Goal: Information Seeking & Learning: Learn about a topic

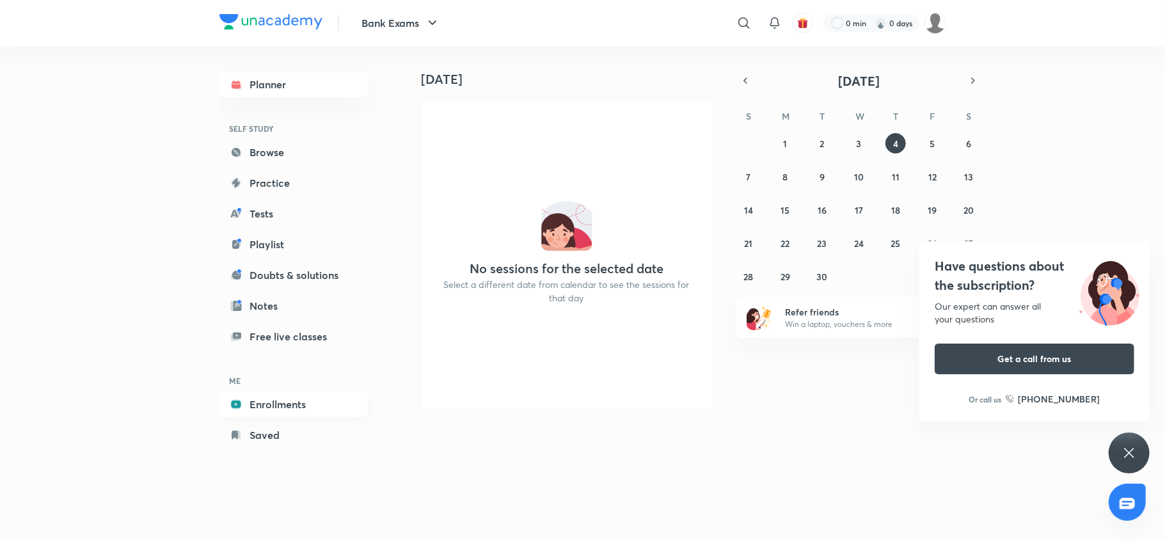
click at [280, 397] on link "Enrollments" at bounding box center [294, 405] width 148 height 26
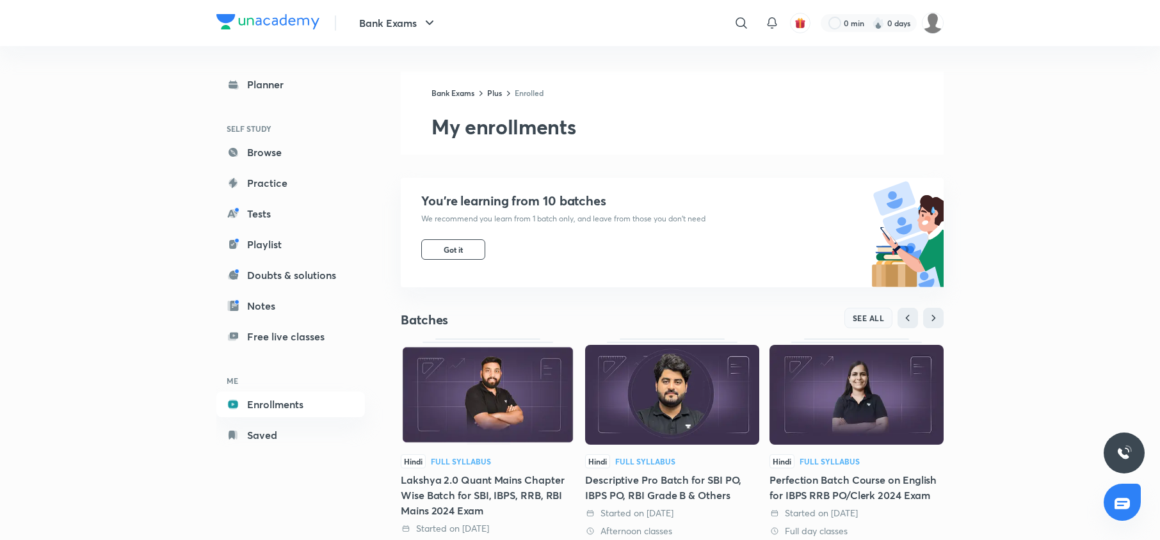
click at [864, 310] on button "SEE ALL" at bounding box center [868, 318] width 49 height 20
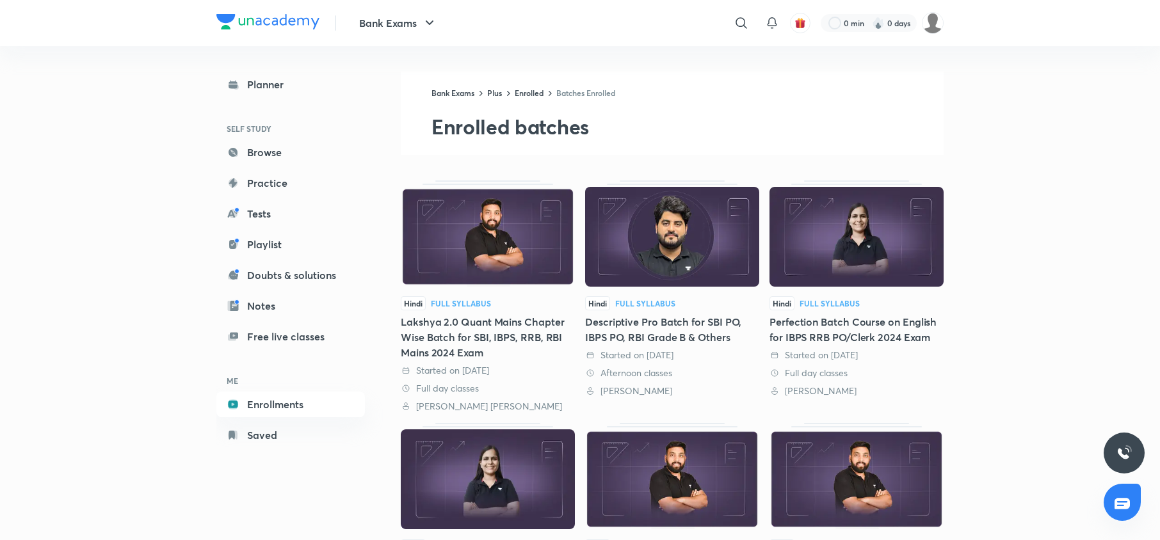
scroll to position [173, 0]
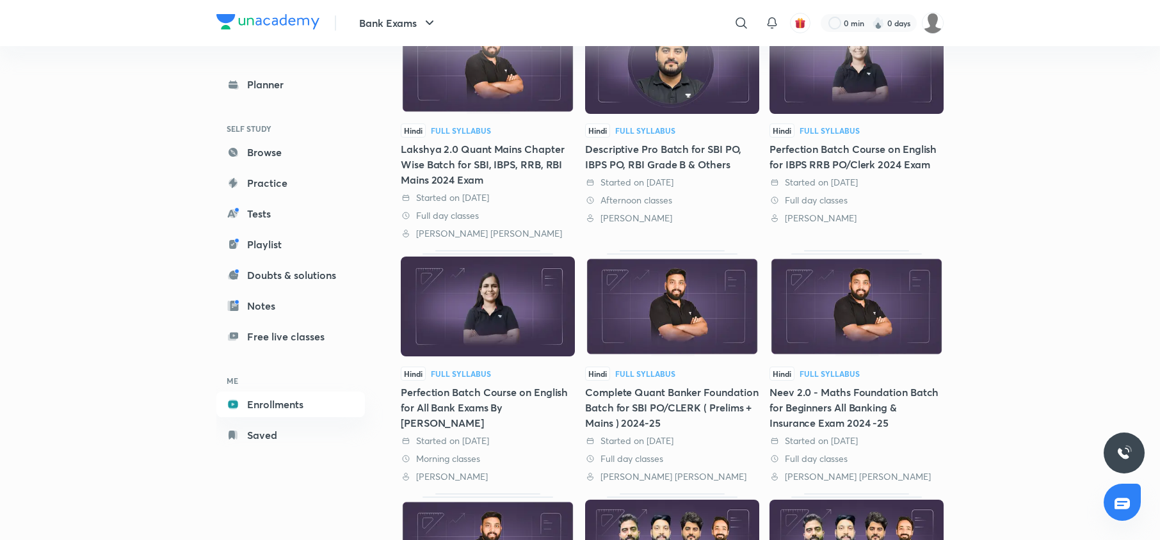
click at [835, 324] on img at bounding box center [856, 307] width 174 height 100
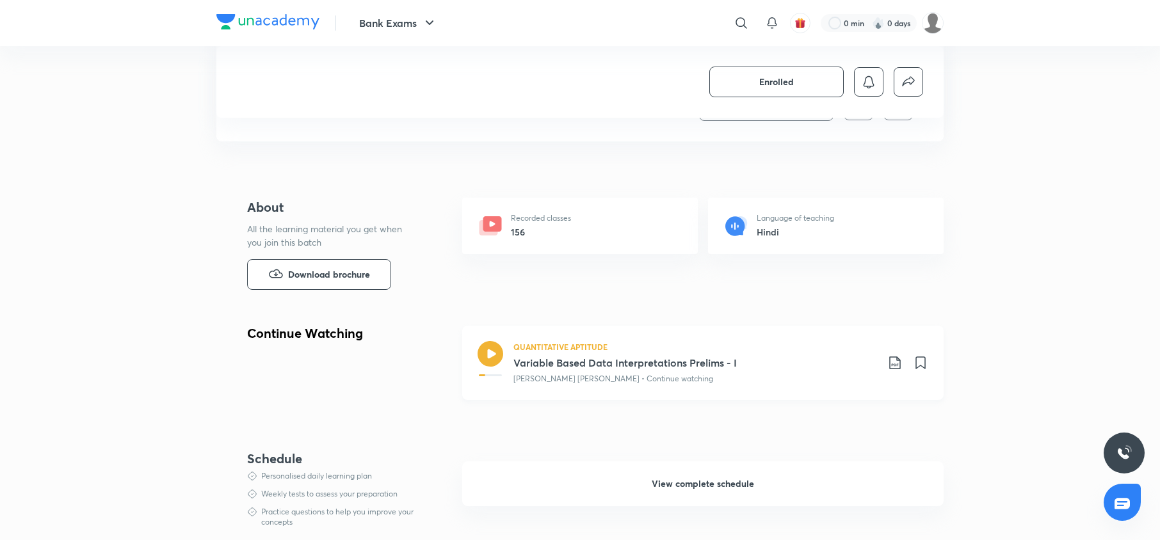
drag, startPoint x: 0, startPoint y: 0, endPoint x: 638, endPoint y: 387, distance: 746.0
click at [638, 387] on div "QUANTITATIVE APTITUDE Variable Based Data Interpretations Prelims - I [PERSON_N…" at bounding box center [702, 363] width 481 height 74
click at [687, 479] on span "View complete schedule" at bounding box center [702, 483] width 102 height 13
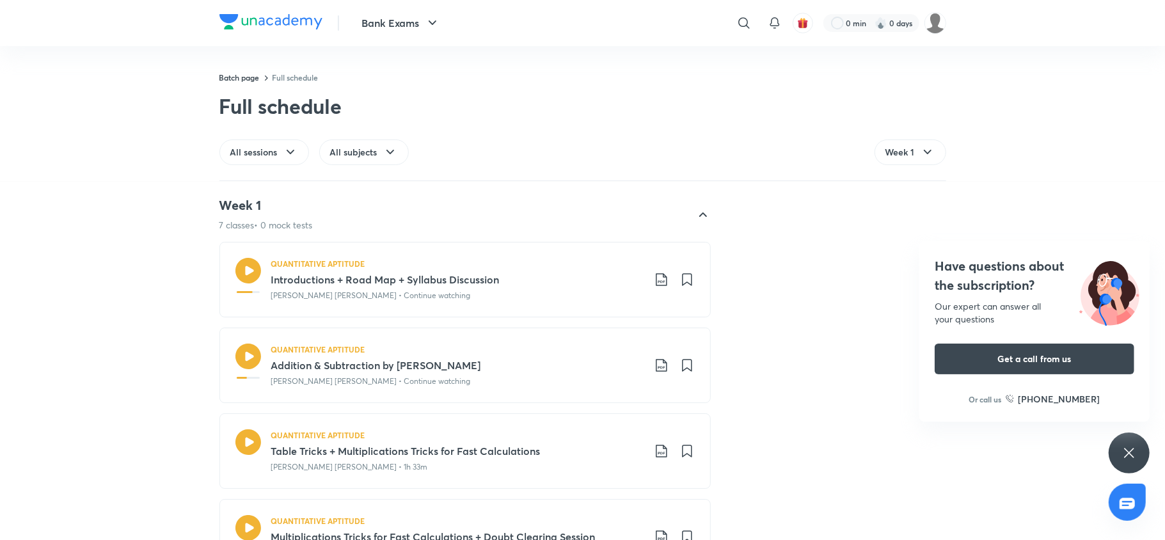
click at [656, 369] on icon at bounding box center [661, 365] width 11 height 13
click at [584, 431] on p "With annotation" at bounding box center [558, 434] width 66 height 13
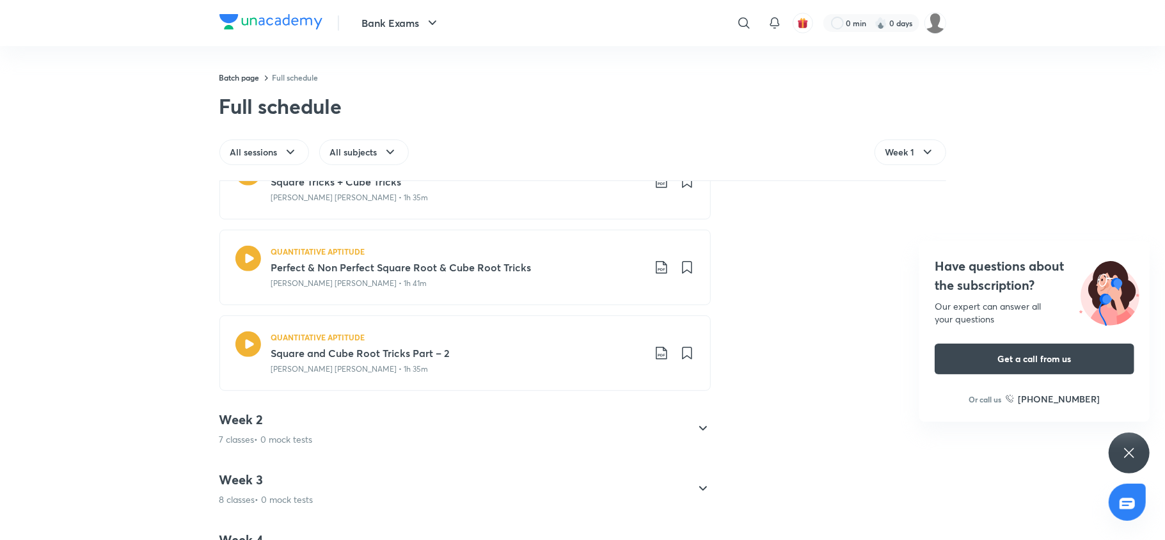
scroll to position [554, 0]
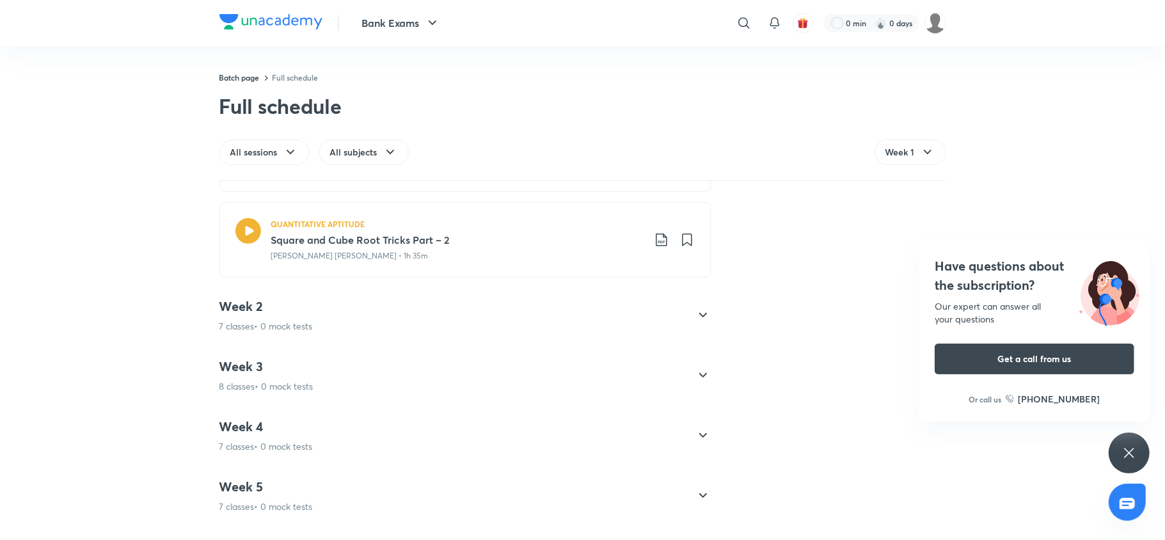
click at [457, 321] on div "Week 2 7 classes • 0 mock tests" at bounding box center [454, 315] width 468 height 35
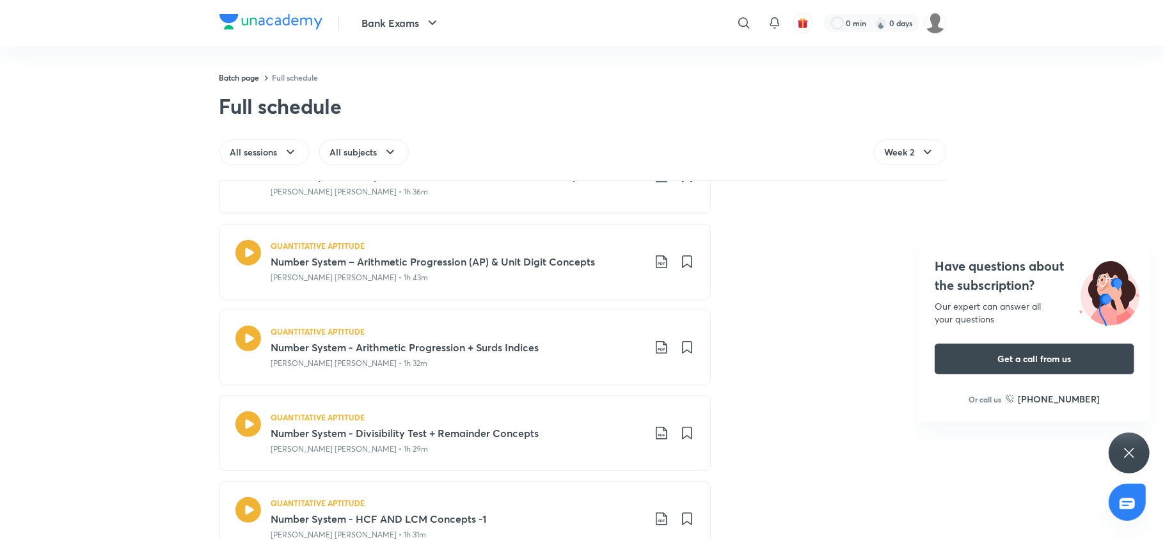
scroll to position [580, 0]
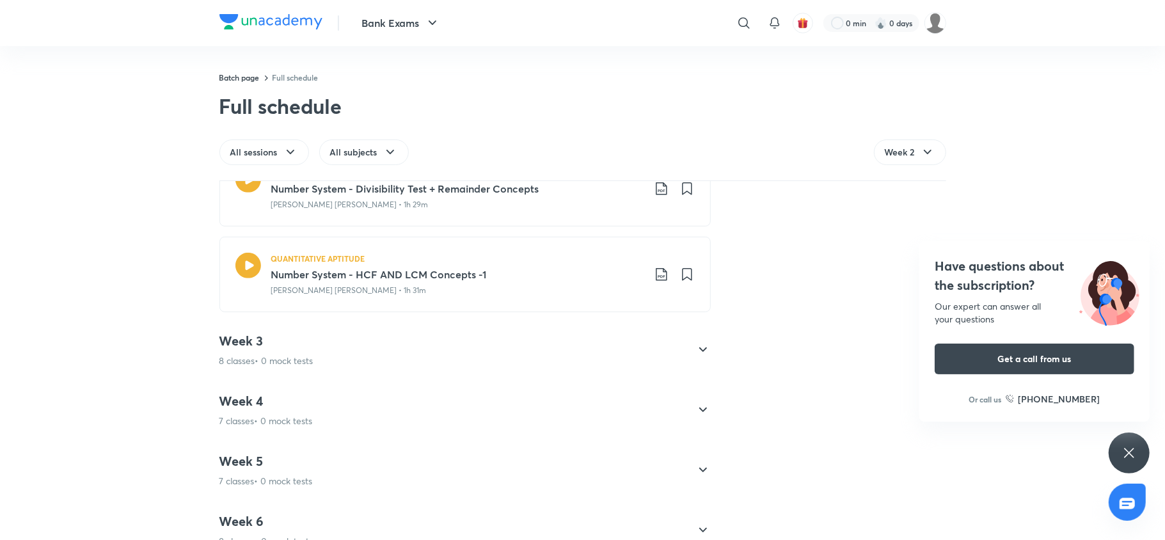
click at [426, 326] on div "Week 3 8 classes • 0 mock tests" at bounding box center [465, 350] width 491 height 55
click at [265, 366] on p "8 classes • 0 mock tests" at bounding box center [267, 361] width 94 height 13
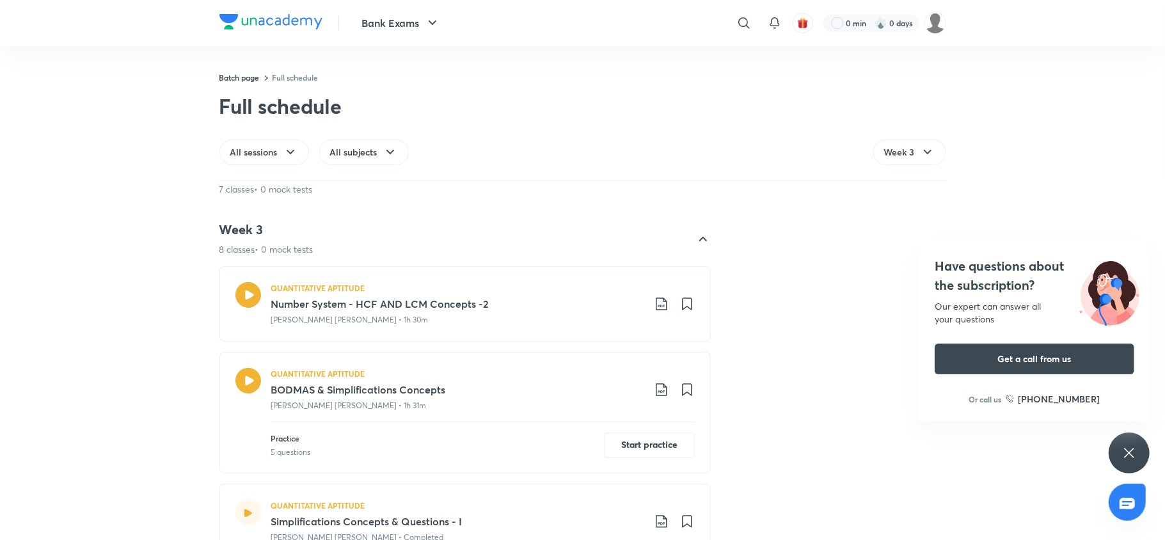
scroll to position [339, 0]
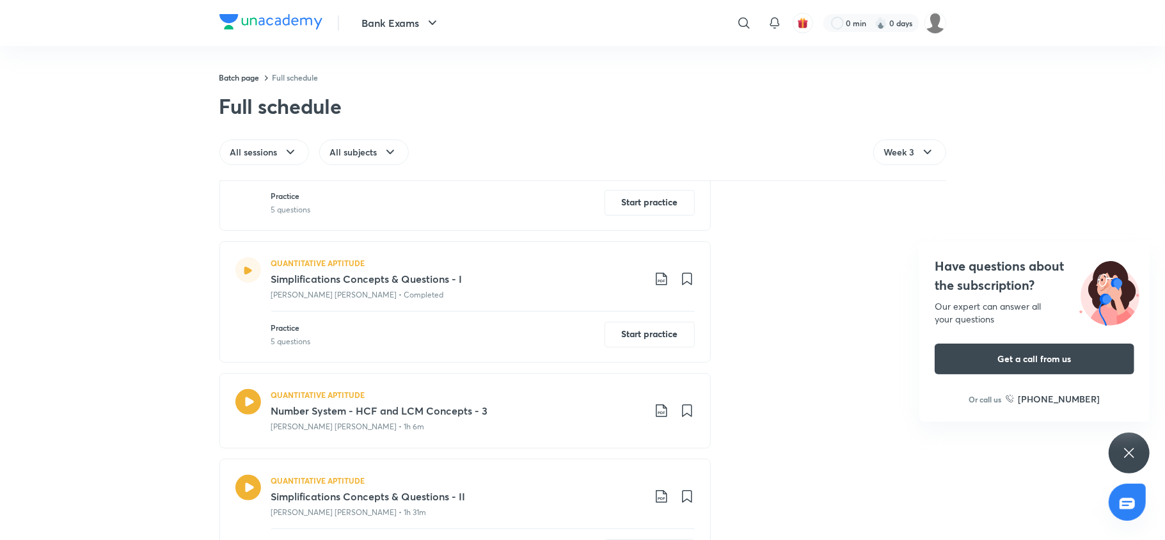
click at [655, 280] on icon at bounding box center [661, 278] width 15 height 15
click at [573, 346] on p "With annotation" at bounding box center [558, 348] width 66 height 13
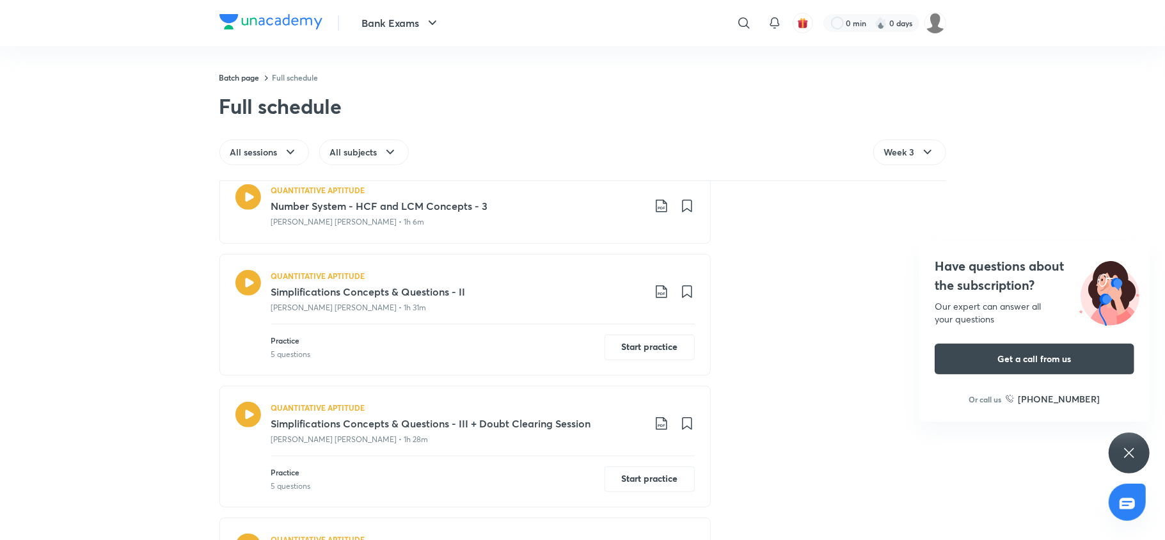
click at [656, 293] on icon at bounding box center [661, 291] width 15 height 15
click at [582, 360] on p "With annotation" at bounding box center [558, 362] width 66 height 13
click at [662, 422] on icon at bounding box center [661, 423] width 15 height 15
click at [572, 494] on p "With annotation" at bounding box center [558, 494] width 66 height 13
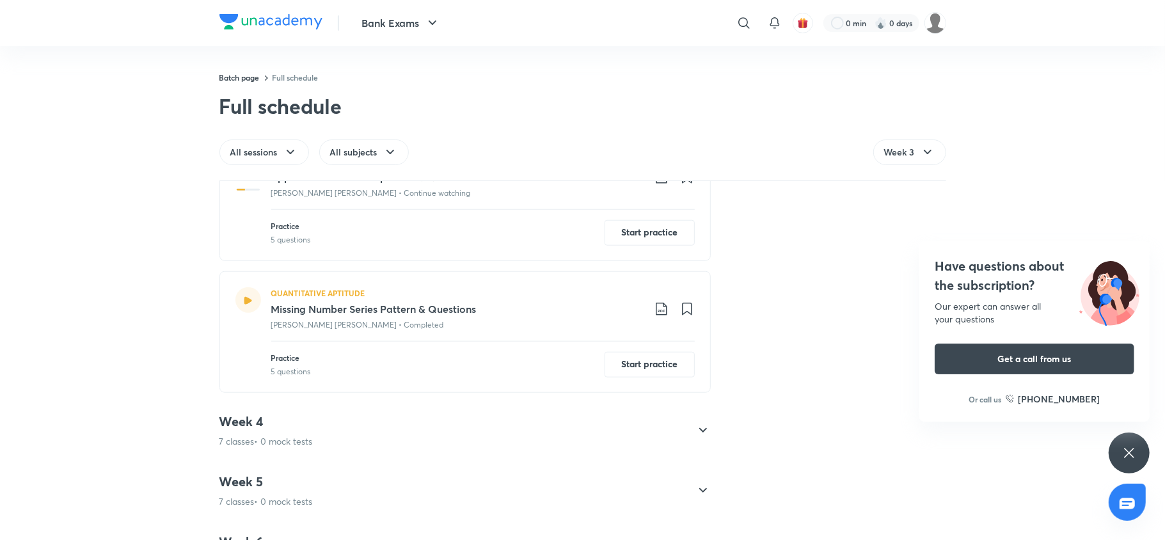
scroll to position [975, 0]
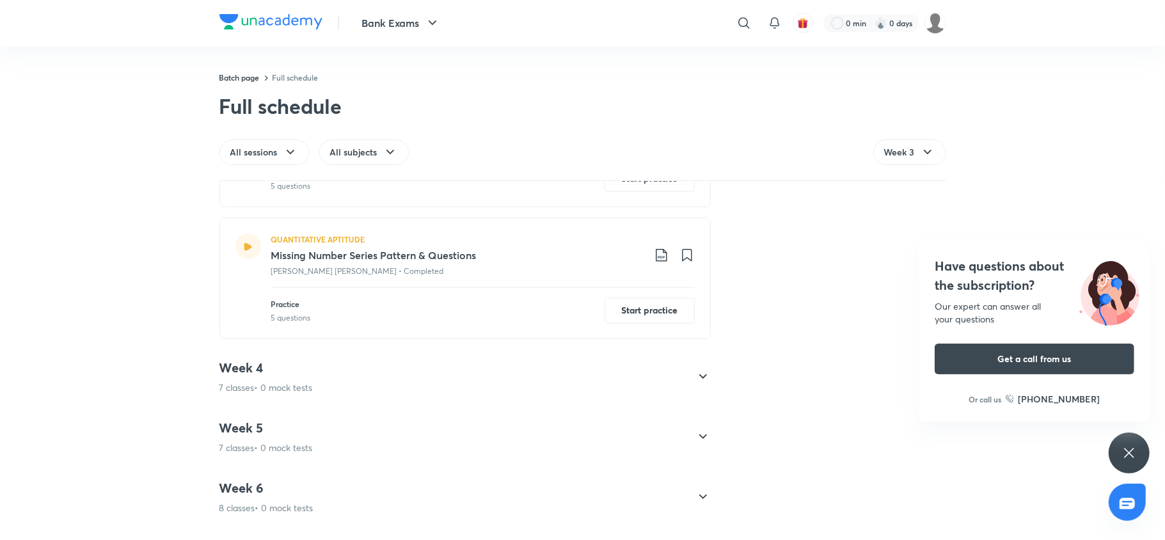
click at [257, 374] on h4 "Week 4" at bounding box center [266, 368] width 93 height 17
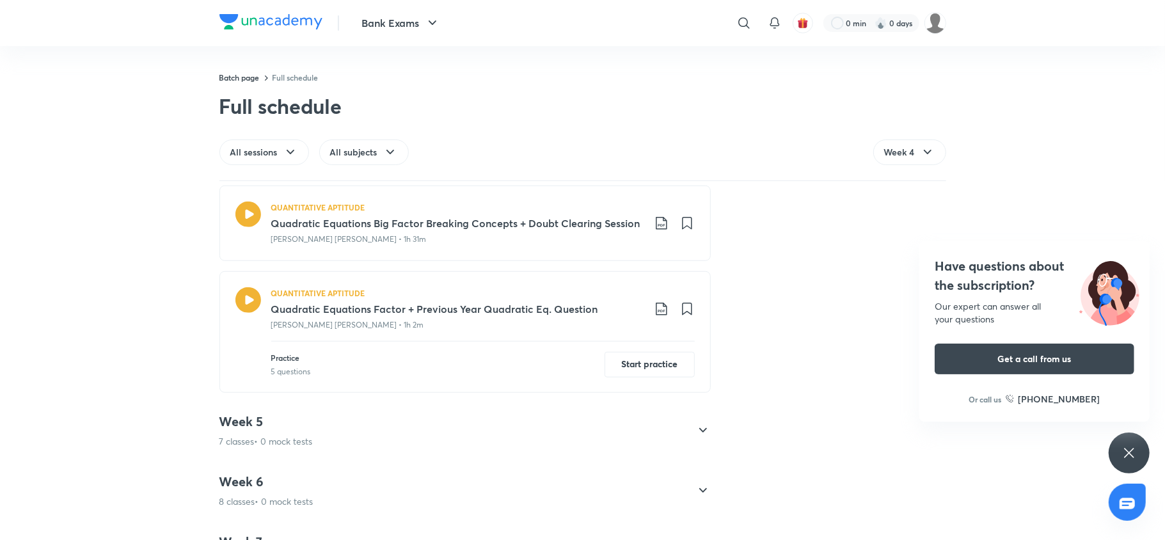
scroll to position [932, 0]
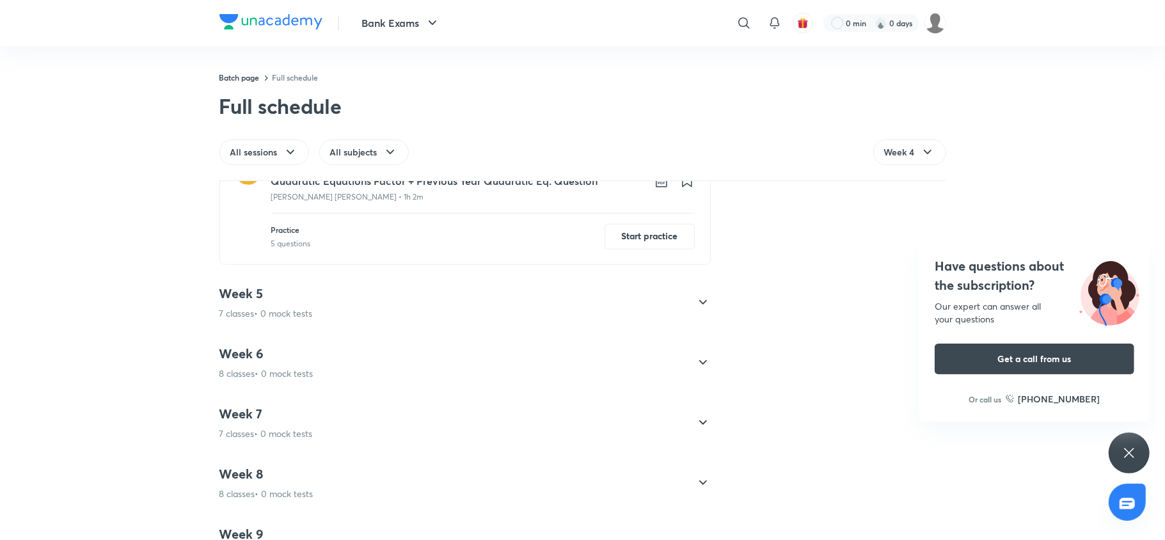
click at [272, 314] on p "7 classes • 0 mock tests" at bounding box center [266, 313] width 93 height 13
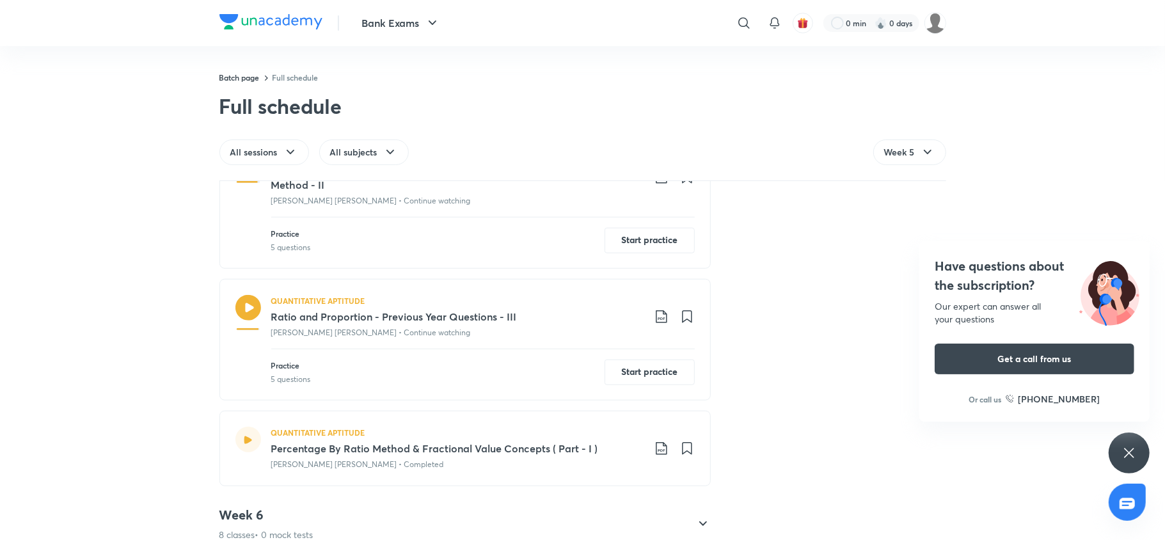
scroll to position [986, 0]
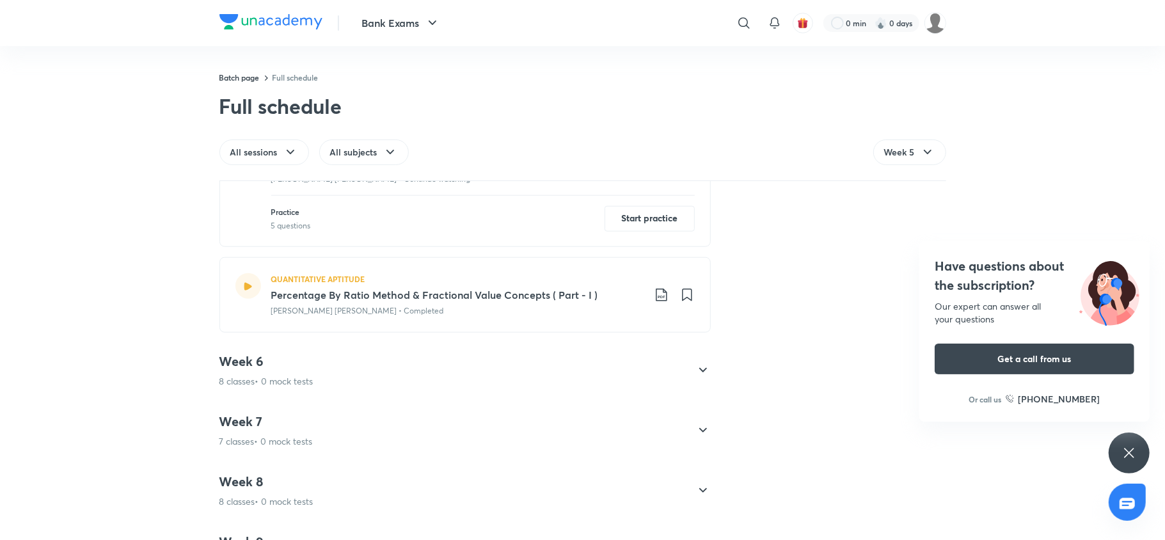
click at [656, 300] on icon at bounding box center [661, 295] width 11 height 13
click at [582, 358] on li "With annotation" at bounding box center [588, 367] width 147 height 24
click at [265, 377] on div at bounding box center [582, 270] width 1165 height 540
click at [265, 377] on div "Week 6 8 classes • 0 mock tests" at bounding box center [267, 370] width 94 height 35
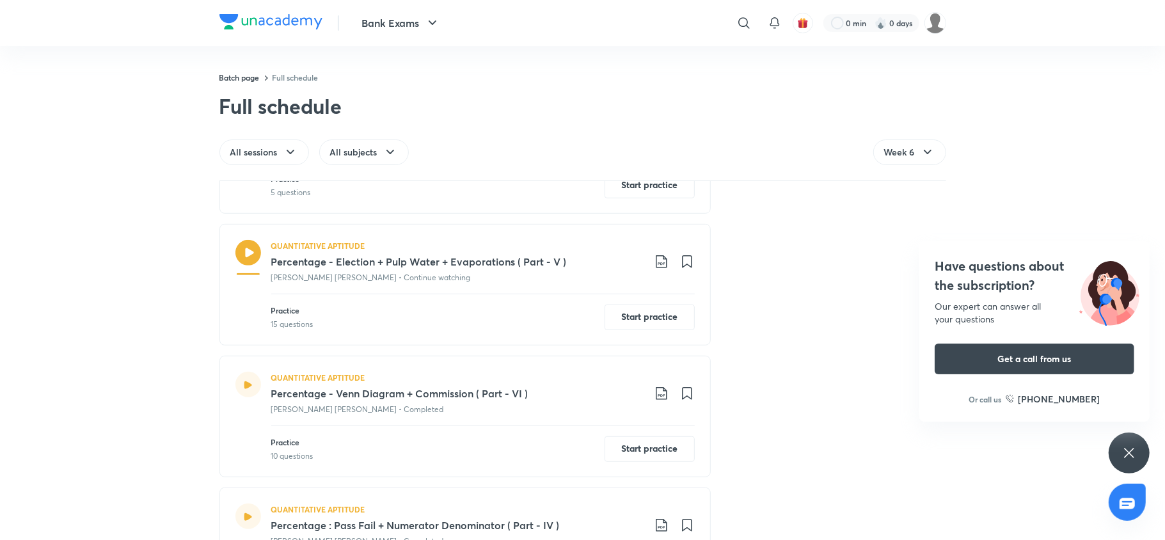
scroll to position [282, 0]
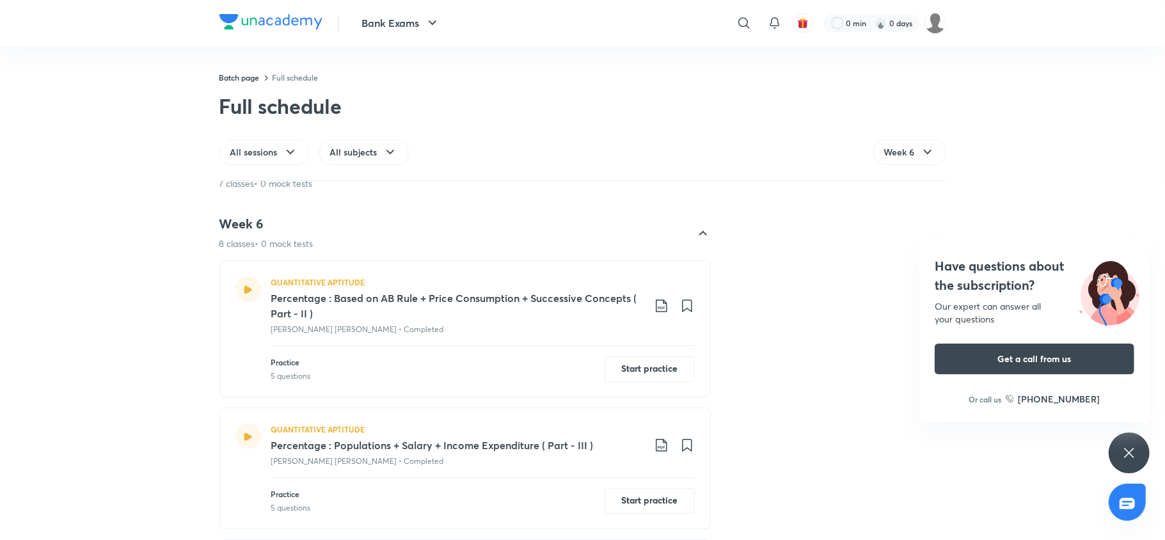
click at [657, 308] on icon at bounding box center [661, 306] width 11 height 13
click at [582, 375] on p "With annotation" at bounding box center [558, 374] width 66 height 13
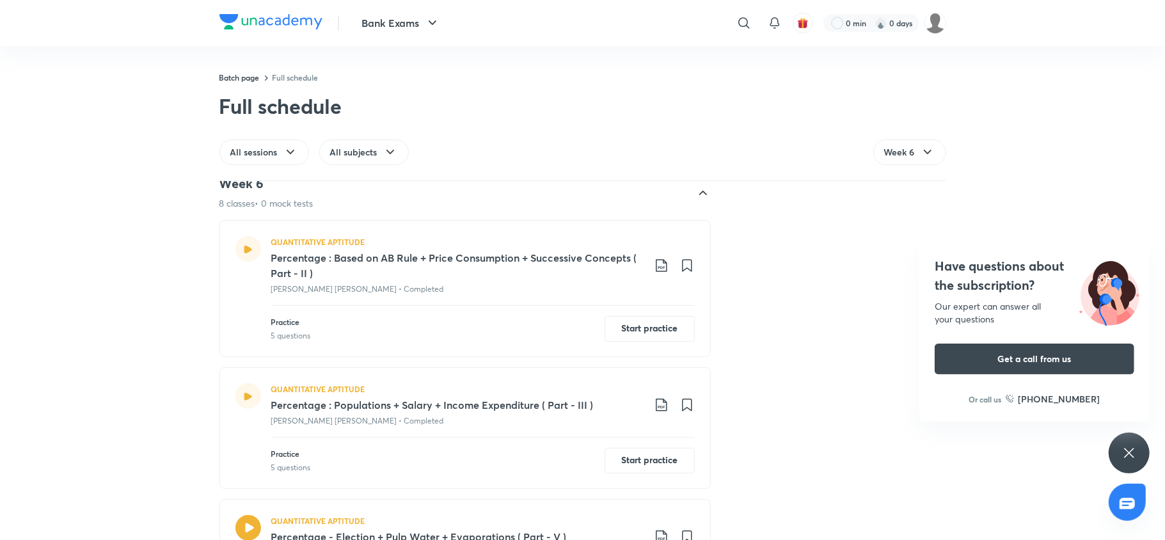
scroll to position [595, 0]
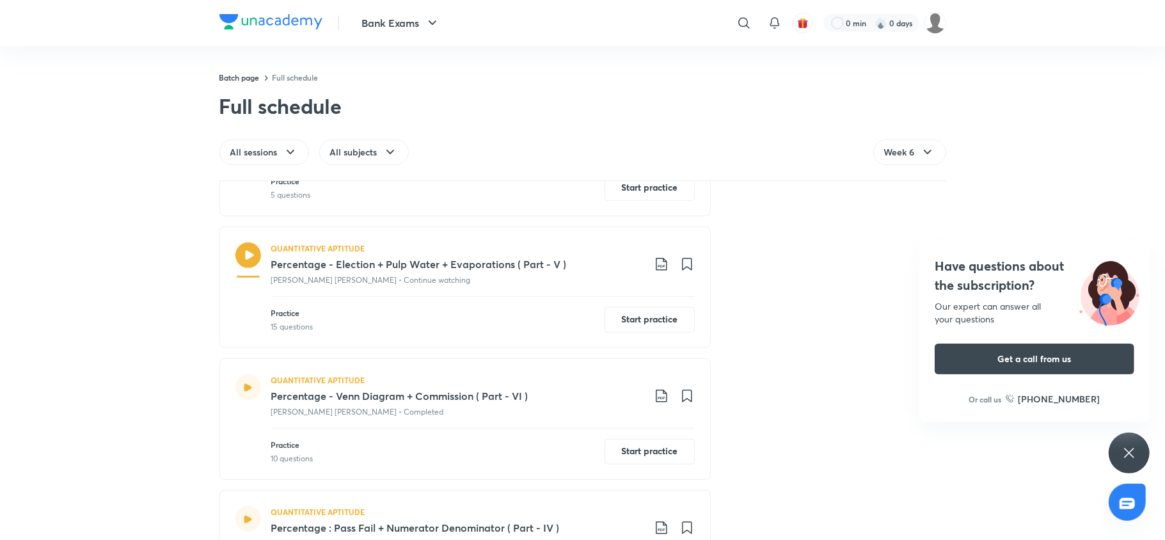
click at [656, 271] on icon at bounding box center [661, 264] width 15 height 15
click at [561, 333] on p "With annotation" at bounding box center [558, 333] width 66 height 13
click at [657, 397] on icon at bounding box center [661, 395] width 15 height 15
click at [586, 462] on p "With annotation" at bounding box center [558, 466] width 66 height 13
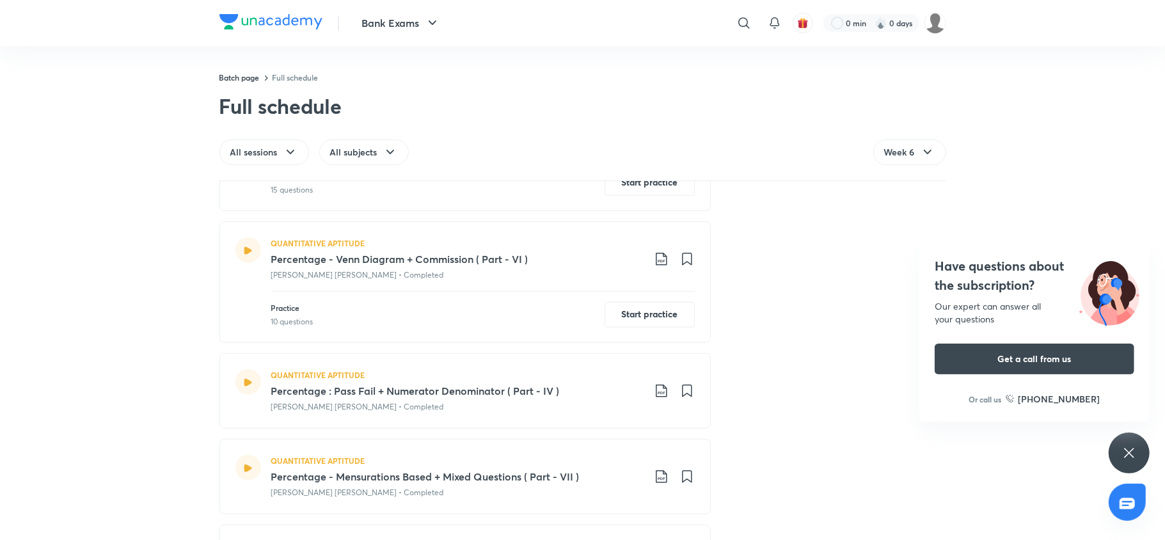
scroll to position [794, 0]
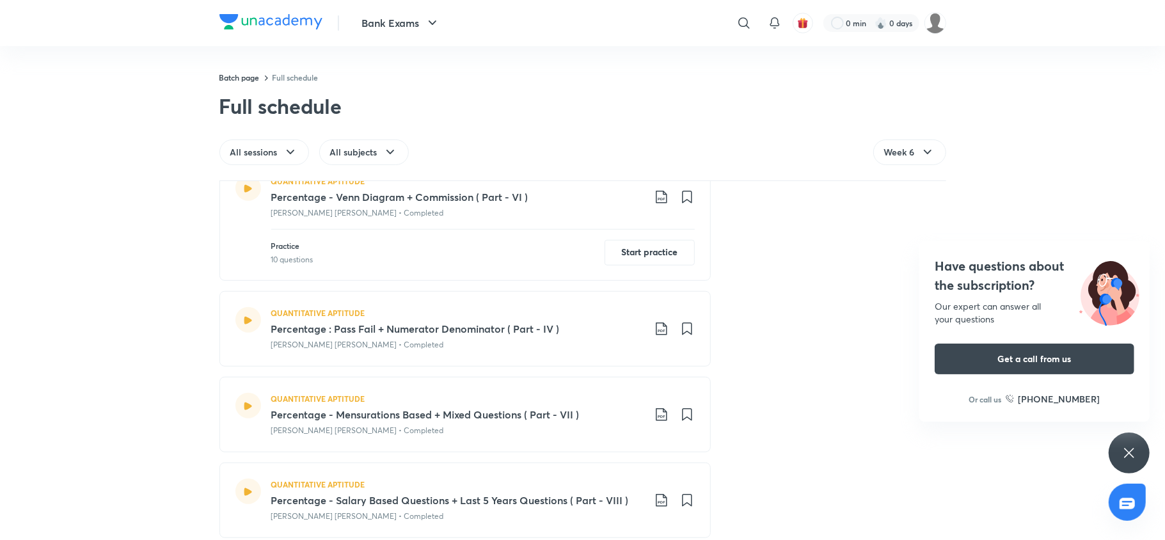
click at [657, 333] on icon at bounding box center [661, 329] width 11 height 13
click at [554, 403] on p "With annotation" at bounding box center [558, 399] width 66 height 13
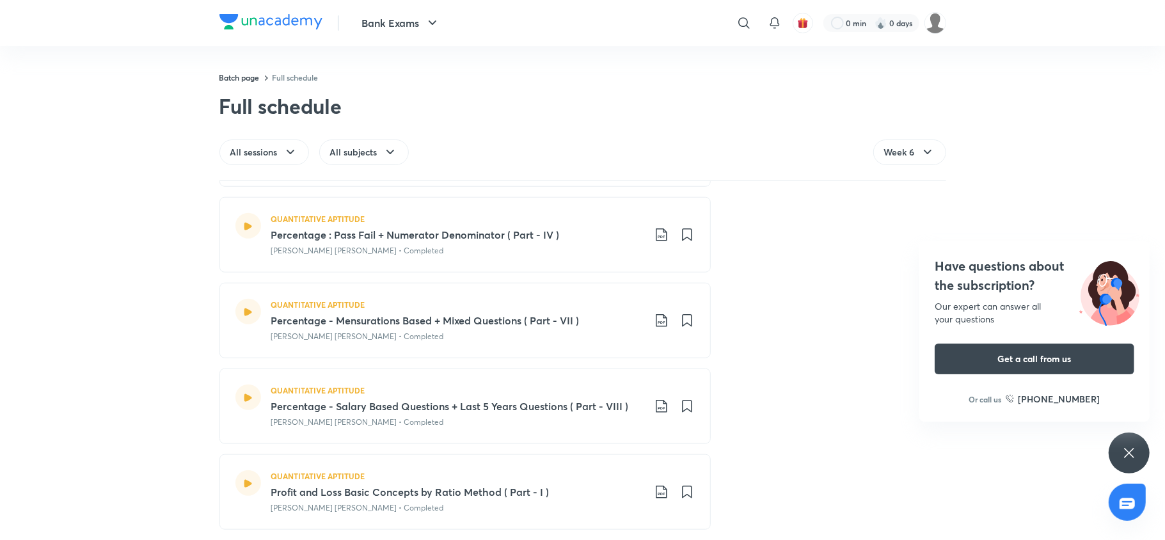
scroll to position [897, 0]
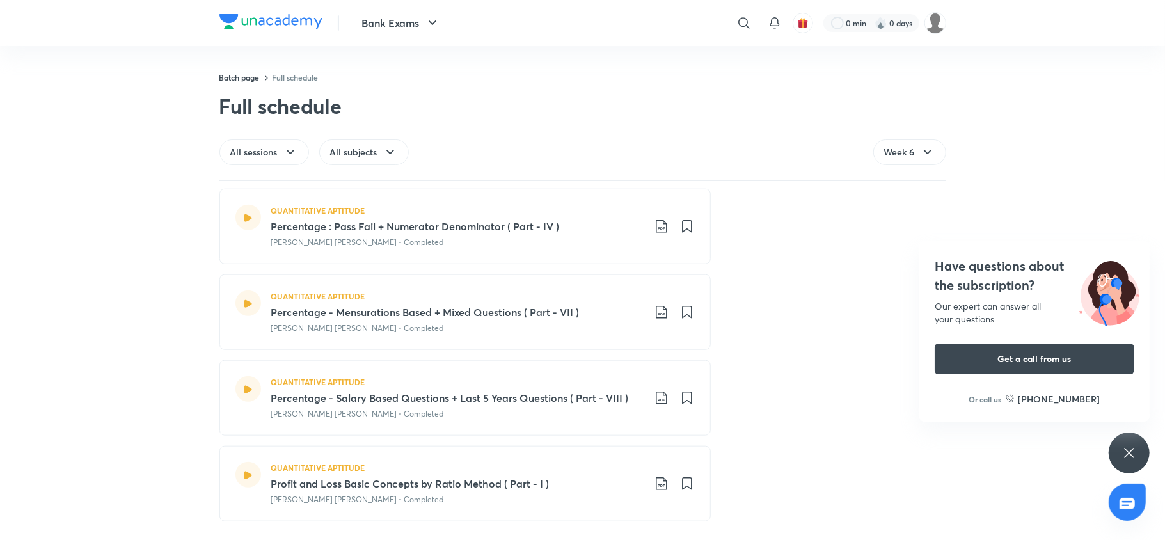
click at [654, 311] on icon at bounding box center [661, 312] width 15 height 15
click at [559, 379] on p "With annotation" at bounding box center [558, 382] width 66 height 13
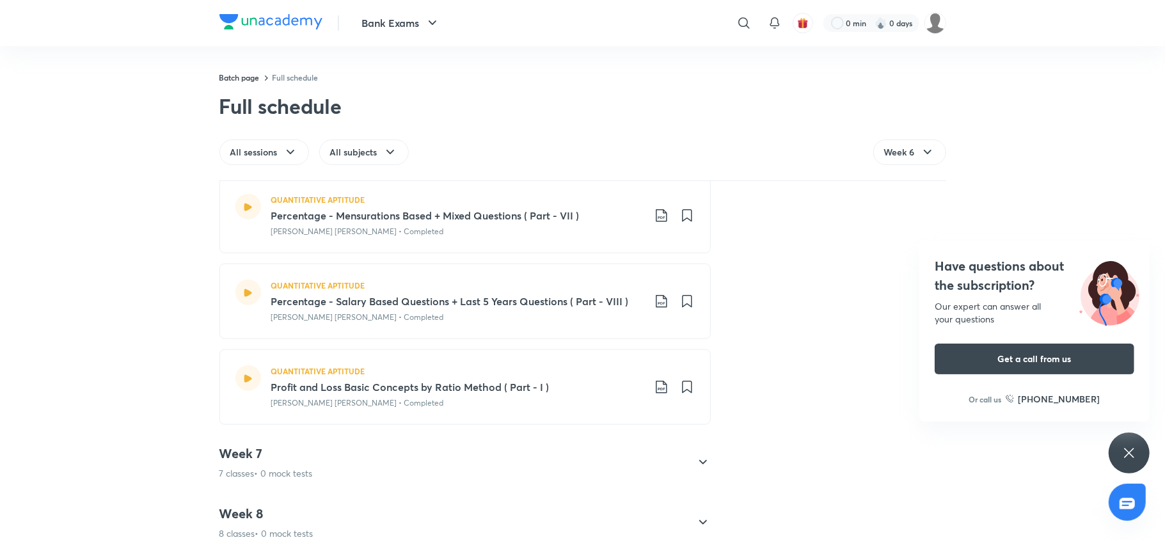
click at [656, 305] on icon at bounding box center [661, 301] width 15 height 15
click at [573, 371] on p "With annotation" at bounding box center [558, 372] width 66 height 13
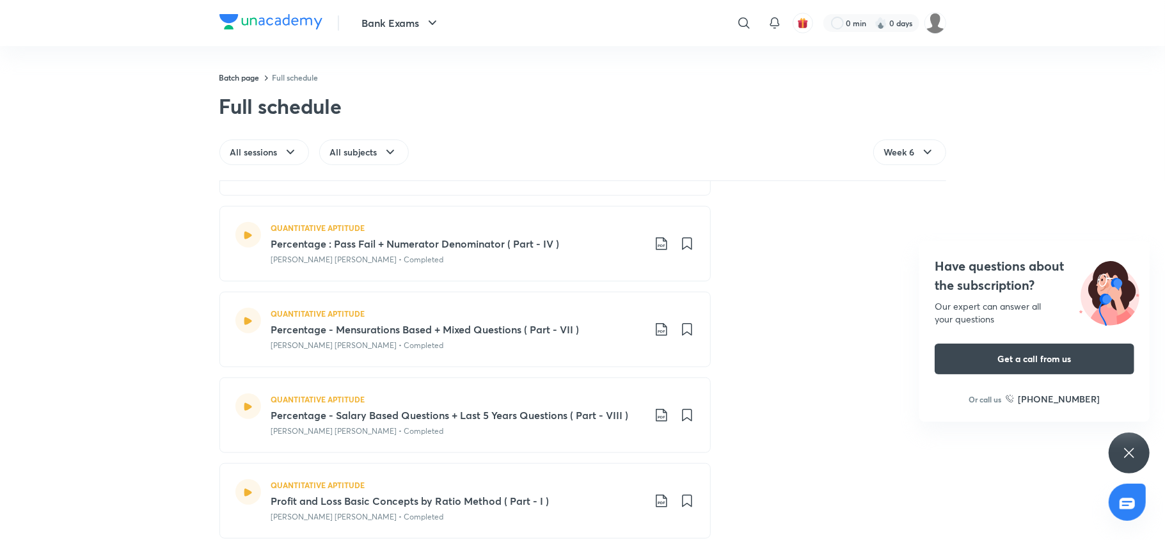
scroll to position [979, 0]
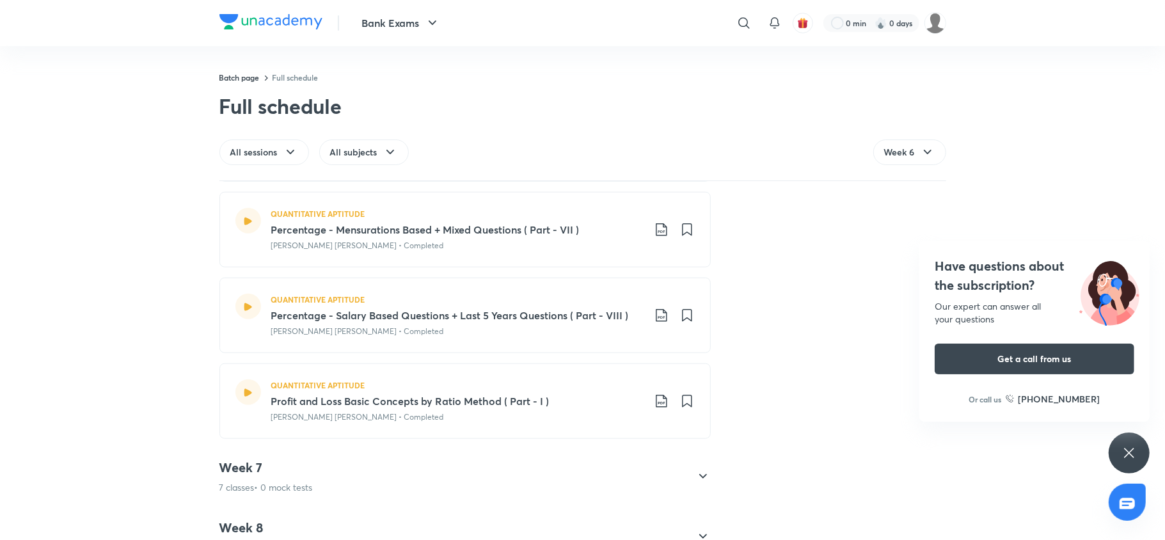
click at [1059, 104] on div "Batch page Full schedule Full schedule All sessions All subjects Week 6 Jump To…" at bounding box center [582, 90] width 1165 height 181
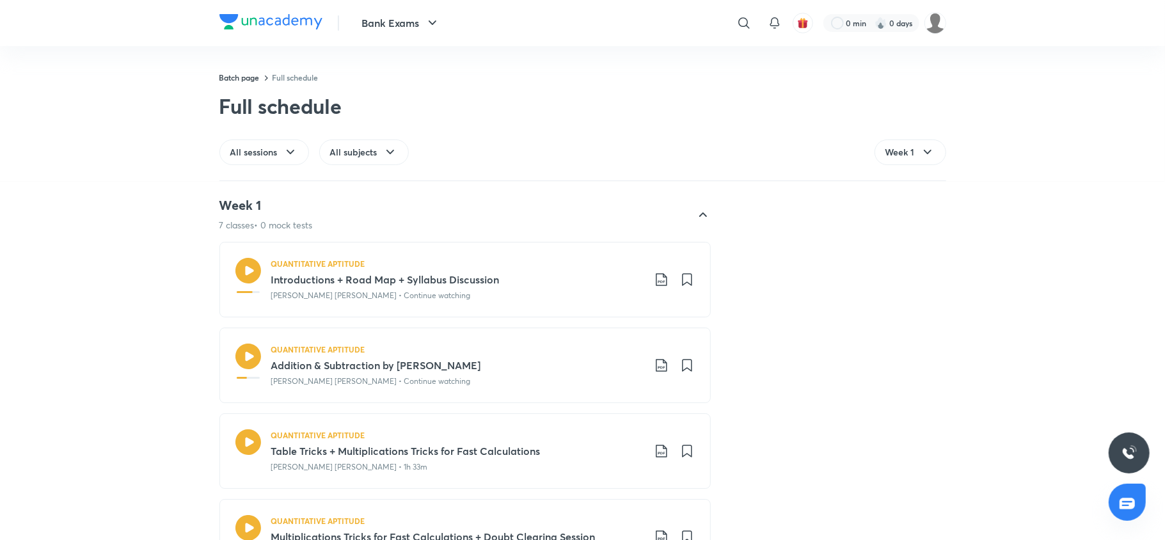
click at [179, 340] on div "Week 1 7 classes • 0 mock tests QUANTITATIVE APTITUDE Introductions + Road Map …" at bounding box center [582, 361] width 1165 height 358
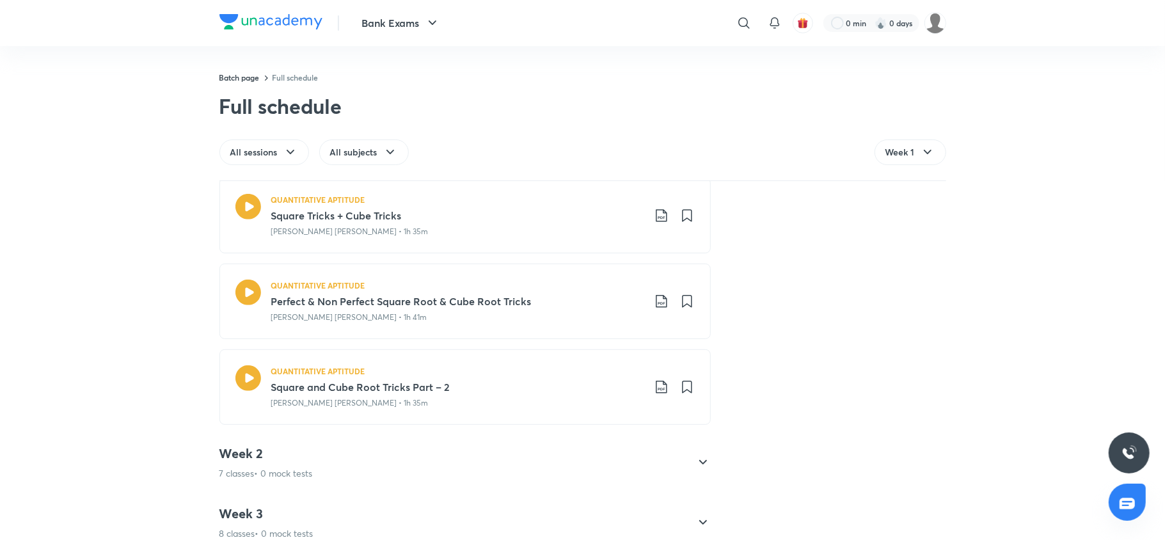
scroll to position [623, 0]
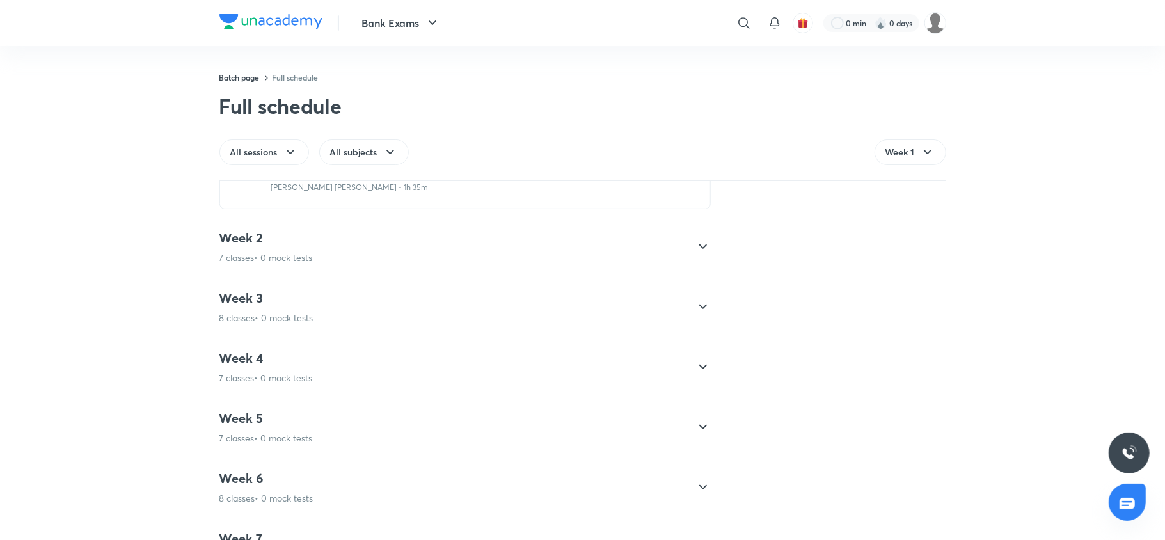
click at [1066, 365] on div "Week 1 7 classes • 0 mock tests QUANTITATIVE APTITUDE Introductions + Road Map …" at bounding box center [582, 361] width 1165 height 358
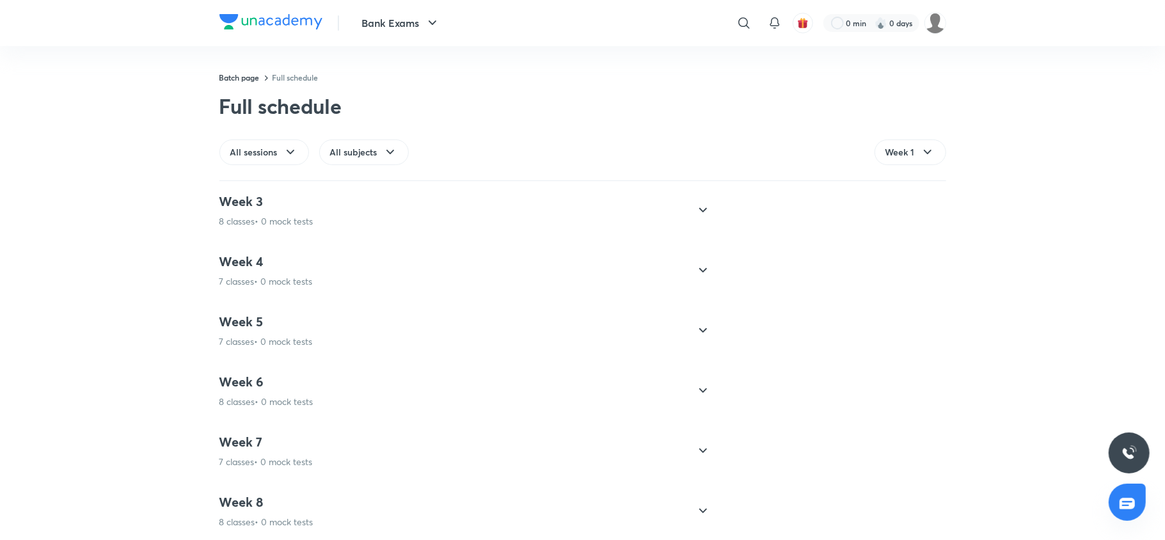
scroll to position [899, 0]
click at [325, 343] on div "Week 8 8 classes • 0 mock tests" at bounding box center [454, 332] width 468 height 35
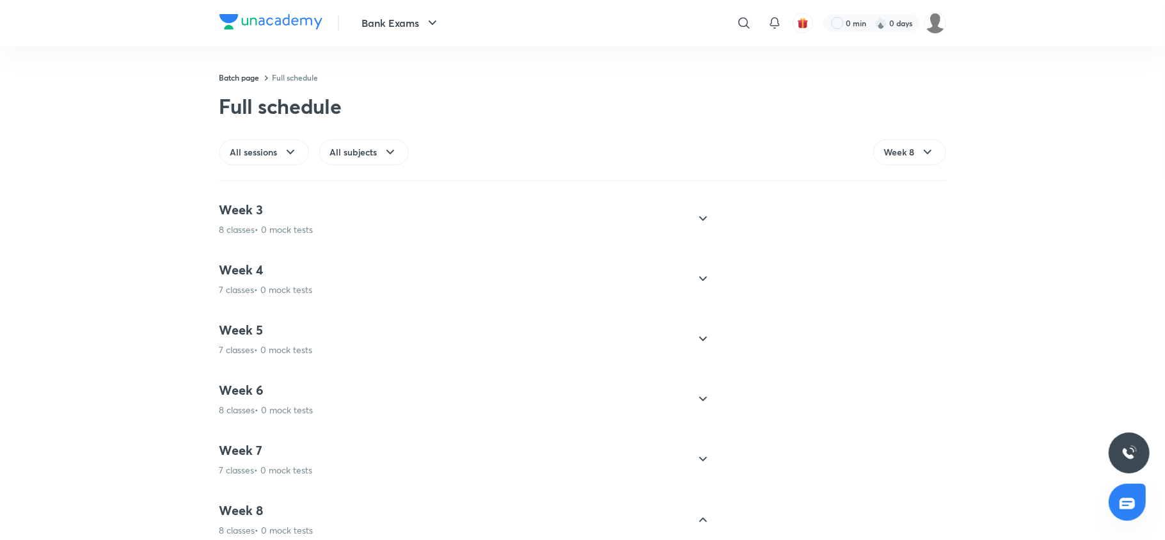
scroll to position [195, 0]
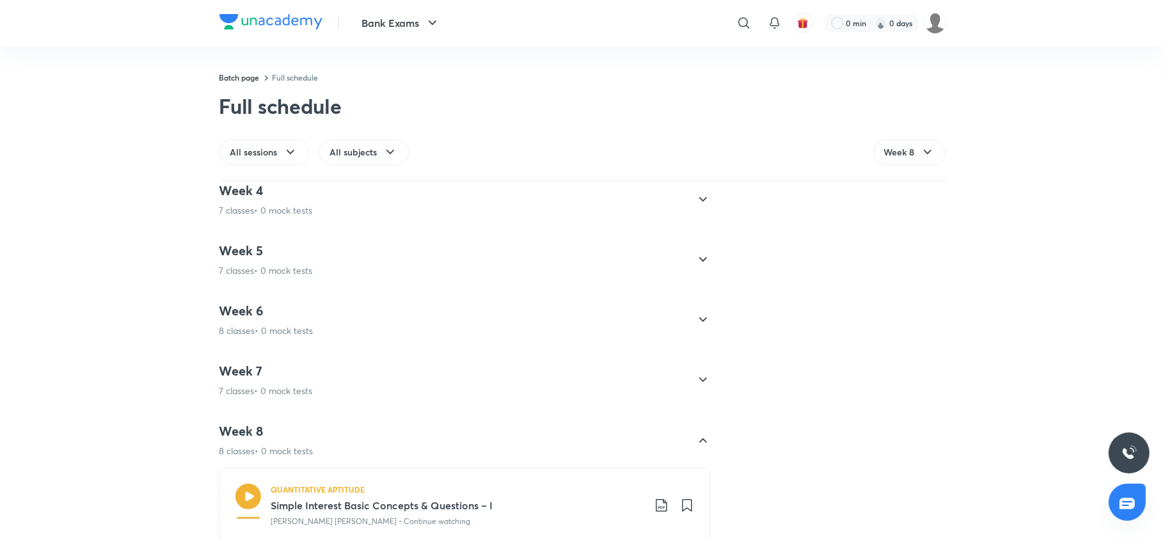
click at [317, 331] on div "Week 6 8 classes • 0 mock tests" at bounding box center [454, 320] width 468 height 35
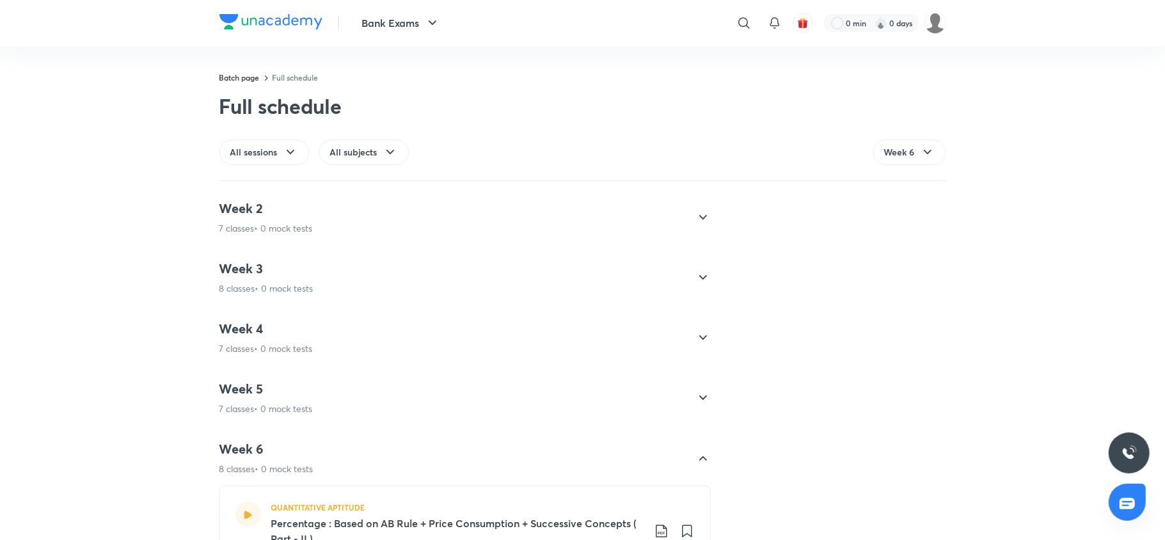
scroll to position [14, 0]
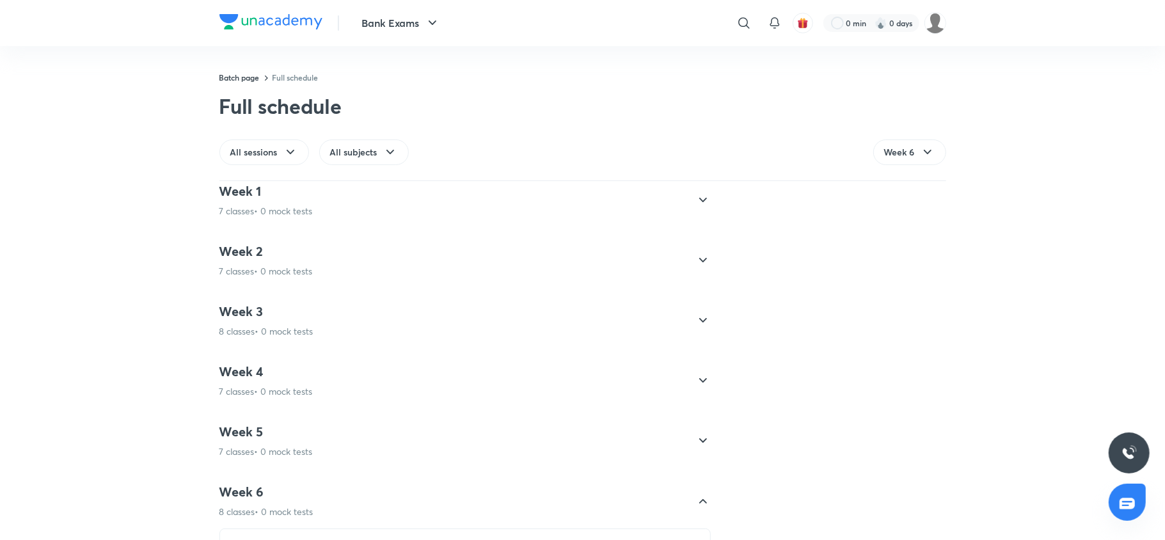
click at [291, 433] on h4 "Week 5" at bounding box center [266, 432] width 93 height 17
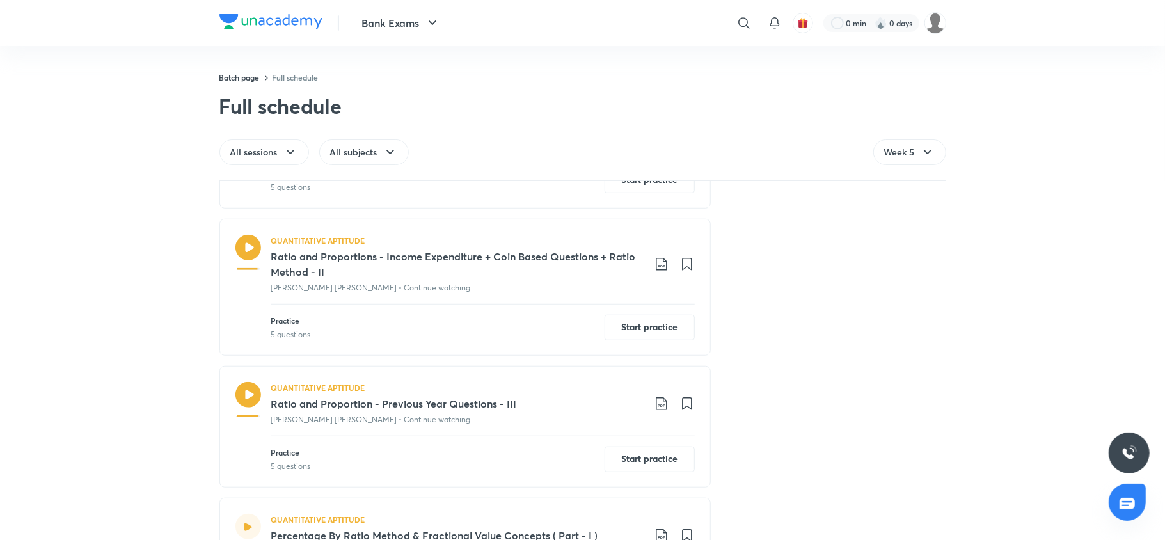
scroll to position [614, 0]
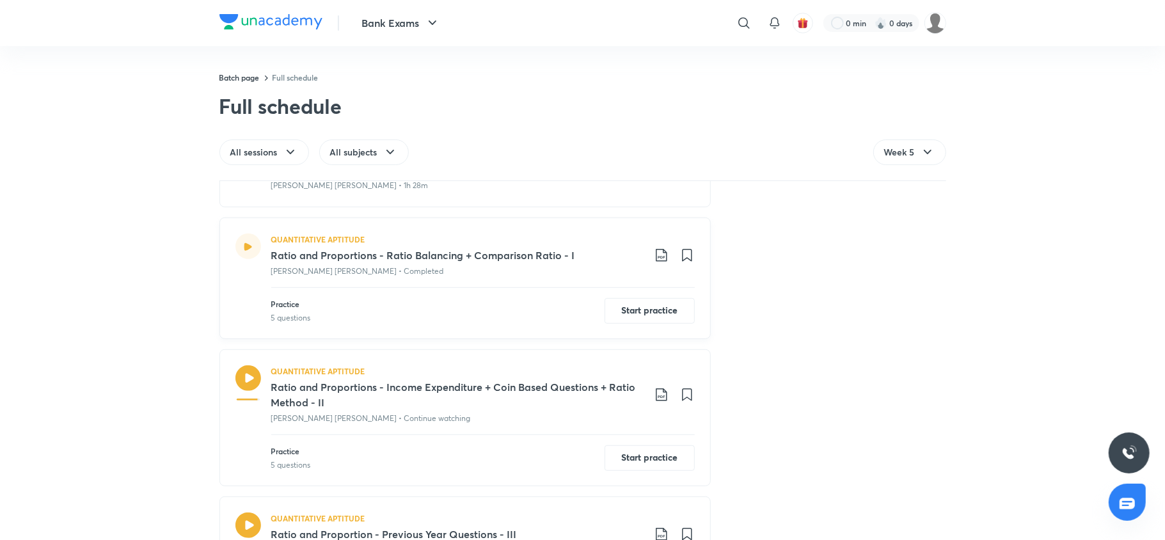
click at [656, 259] on icon at bounding box center [661, 255] width 11 height 13
click at [548, 330] on p "With annotation" at bounding box center [558, 325] width 66 height 13
click at [654, 397] on icon at bounding box center [661, 394] width 15 height 15
click at [561, 462] on p "With annotation" at bounding box center [558, 465] width 66 height 13
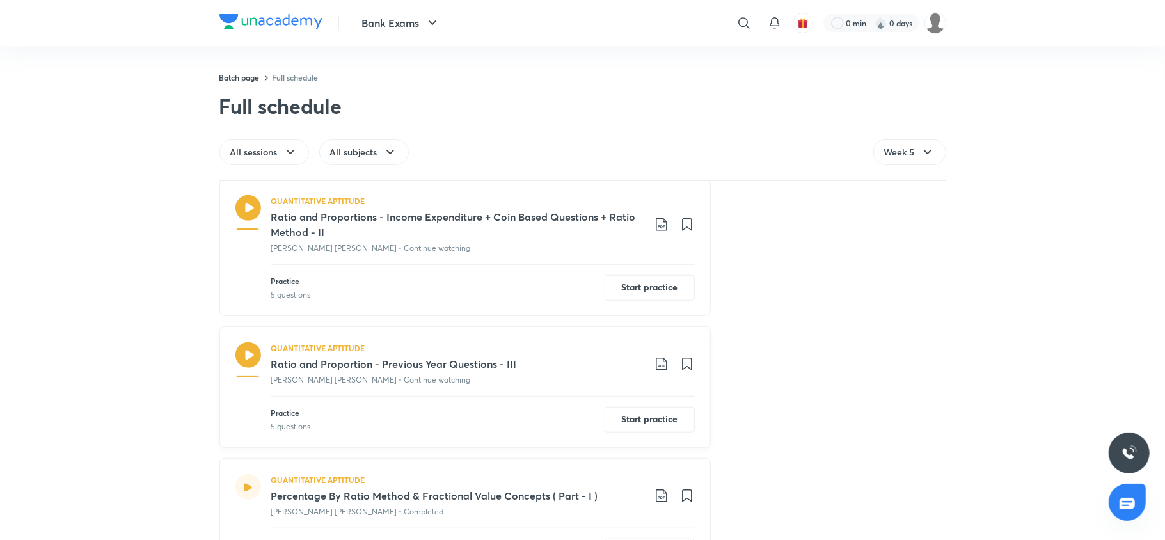
click at [654, 364] on icon at bounding box center [661, 363] width 15 height 15
click at [548, 438] on p "With annotation" at bounding box center [558, 434] width 66 height 13
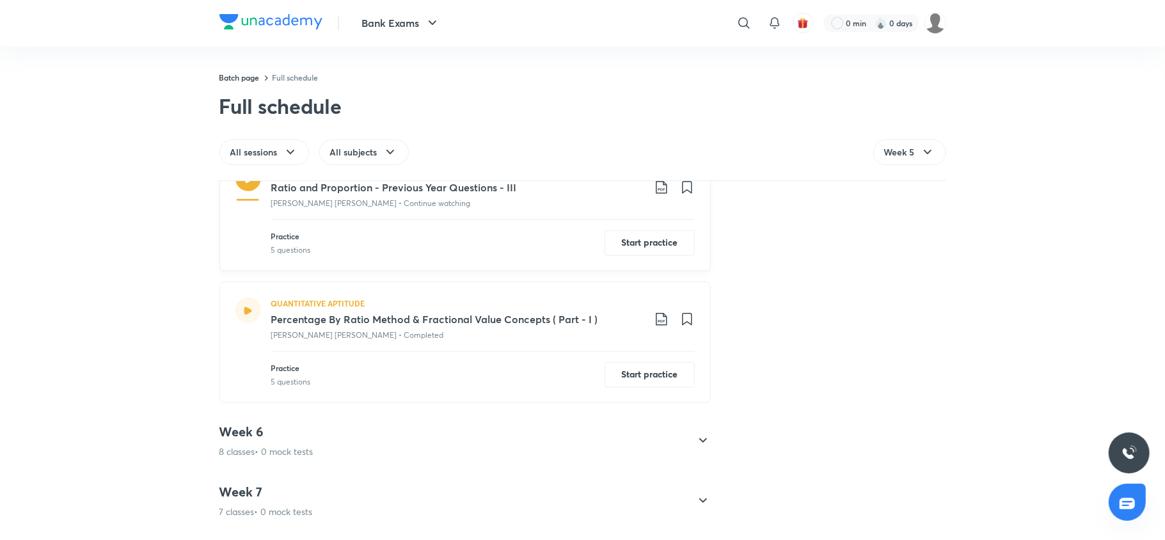
scroll to position [1192, 0]
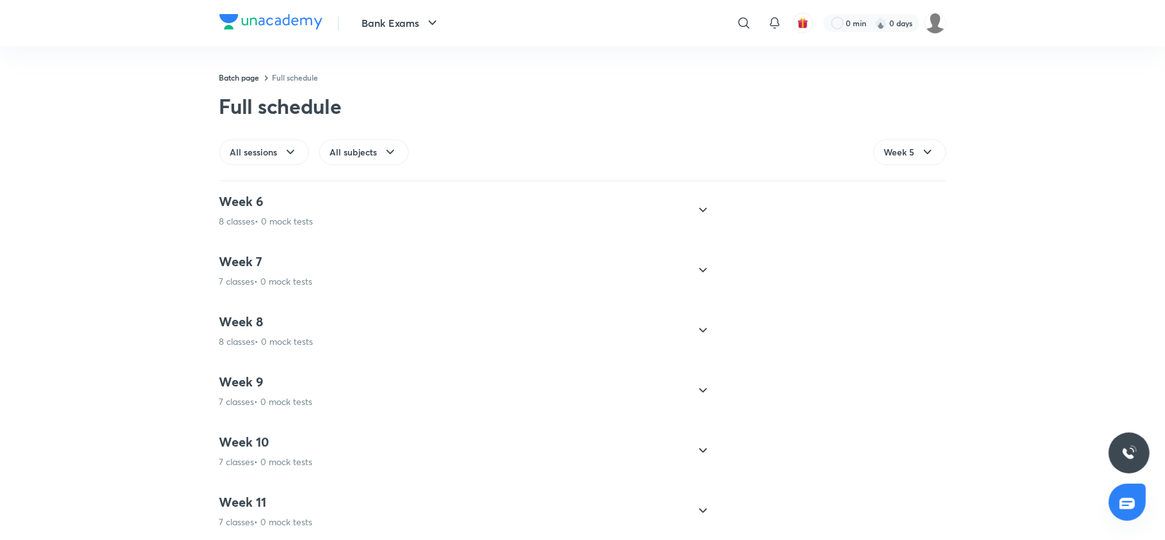
click at [292, 333] on div "Week 8 8 classes • 0 mock tests" at bounding box center [267, 331] width 94 height 35
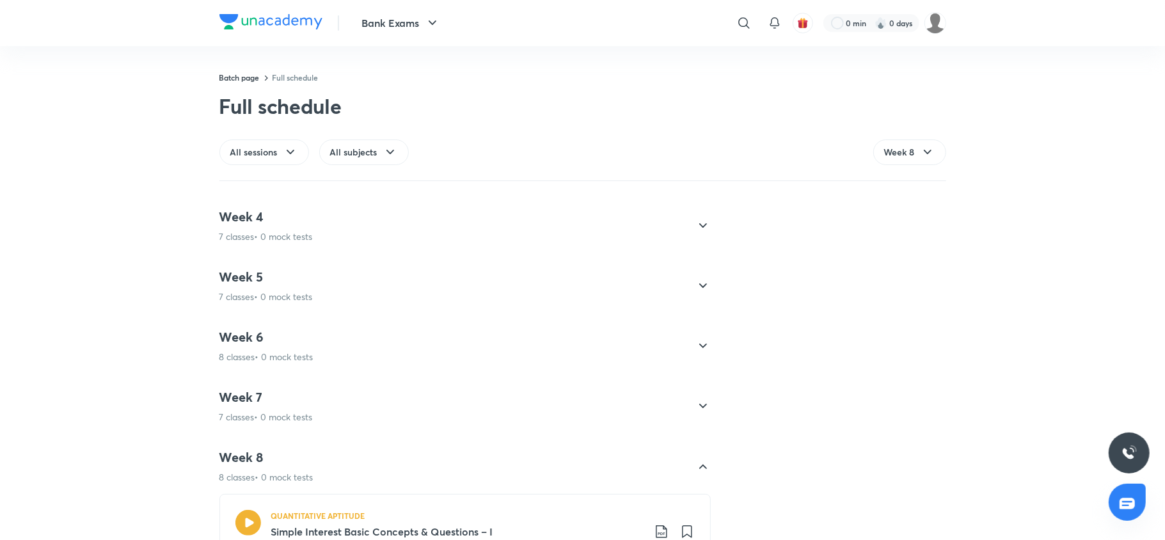
scroll to position [314, 0]
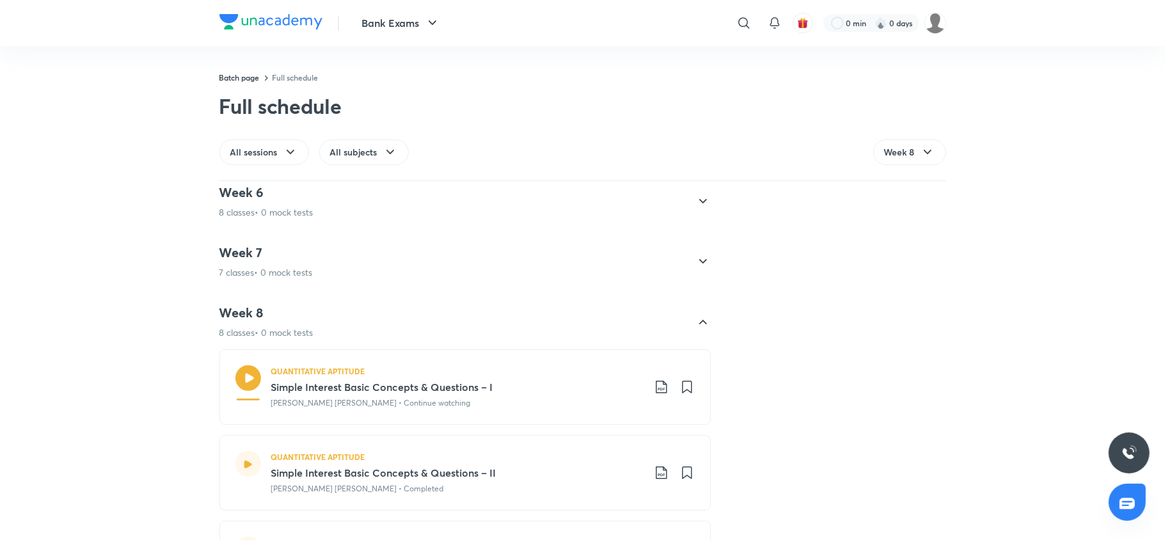
click at [293, 264] on div "Week 7 7 classes • 0 mock tests" at bounding box center [266, 261] width 93 height 35
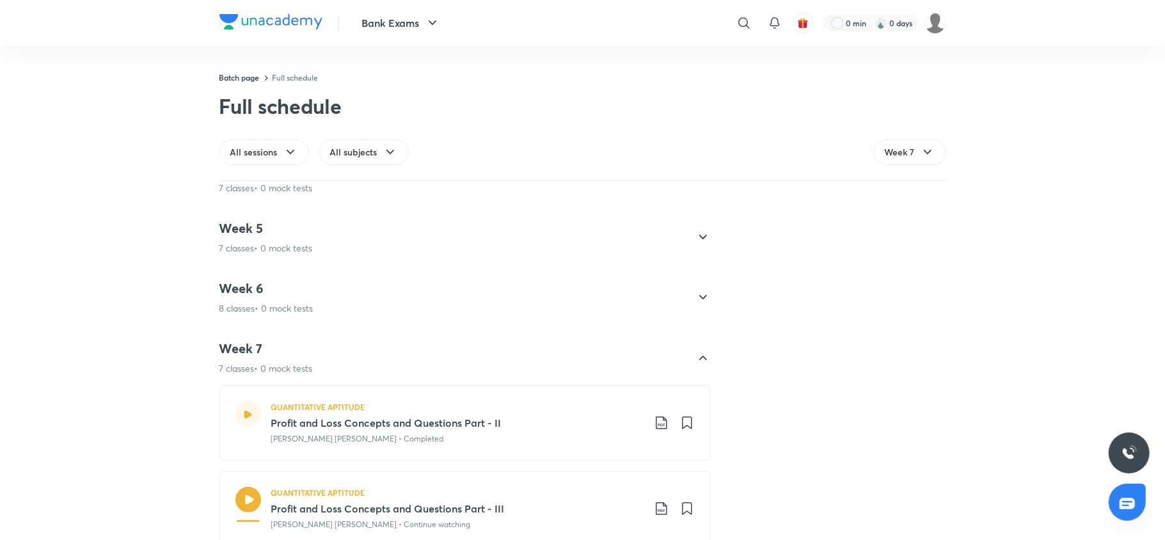
scroll to position [262, 0]
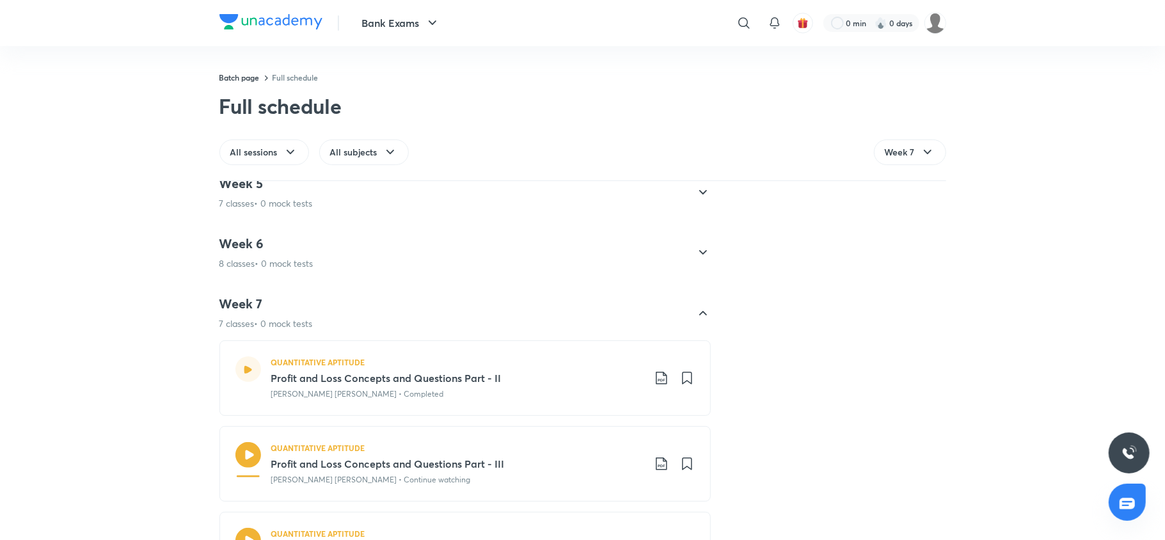
click at [292, 256] on div "Week 6 8 classes • 0 mock tests" at bounding box center [267, 253] width 94 height 35
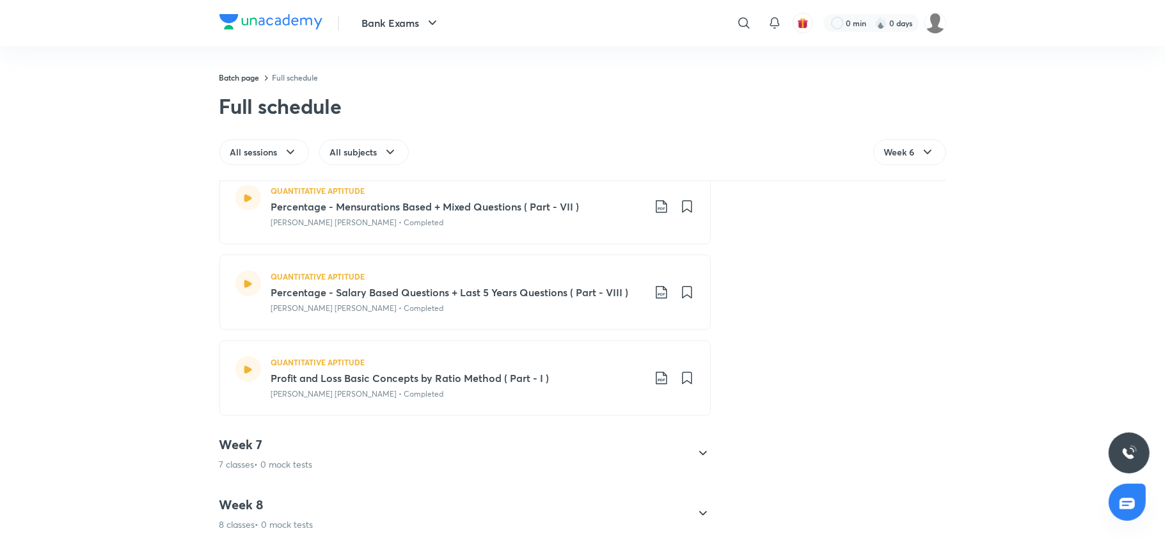
scroll to position [966, 0]
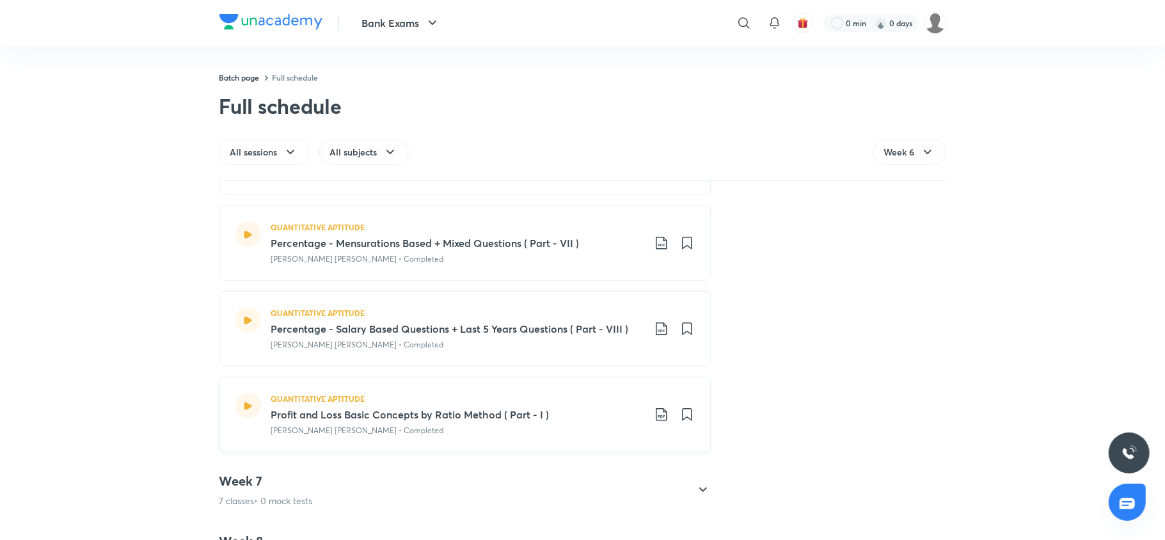
click at [657, 422] on icon at bounding box center [661, 414] width 15 height 15
click at [580, 489] on p "With annotation" at bounding box center [558, 486] width 66 height 13
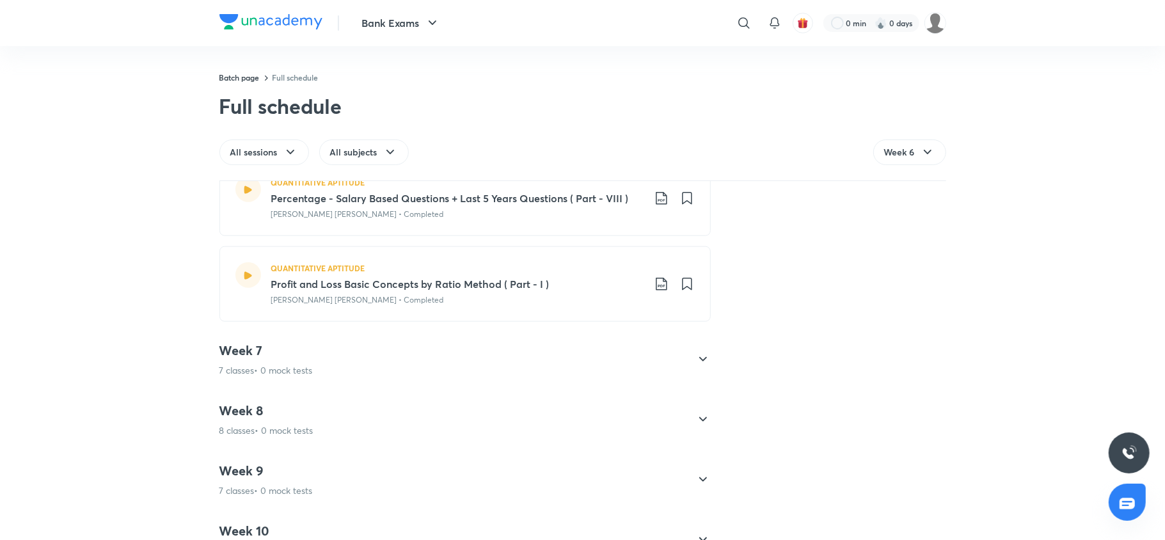
click at [311, 357] on h4 "Week 7" at bounding box center [266, 350] width 93 height 17
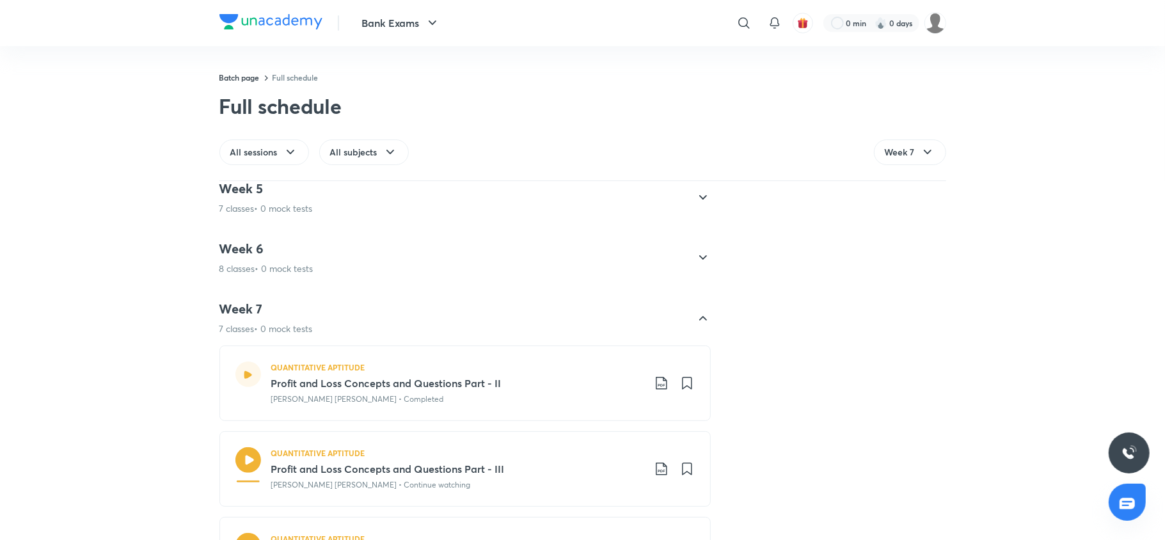
scroll to position [326, 0]
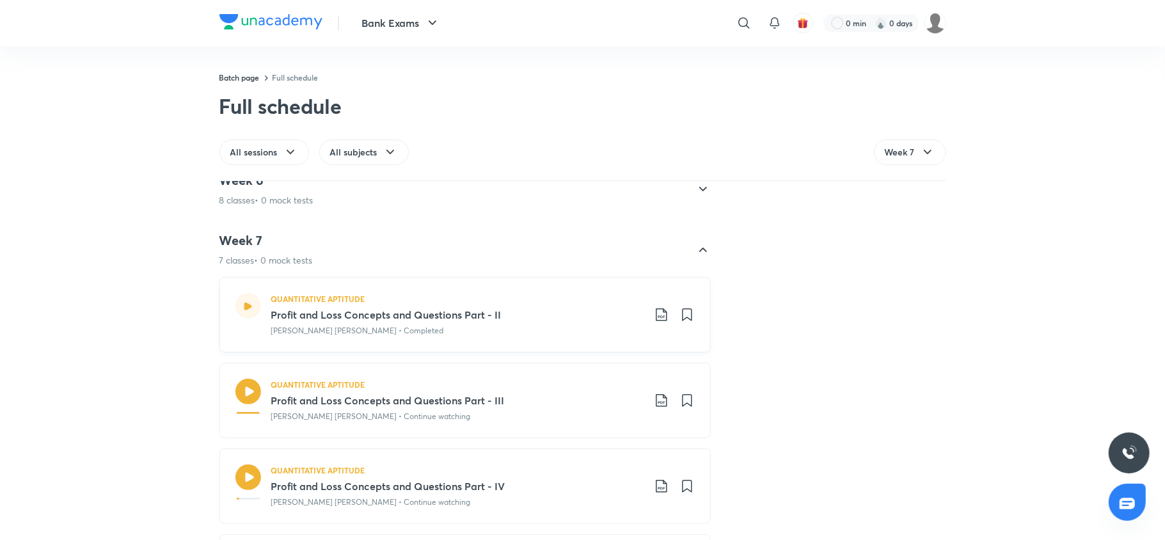
click at [654, 316] on icon at bounding box center [661, 314] width 15 height 15
click at [541, 385] on p "With annotation" at bounding box center [558, 383] width 66 height 13
click at [654, 406] on icon at bounding box center [661, 400] width 15 height 15
click at [572, 467] on p "With annotation" at bounding box center [558, 469] width 66 height 13
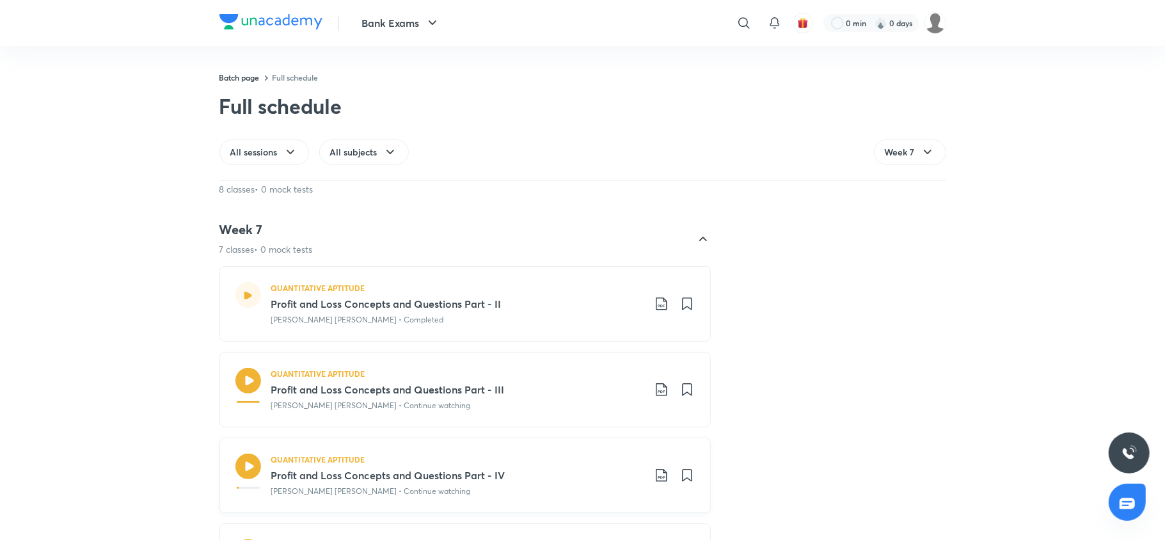
scroll to position [474, 0]
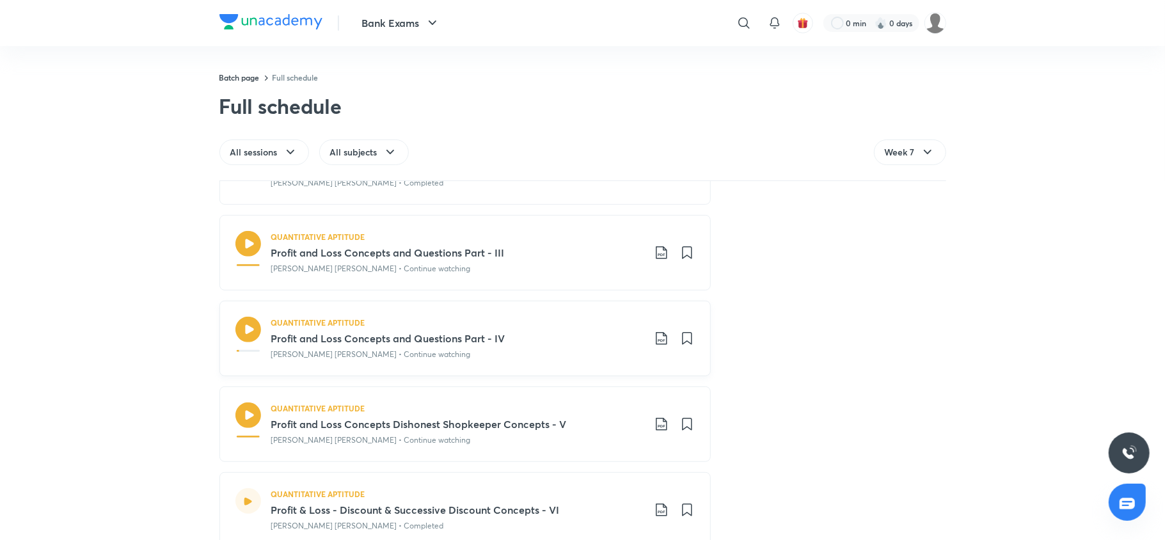
click at [654, 343] on icon at bounding box center [661, 338] width 15 height 15
click at [579, 403] on p "With annotation" at bounding box center [558, 408] width 66 height 13
click at [656, 428] on icon at bounding box center [661, 424] width 11 height 13
click at [555, 494] on p "With annotation" at bounding box center [558, 494] width 66 height 13
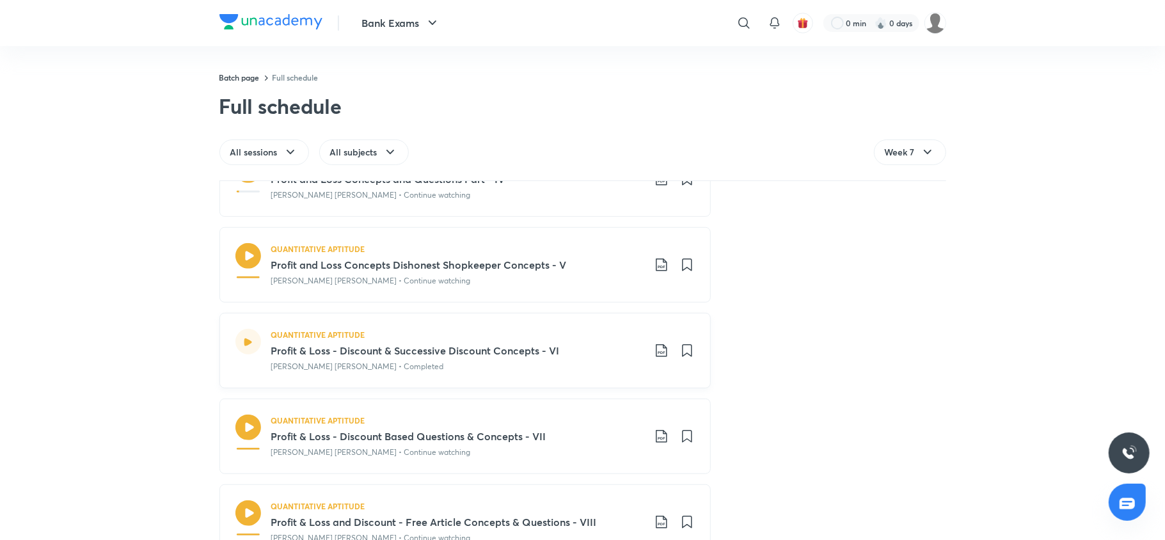
scroll to position [650, 0]
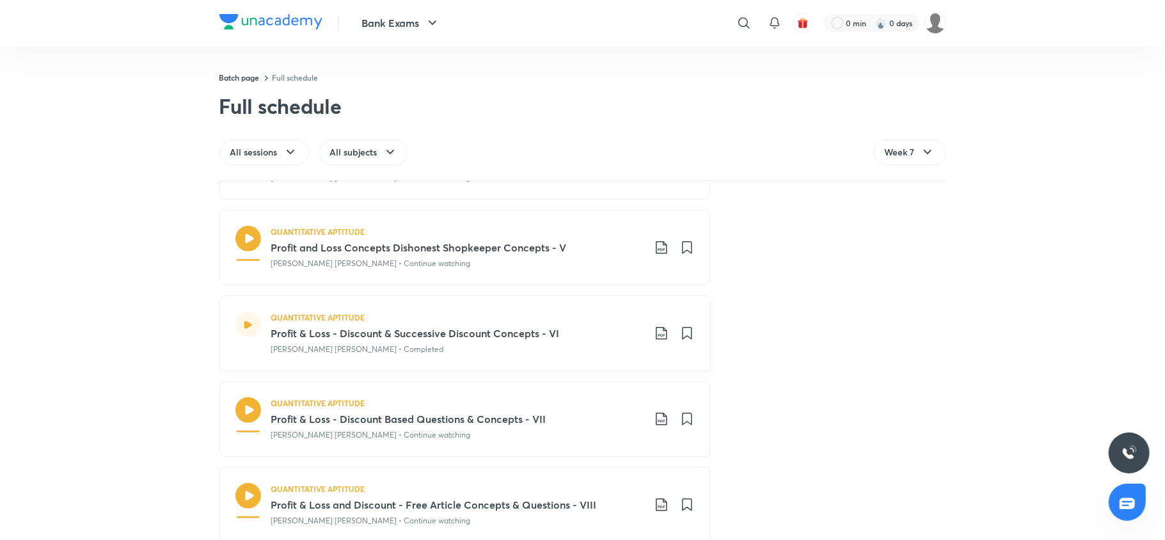
click at [657, 338] on icon at bounding box center [661, 333] width 11 height 13
click at [574, 401] on p "With annotation" at bounding box center [558, 403] width 66 height 13
click at [659, 423] on icon at bounding box center [661, 419] width 15 height 15
click at [563, 497] on p "With annotation" at bounding box center [558, 490] width 66 height 13
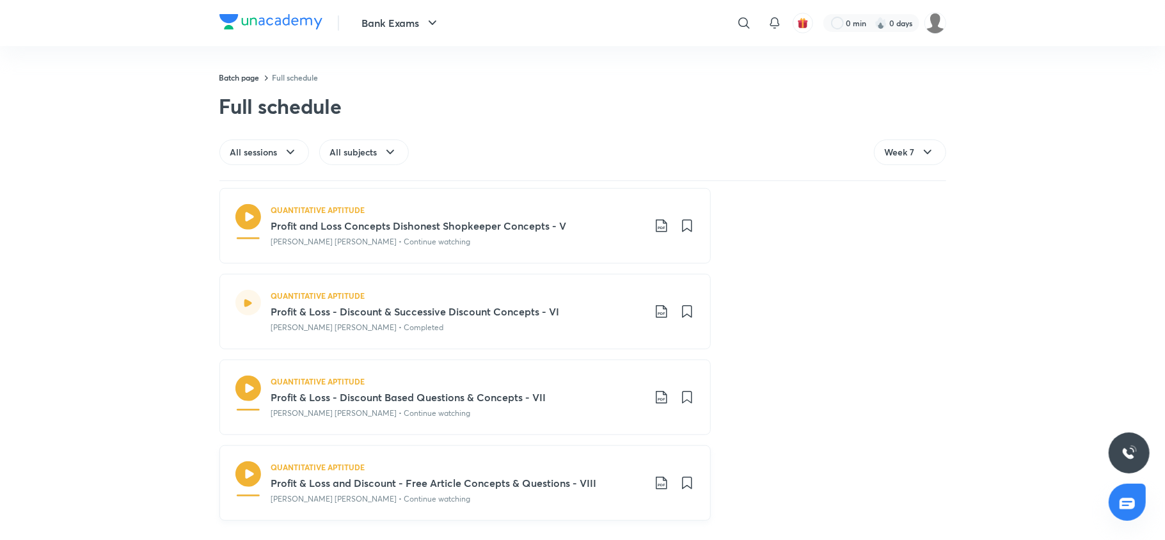
scroll to position [746, 0]
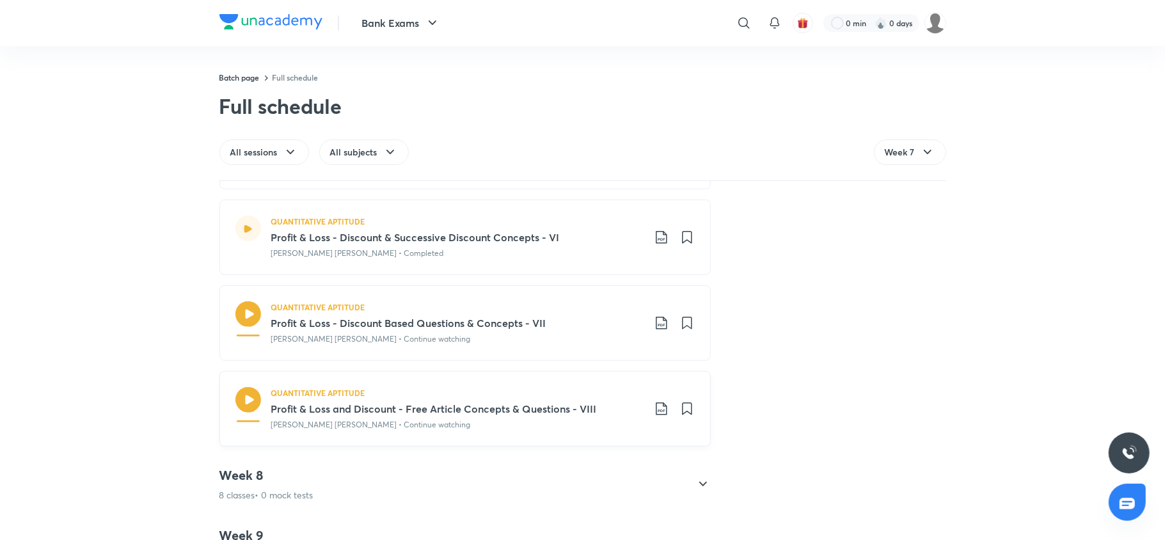
click at [656, 413] on icon at bounding box center [661, 409] width 11 height 13
click at [573, 476] on p "With annotation" at bounding box center [558, 480] width 66 height 13
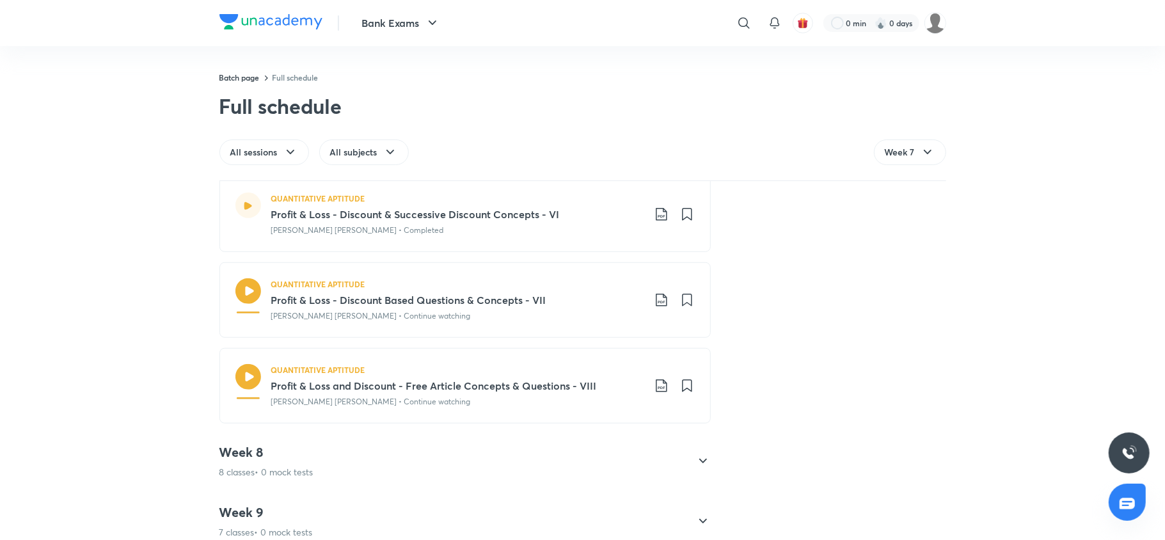
click at [1043, 313] on div "Week 1 7 classes • 0 mock tests QUANTITATIVE APTITUDE Introductions + Road Map …" at bounding box center [582, 361] width 1165 height 358
click at [243, 464] on div "Week 8 8 classes • 0 mock tests" at bounding box center [267, 461] width 94 height 35
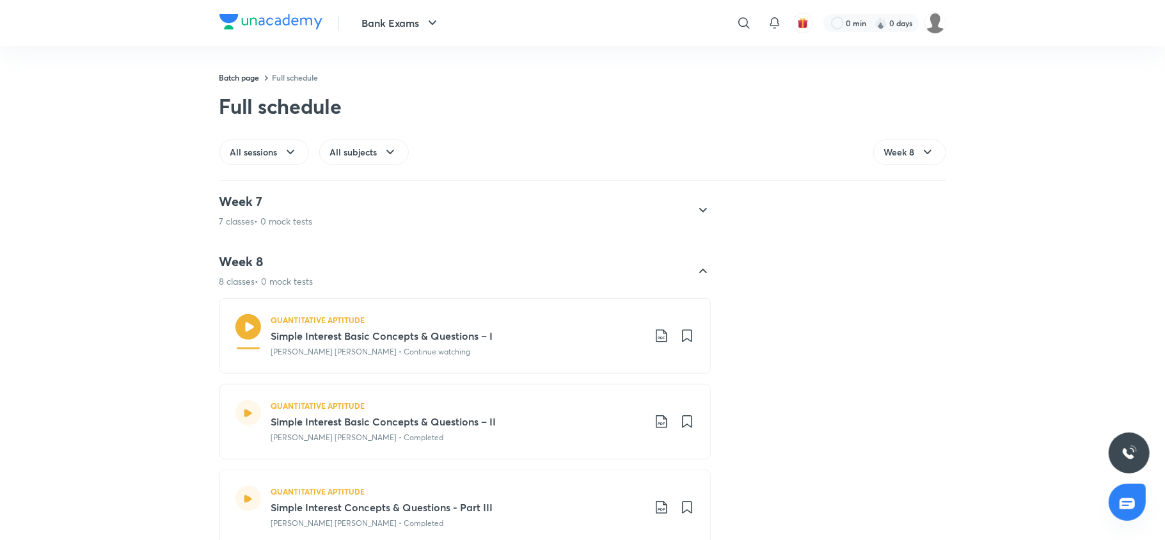
scroll to position [351, 0]
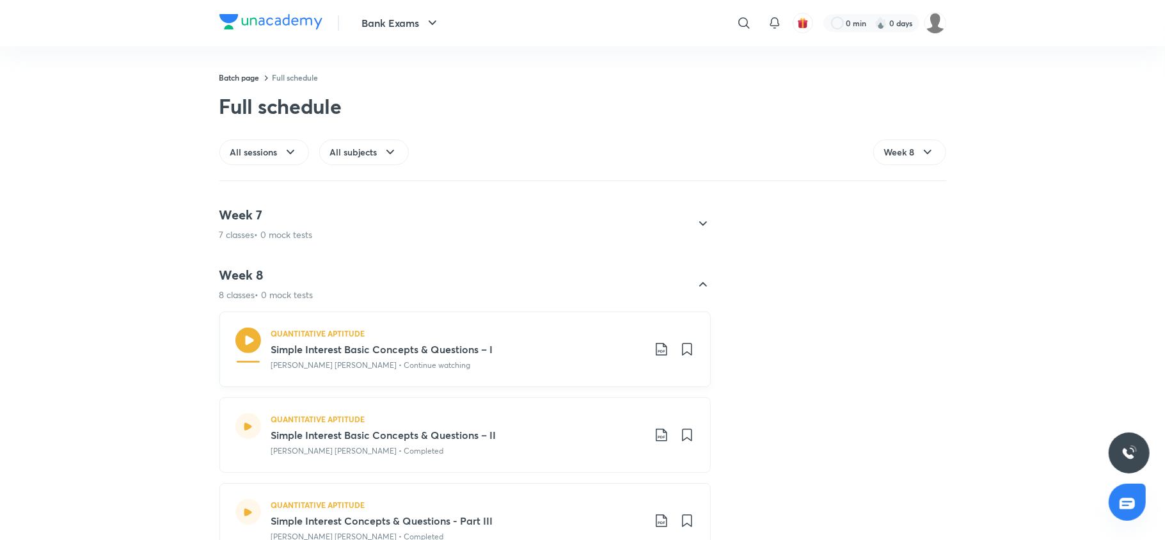
click at [655, 344] on icon at bounding box center [661, 349] width 15 height 15
click at [580, 413] on p "With annotation" at bounding box center [558, 418] width 66 height 13
click at [654, 446] on div "QUANTITATIVE APTITUDE Simple Interest Basic Concepts & Questions – II Arun Sing…" at bounding box center [483, 435] width 424 height 44
click at [654, 435] on icon at bounding box center [661, 435] width 15 height 15
click at [571, 490] on p "With annotation" at bounding box center [558, 494] width 66 height 13
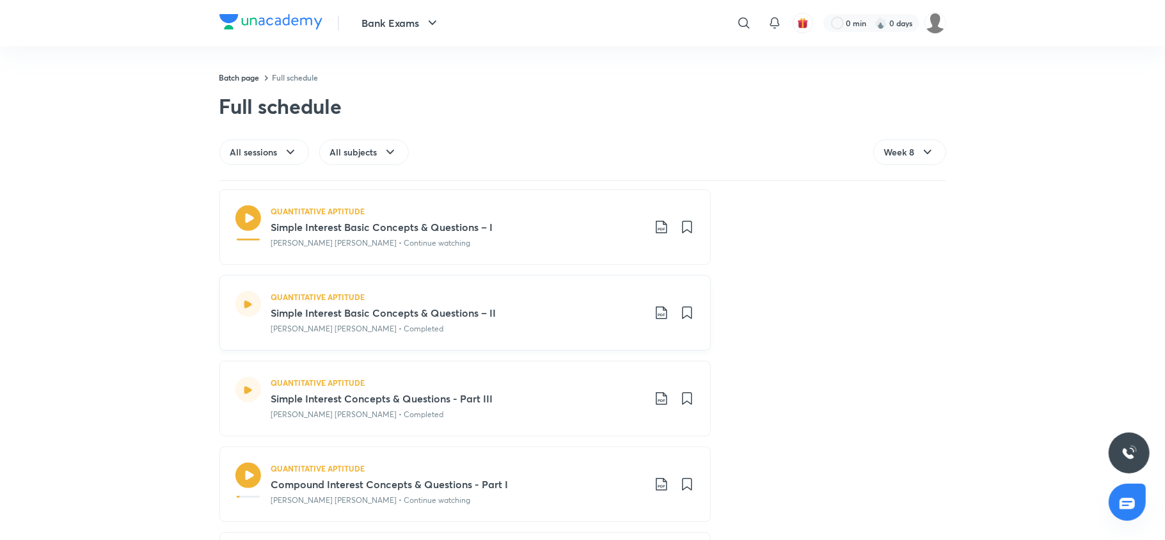
scroll to position [564, 0]
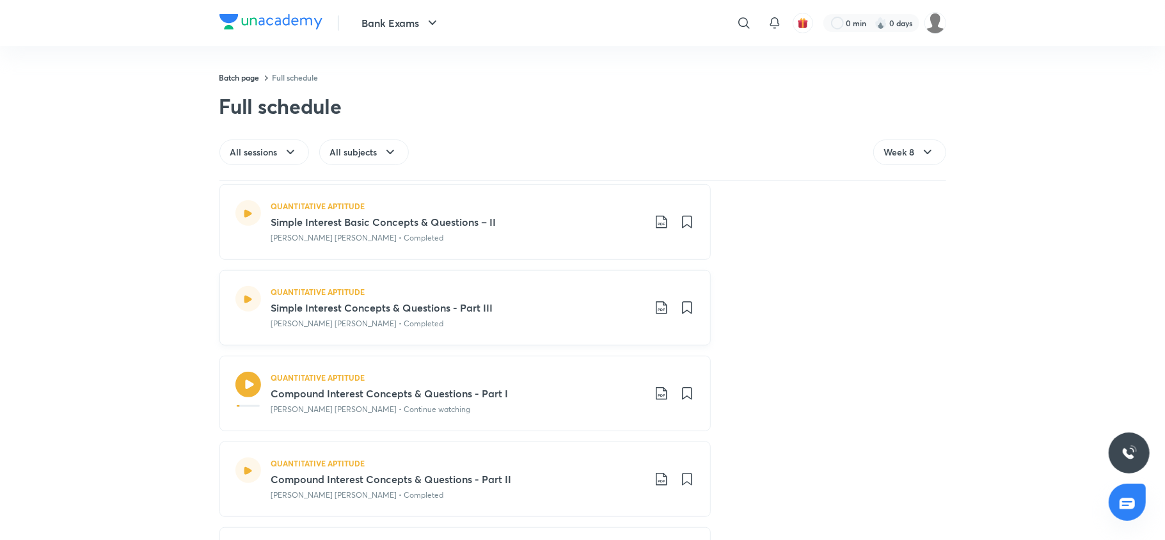
click at [659, 307] on icon at bounding box center [661, 307] width 11 height 13
click at [571, 372] on p "With annotation" at bounding box center [558, 377] width 66 height 13
click at [904, 311] on div "Week 8 8 classes • 0 mock tests QUANTITATIVE APTITUDE Simple Interest Basic Con…" at bounding box center [583, 414] width 727 height 741
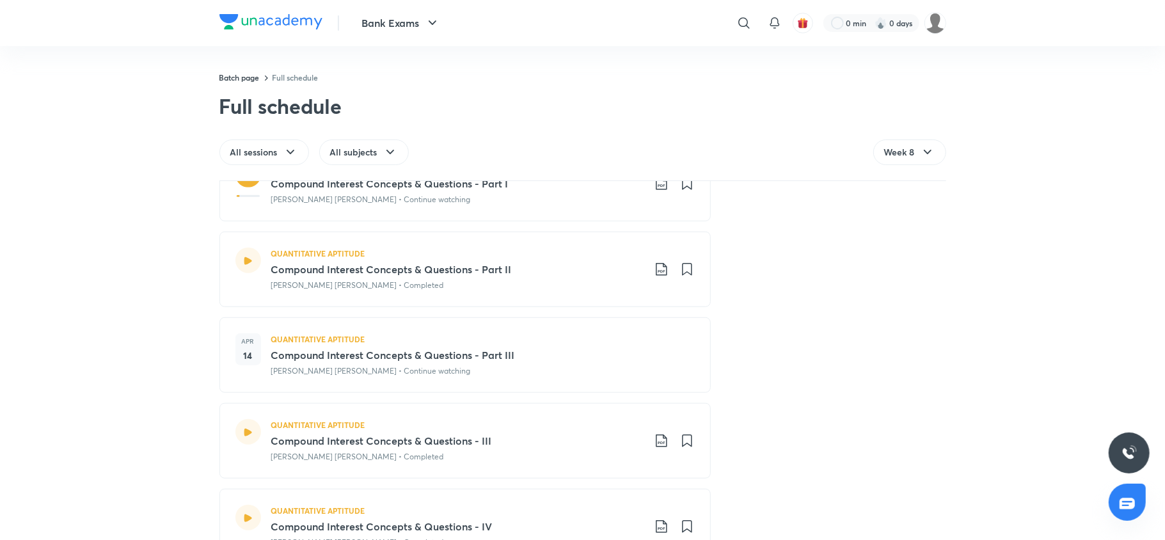
scroll to position [721, 0]
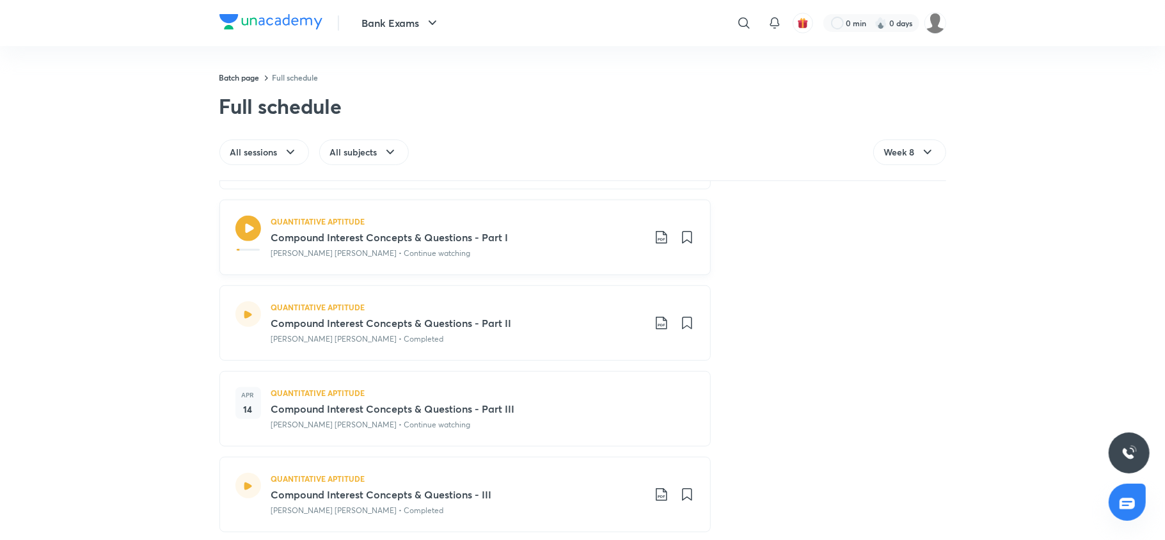
click at [656, 241] on icon at bounding box center [661, 237] width 11 height 13
click at [591, 303] on p "With annotation" at bounding box center [558, 307] width 66 height 13
click at [654, 329] on icon at bounding box center [661, 323] width 15 height 15
click at [534, 392] on p "With annotation" at bounding box center [558, 393] width 66 height 13
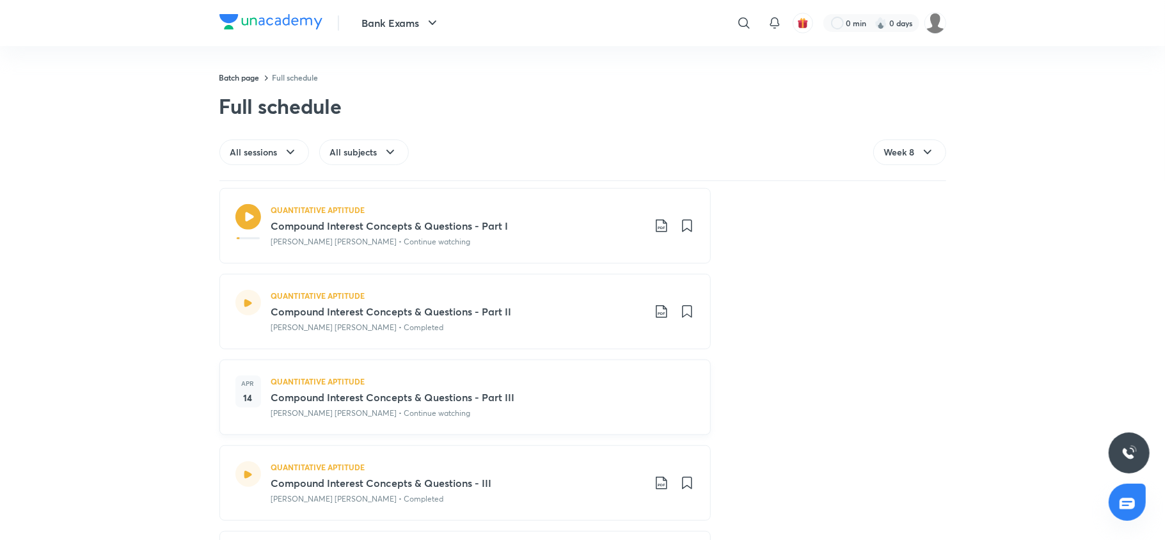
scroll to position [846, 0]
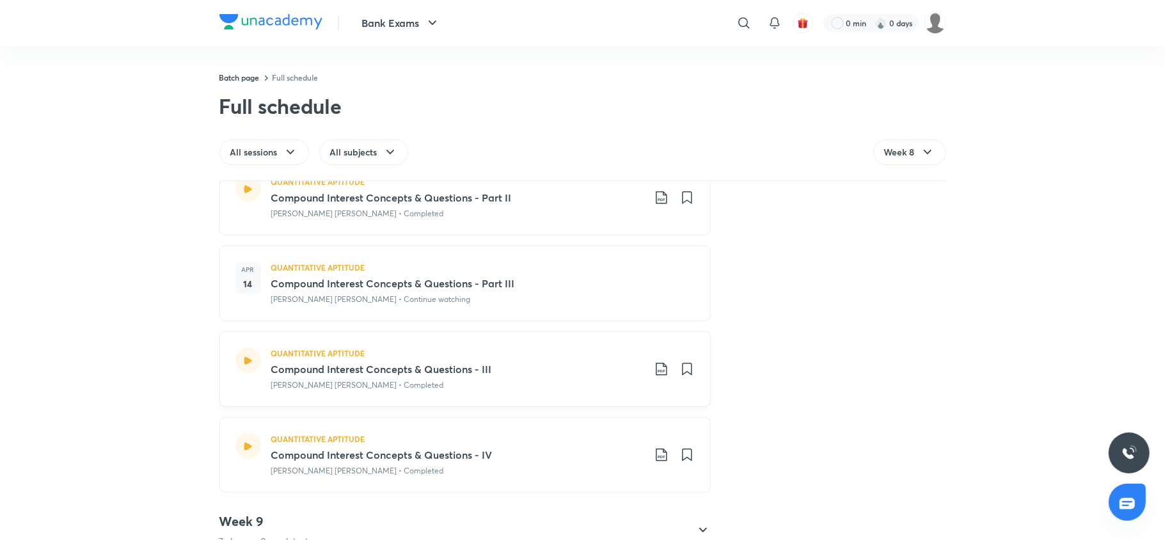
click at [656, 370] on icon at bounding box center [661, 369] width 15 height 15
click at [568, 443] on p "With annotation" at bounding box center [558, 440] width 66 height 13
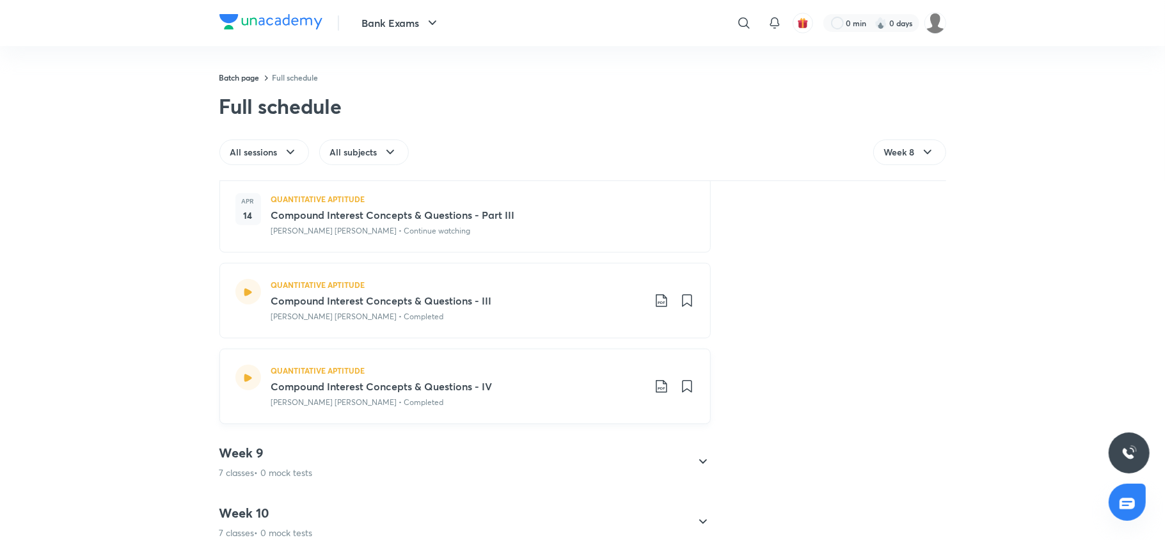
click at [654, 389] on icon at bounding box center [661, 386] width 15 height 15
click at [574, 456] on p "With annotation" at bounding box center [558, 458] width 66 height 13
click at [295, 461] on h4 "Week 9" at bounding box center [266, 453] width 93 height 17
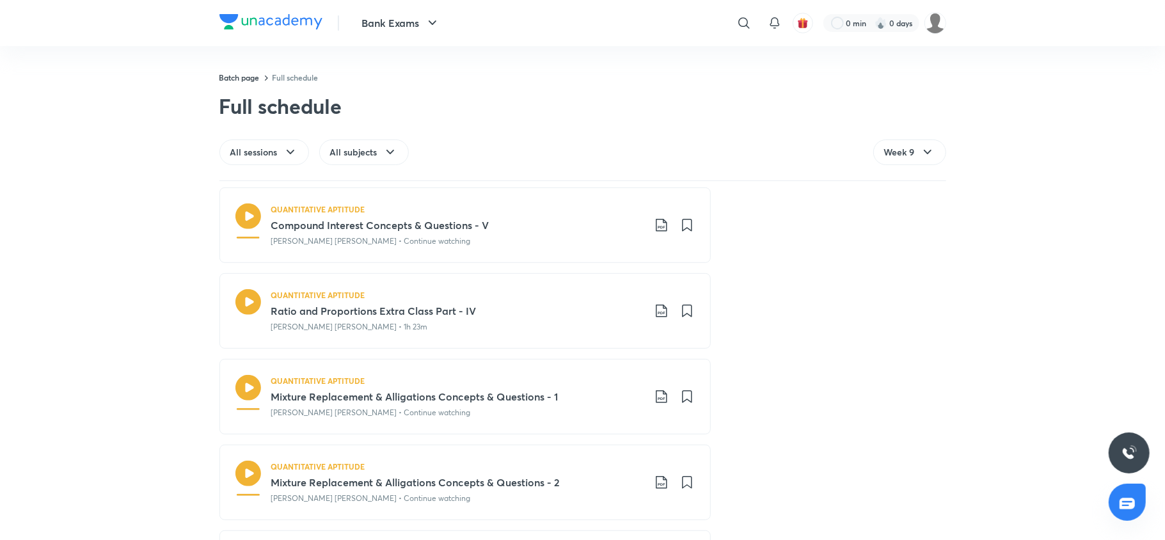
scroll to position [644, 0]
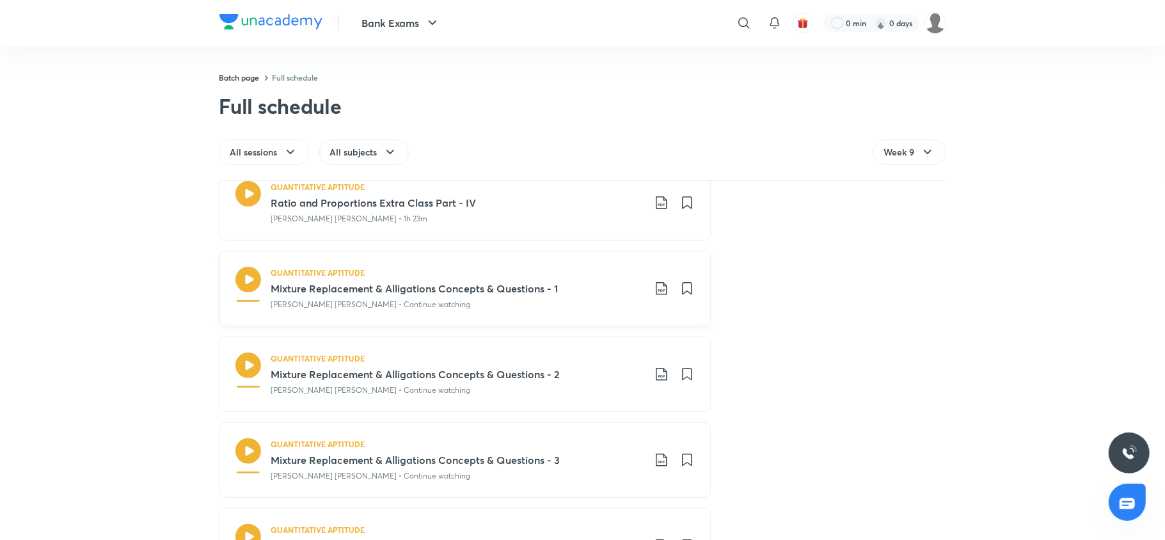
click at [654, 289] on icon at bounding box center [661, 288] width 15 height 15
click at [579, 349] on li "With annotation" at bounding box center [588, 358] width 147 height 24
click at [547, 354] on p "With annotation" at bounding box center [558, 357] width 66 height 13
click at [654, 375] on icon at bounding box center [661, 374] width 15 height 15
click at [559, 443] on p "With annotation" at bounding box center [558, 444] width 66 height 13
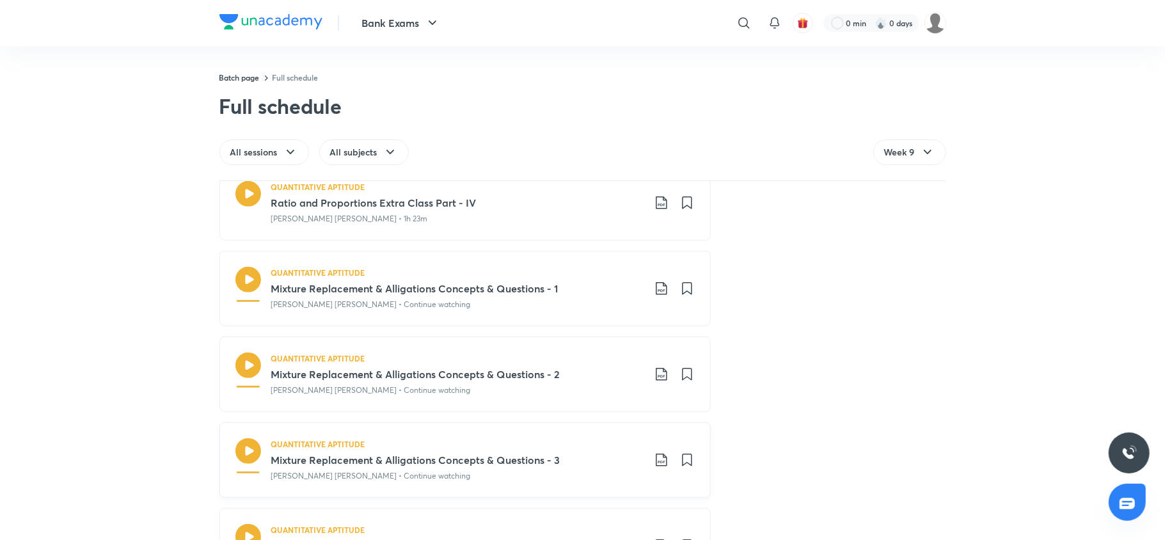
click at [643, 461] on div "QUANTITATIVE APTITUDE Mixture Replacement & Alligations Concepts & Questions - …" at bounding box center [483, 460] width 424 height 44
click at [657, 463] on icon at bounding box center [661, 460] width 11 height 13
click at [582, 493] on p "With annotation" at bounding box center [558, 494] width 66 height 13
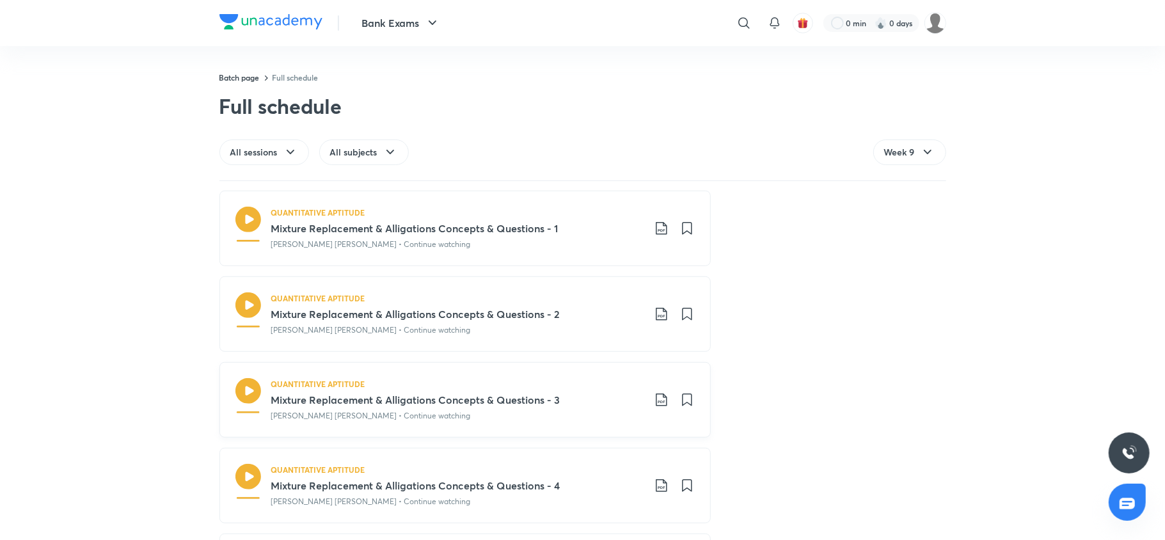
scroll to position [753, 0]
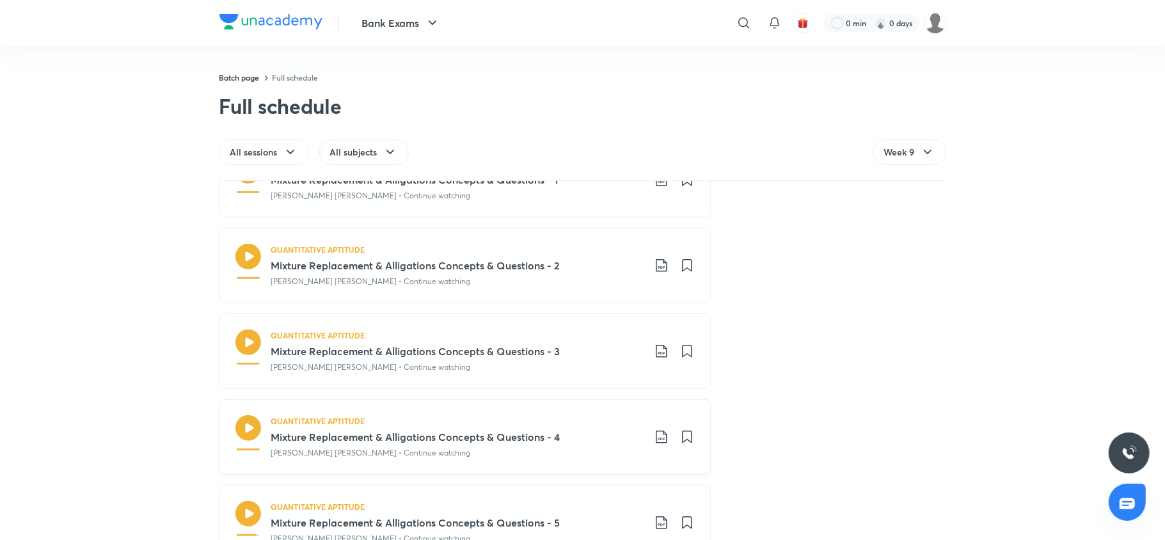
click at [661, 436] on icon at bounding box center [661, 436] width 15 height 15
click at [577, 497] on p "With annotation" at bounding box center [558, 494] width 66 height 13
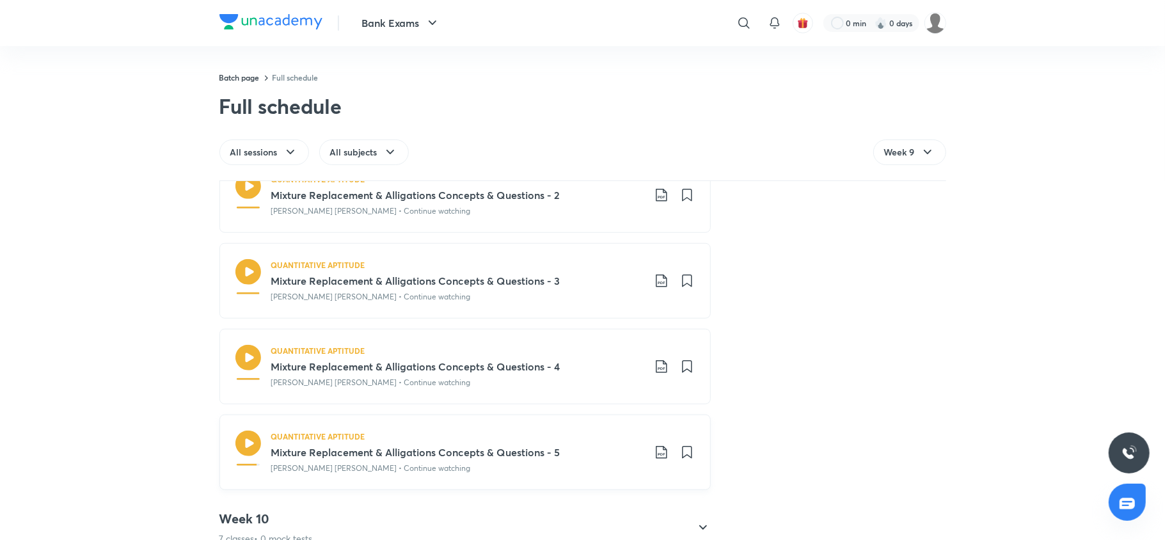
scroll to position [909, 0]
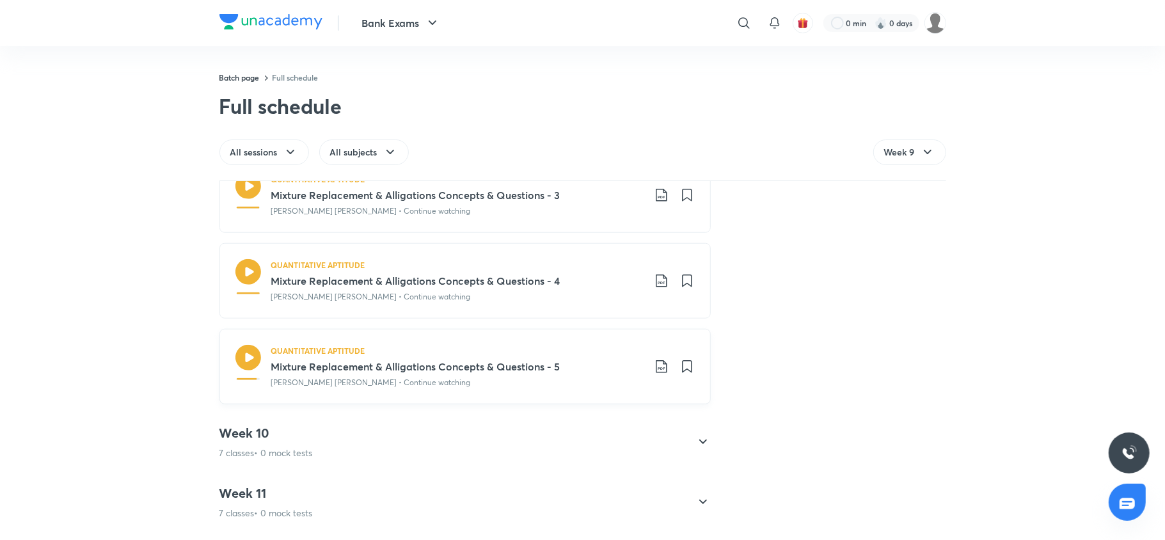
click at [658, 362] on icon at bounding box center [661, 366] width 15 height 15
click at [546, 436] on p "With annotation" at bounding box center [558, 437] width 66 height 13
click at [410, 440] on div "Week 10 7 classes • 0 mock tests" at bounding box center [454, 442] width 468 height 35
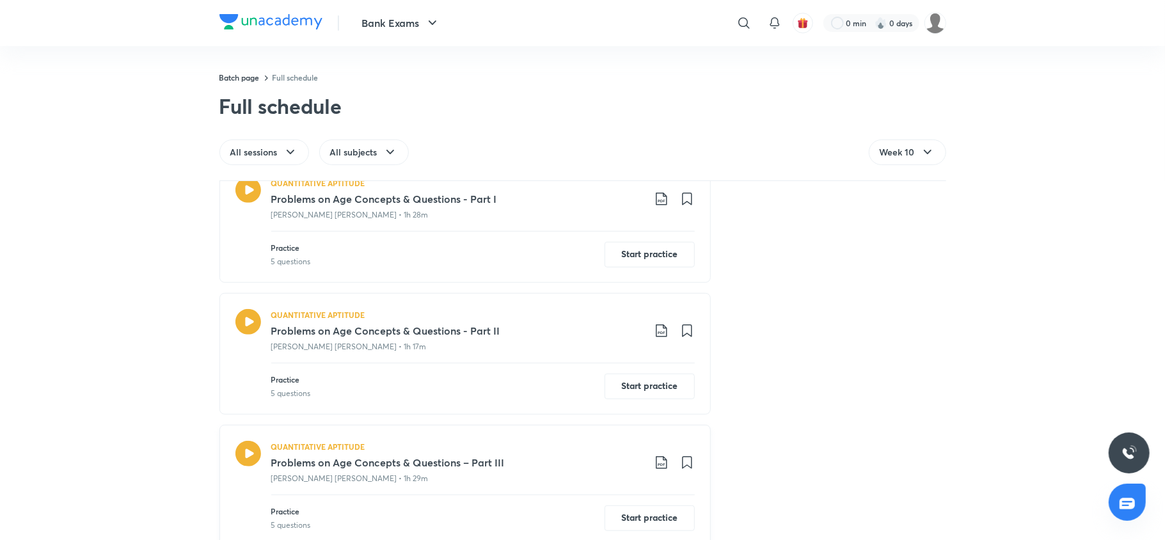
scroll to position [540, 0]
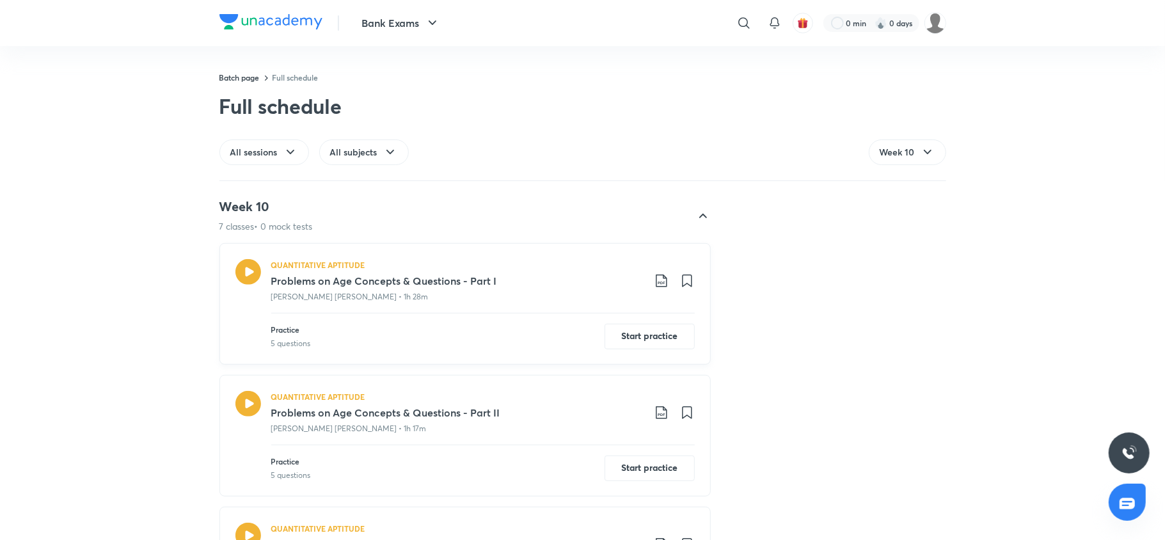
click at [654, 282] on icon at bounding box center [661, 280] width 15 height 15
click at [547, 343] on p "With annotation" at bounding box center [558, 349] width 66 height 13
click at [656, 415] on icon at bounding box center [661, 412] width 15 height 15
click at [581, 480] on p "With annotation" at bounding box center [558, 481] width 66 height 13
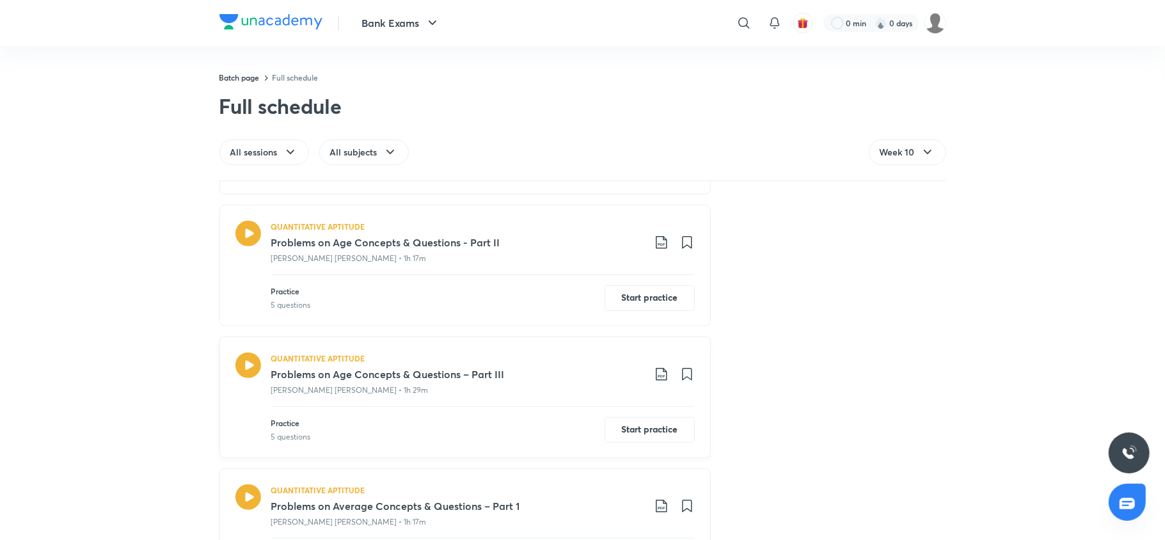
click at [655, 375] on icon at bounding box center [661, 374] width 15 height 15
click at [564, 441] on p "With annotation" at bounding box center [558, 443] width 66 height 13
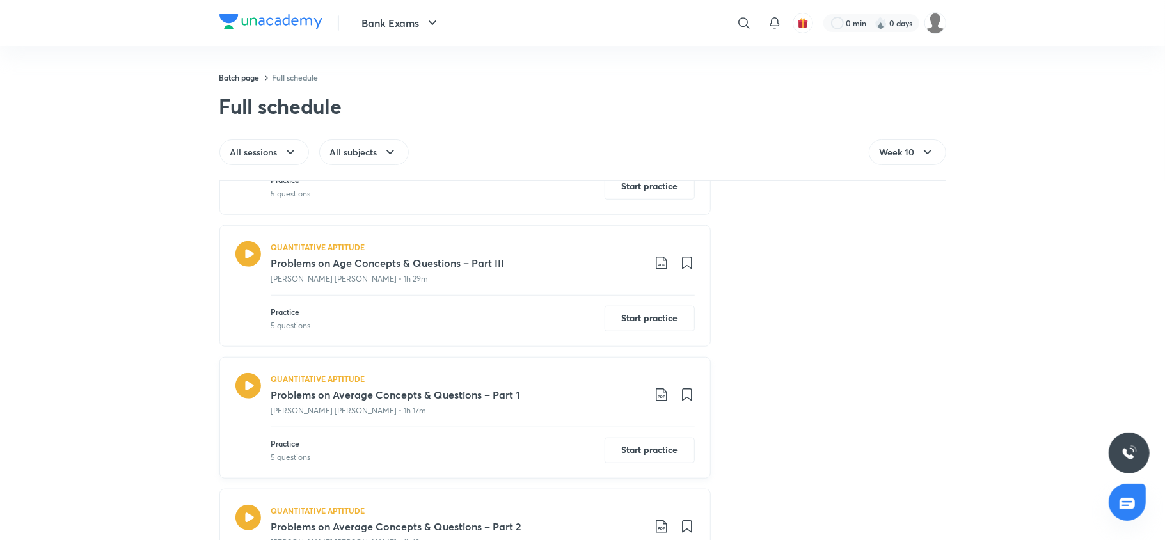
click at [655, 403] on icon at bounding box center [661, 394] width 15 height 15
click at [564, 461] on p "With annotation" at bounding box center [558, 464] width 66 height 13
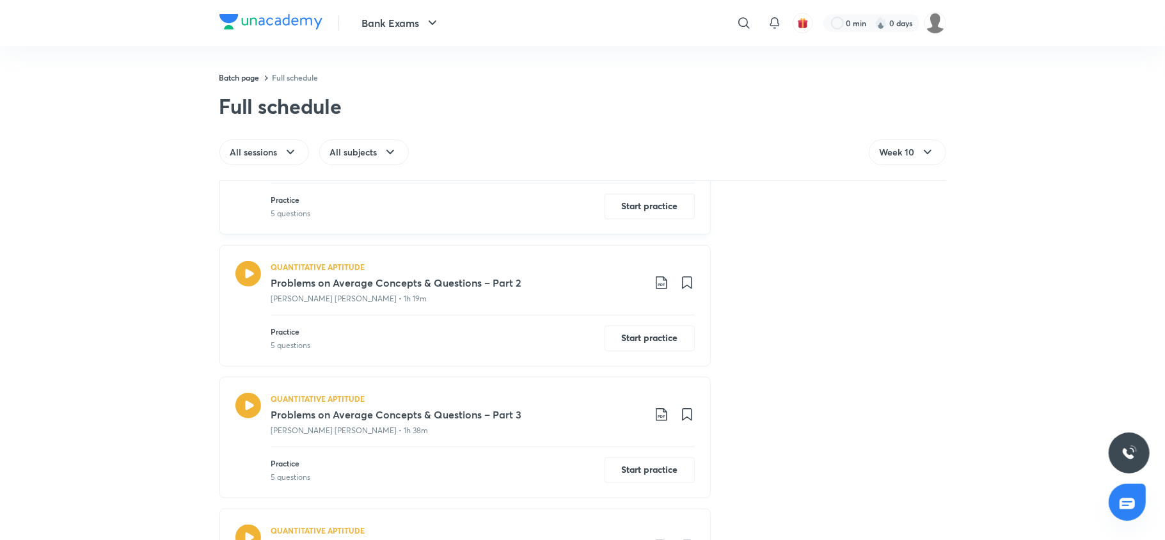
scroll to position [978, 0]
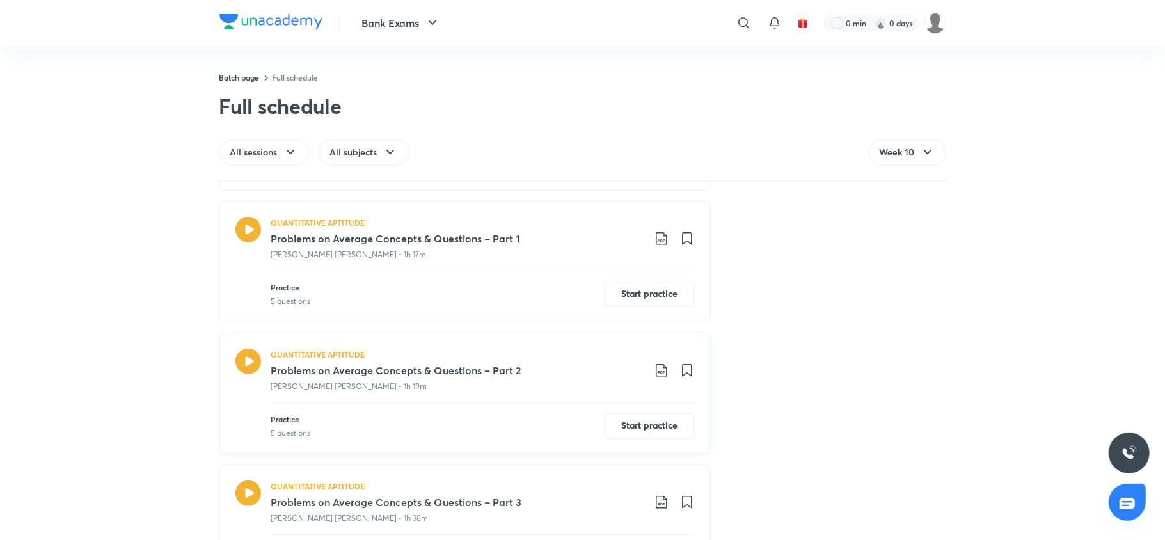
click at [657, 378] on icon at bounding box center [661, 370] width 15 height 15
click at [559, 443] on p "With annotation" at bounding box center [558, 441] width 66 height 13
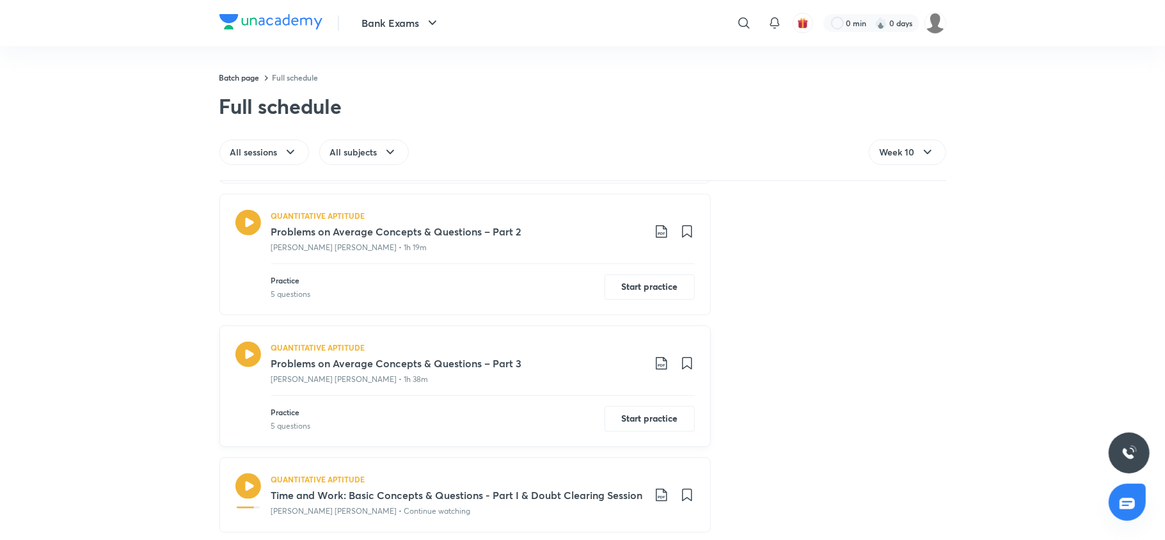
click at [654, 364] on icon at bounding box center [661, 363] width 15 height 15
click at [575, 431] on p "With annotation" at bounding box center [558, 434] width 66 height 13
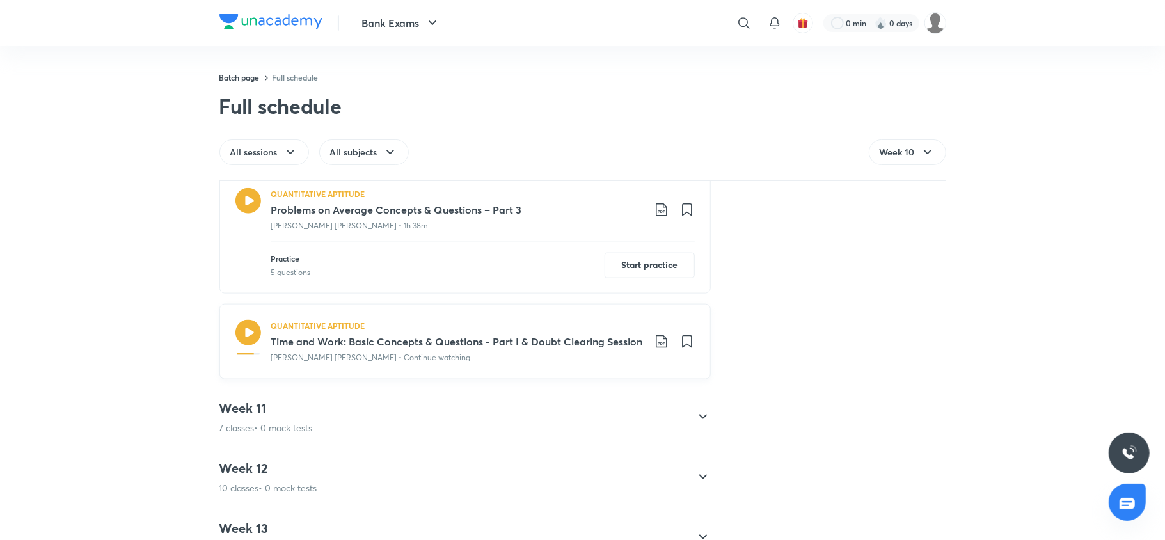
click at [656, 346] on icon at bounding box center [661, 341] width 11 height 13
click at [571, 412] on p "With annotation" at bounding box center [558, 412] width 66 height 13
click at [220, 415] on h4 "Week 11" at bounding box center [266, 408] width 93 height 17
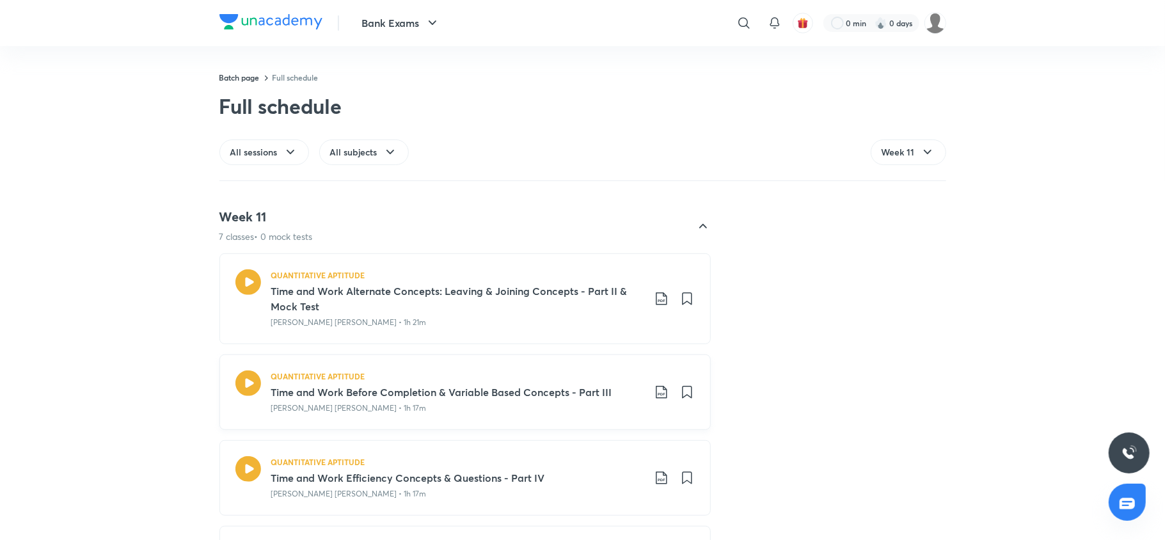
scroll to position [761, 0]
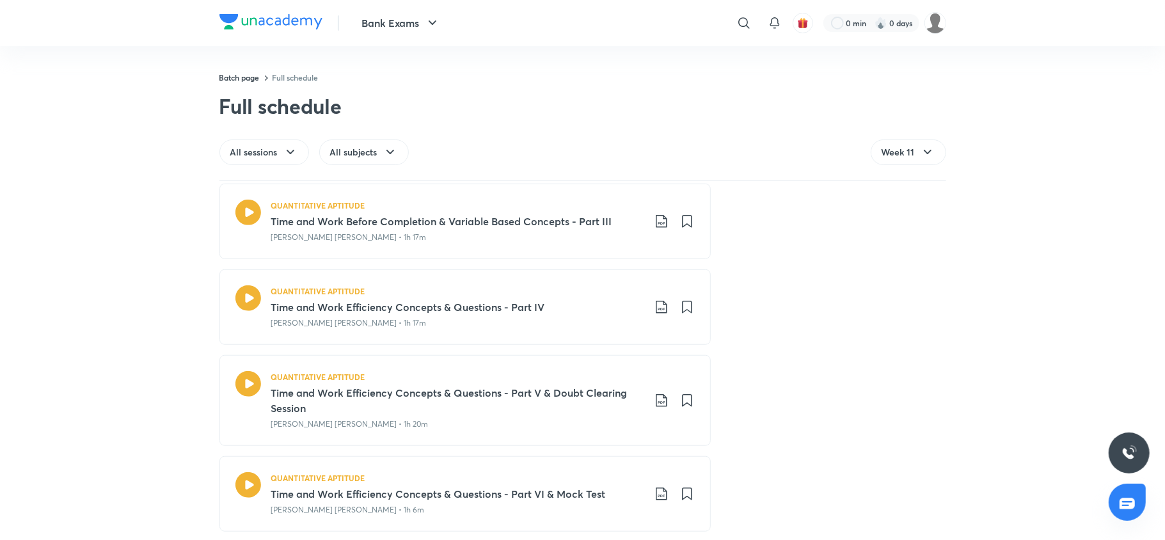
click at [1055, 191] on div "Week 1 7 classes • 0 mock tests QUANTITATIVE APTITUDE Introductions + Road Map …" at bounding box center [582, 361] width 1165 height 358
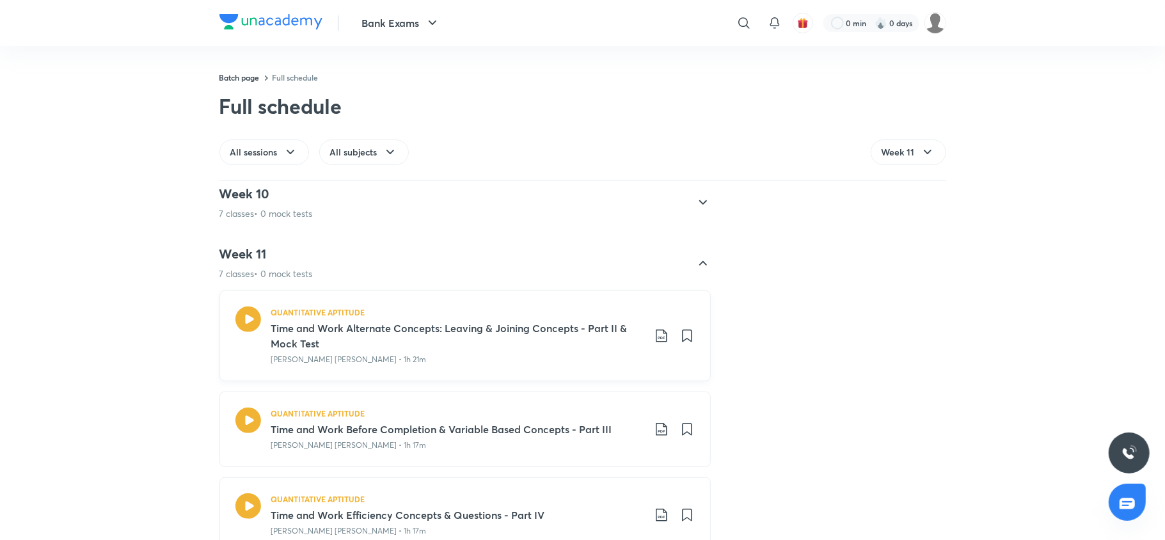
click at [648, 346] on div "QUANTITATIVE APTITUDE Time and Work Alternate Concepts: Leaving & Joining Conce…" at bounding box center [483, 336] width 424 height 59
click at [656, 335] on icon at bounding box center [661, 335] width 15 height 15
click at [557, 403] on p "With annotation" at bounding box center [558, 404] width 66 height 13
click at [656, 430] on icon at bounding box center [661, 429] width 15 height 15
click at [577, 497] on p "With annotation" at bounding box center [558, 494] width 66 height 13
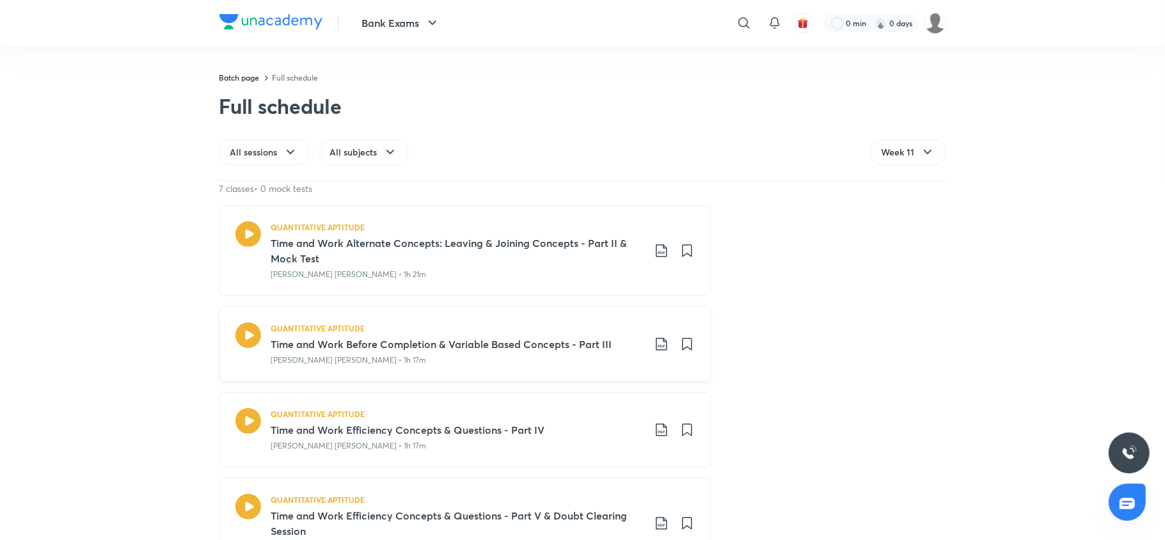
scroll to position [738, 0]
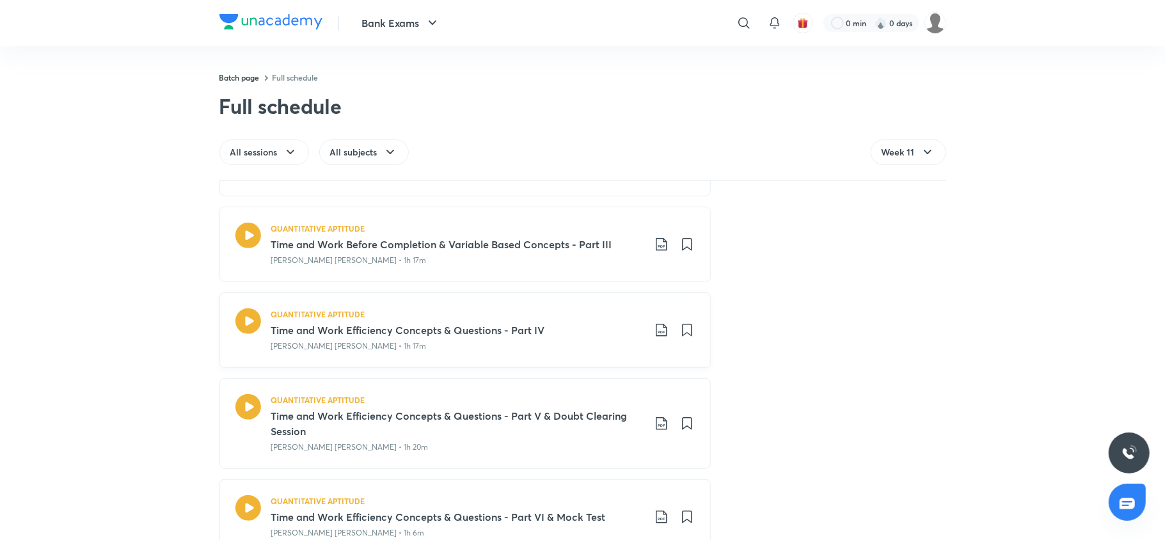
click at [654, 332] on icon at bounding box center [661, 330] width 15 height 15
click at [550, 403] on p "With annotation" at bounding box center [558, 399] width 66 height 13
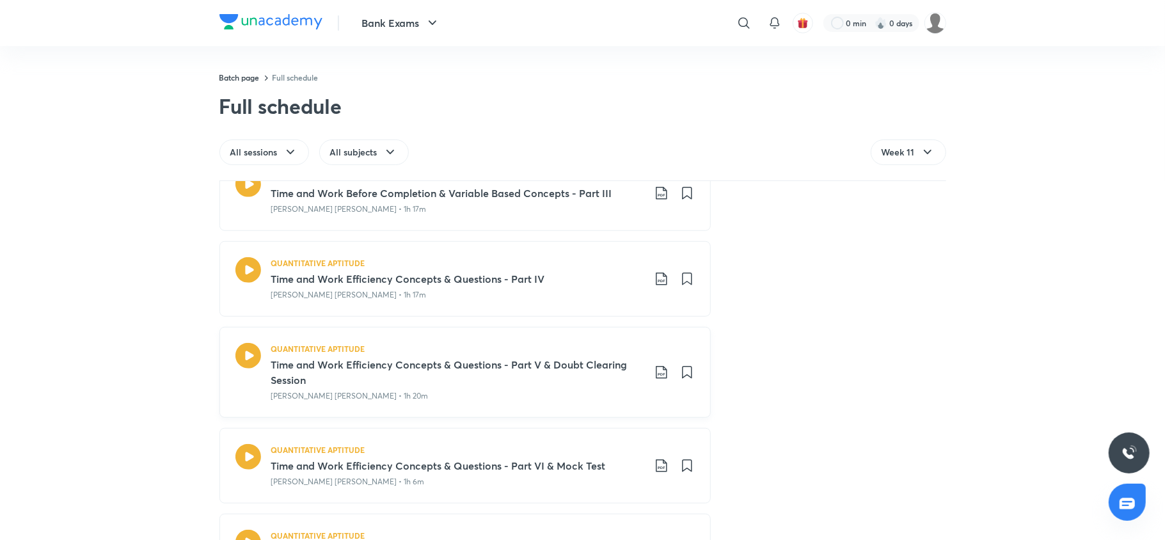
click at [654, 380] on icon at bounding box center [661, 372] width 15 height 15
click at [574, 448] on p "With annotation" at bounding box center [558, 442] width 66 height 13
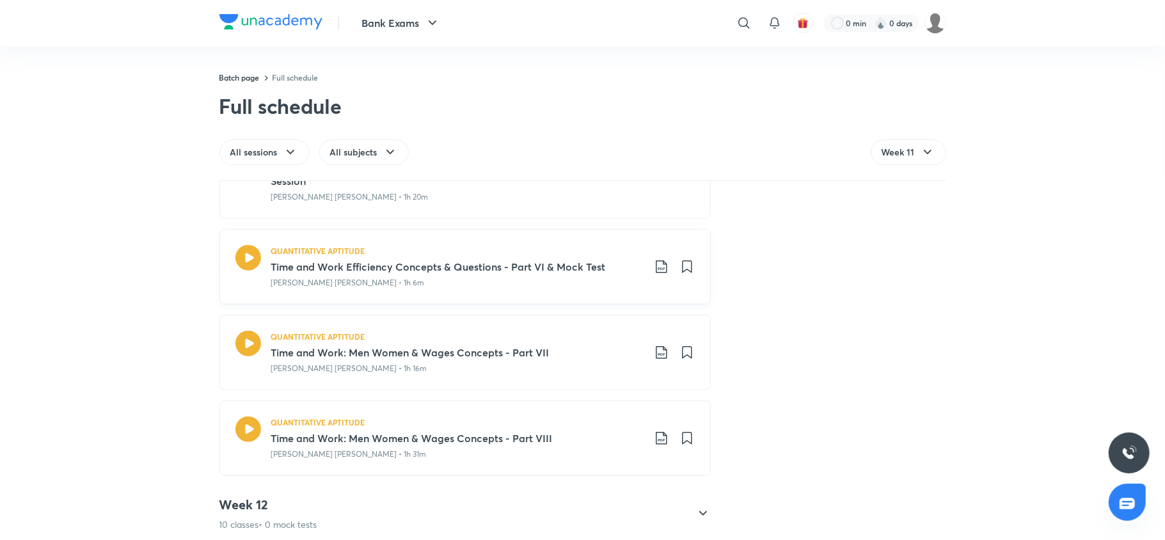
click at [654, 270] on icon at bounding box center [661, 266] width 15 height 15
click at [547, 335] on p "With annotation" at bounding box center [558, 337] width 66 height 13
click at [654, 358] on icon at bounding box center [661, 352] width 15 height 15
click at [554, 422] on p "With annotation" at bounding box center [558, 423] width 66 height 13
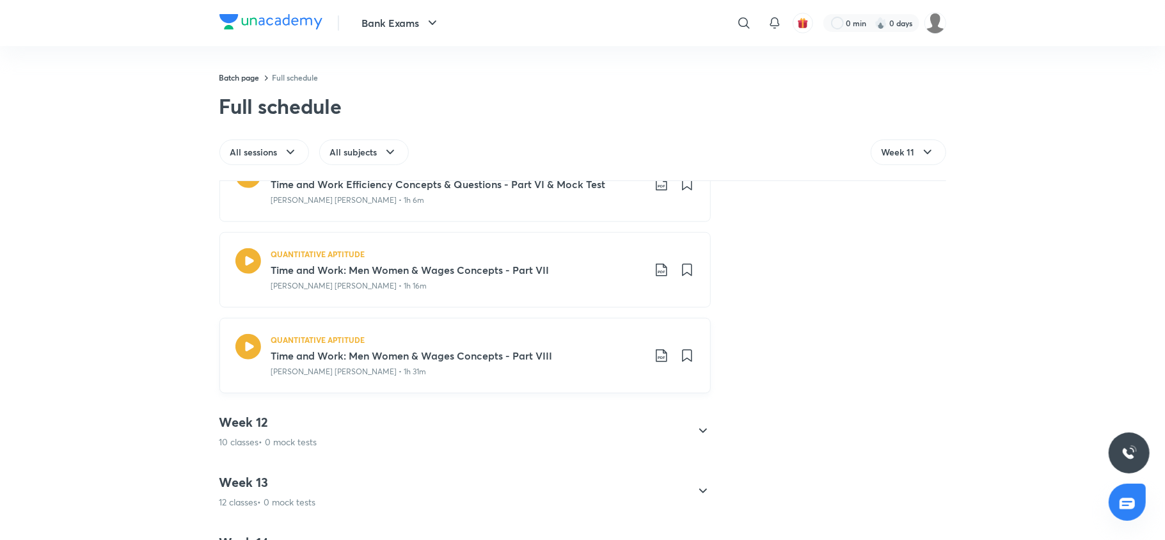
click at [654, 357] on icon at bounding box center [661, 355] width 15 height 15
click at [591, 422] on p "With annotation" at bounding box center [558, 426] width 66 height 13
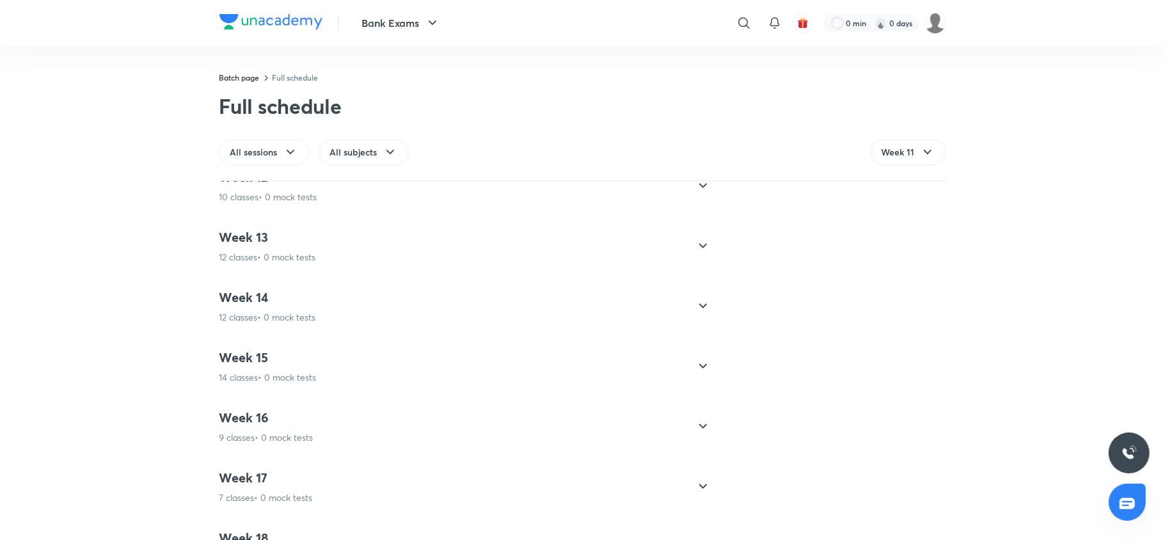
scroll to position [1073, 0]
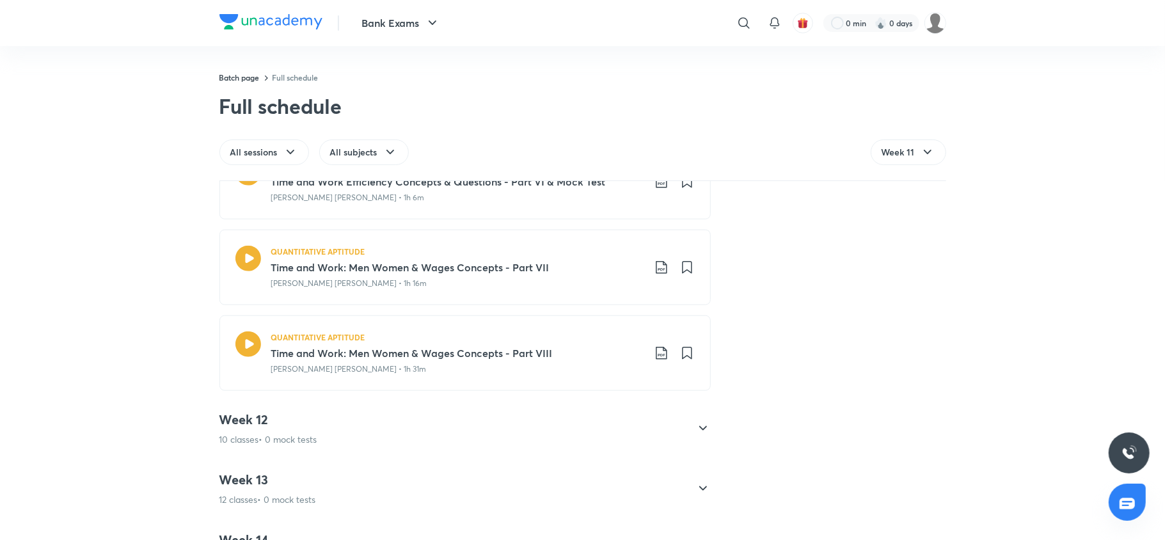
click at [331, 417] on div "Week 12 10 classes • 0 mock tests" at bounding box center [454, 429] width 468 height 35
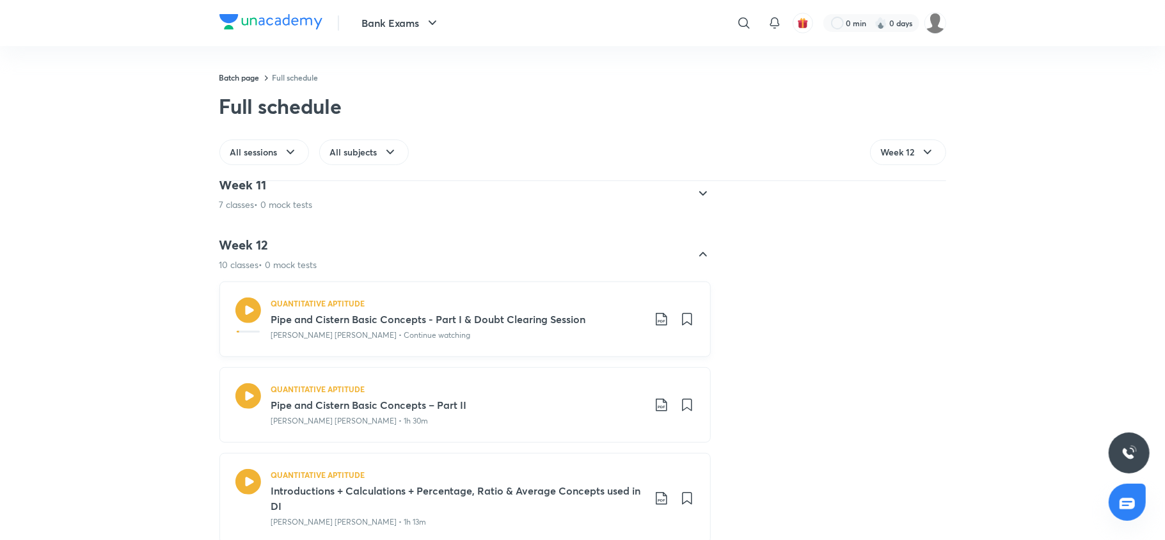
scroll to position [635, 0]
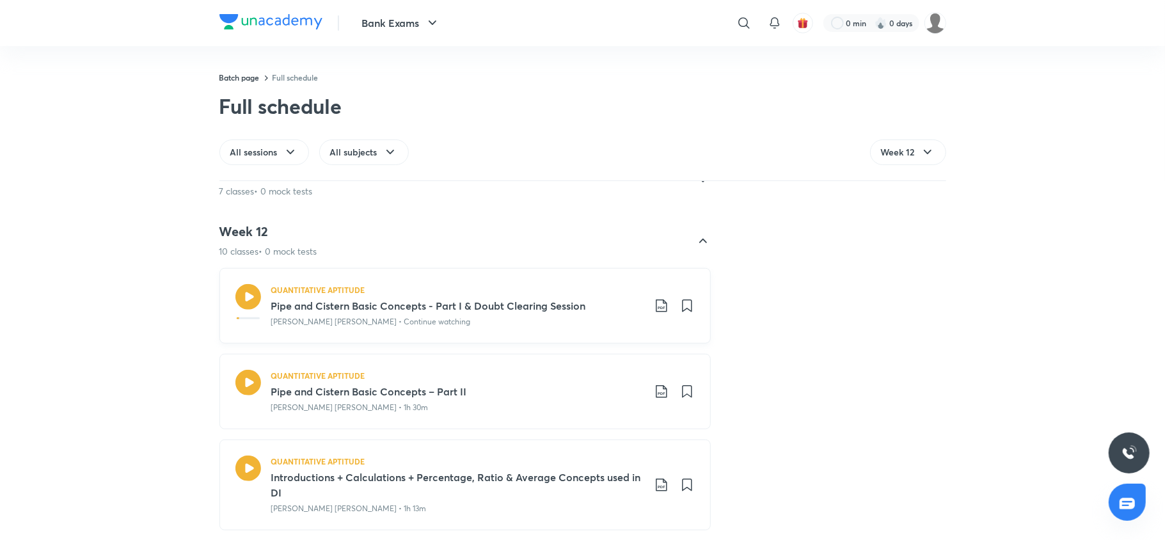
click at [656, 306] on icon at bounding box center [661, 306] width 11 height 13
click at [574, 368] on p "With annotation" at bounding box center [558, 374] width 66 height 13
click at [654, 395] on icon at bounding box center [661, 391] width 15 height 15
click at [585, 459] on p "With annotation" at bounding box center [558, 460] width 66 height 13
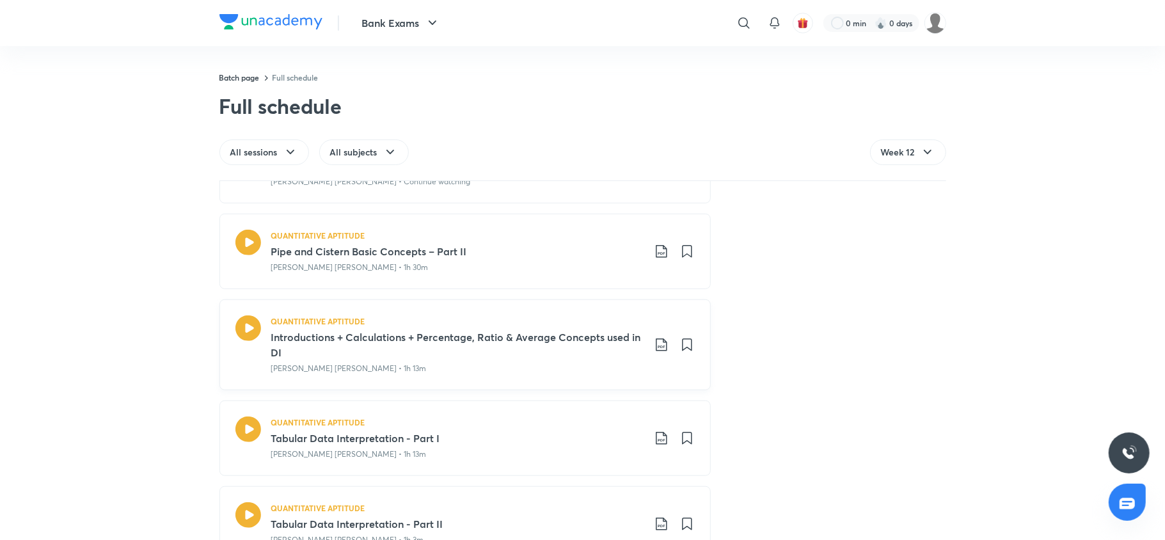
scroll to position [784, 0]
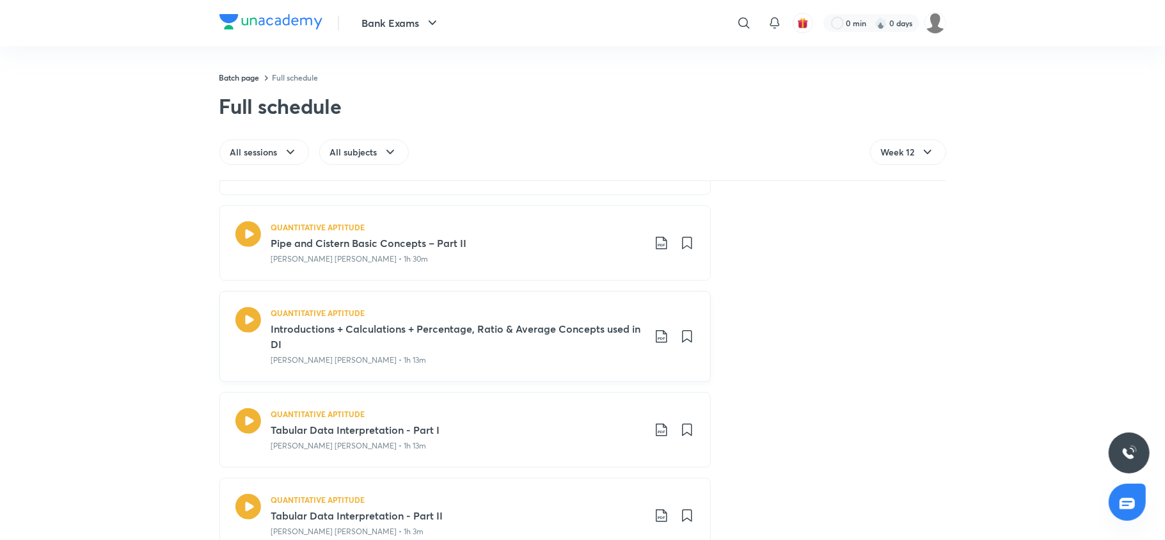
click at [654, 341] on icon at bounding box center [661, 336] width 15 height 15
click at [564, 405] on p "With annotation" at bounding box center [558, 405] width 66 height 13
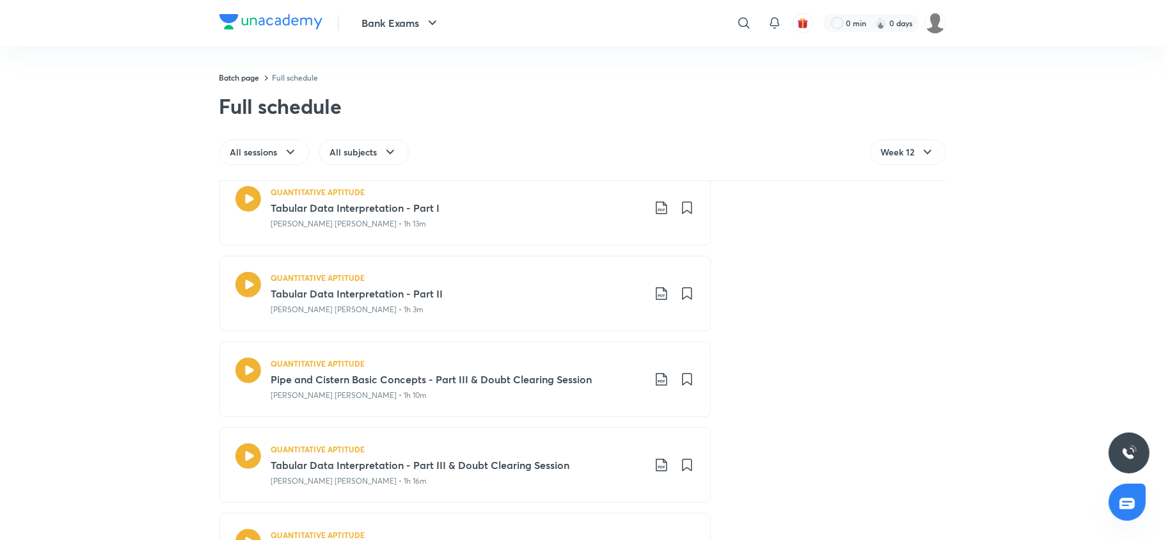
scroll to position [920, 0]
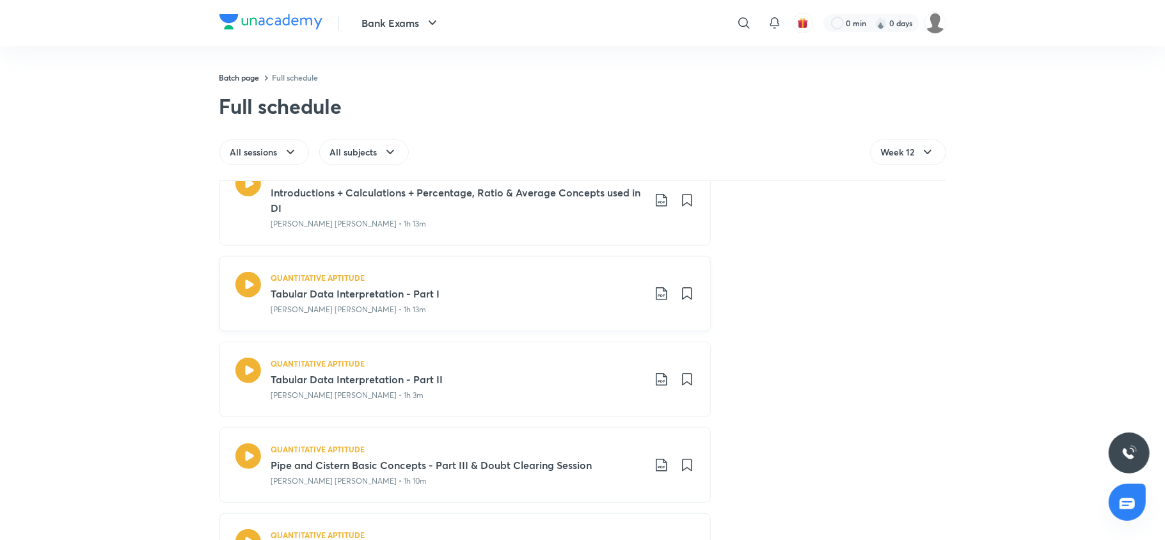
click at [657, 293] on icon at bounding box center [661, 293] width 15 height 15
click at [567, 357] on p "With annotation" at bounding box center [558, 363] width 66 height 13
click at [654, 379] on icon at bounding box center [661, 379] width 15 height 15
click at [571, 446] on p "With annotation" at bounding box center [558, 449] width 66 height 13
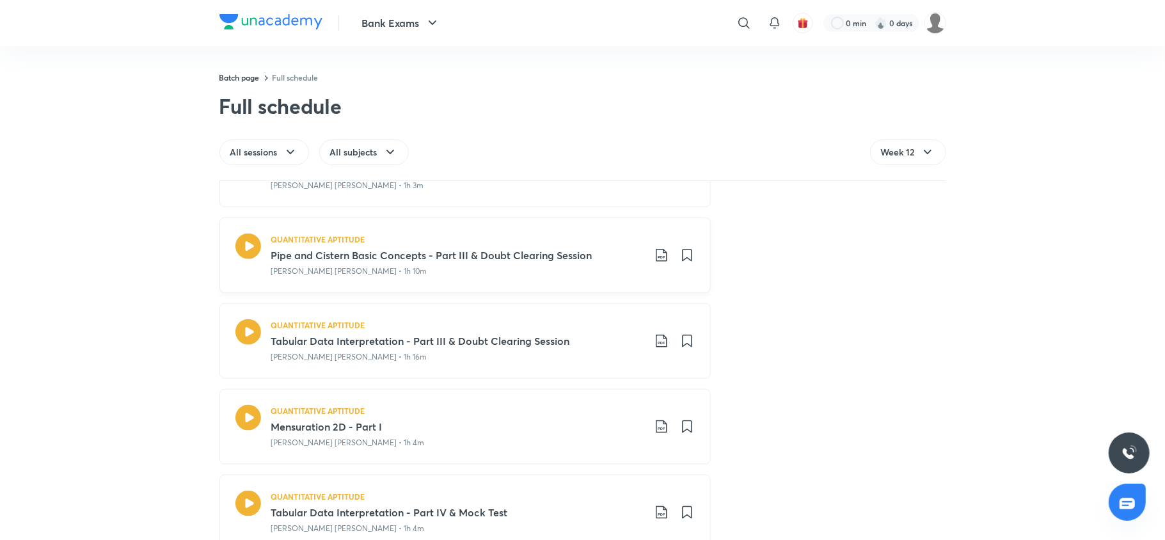
scroll to position [1040, 0]
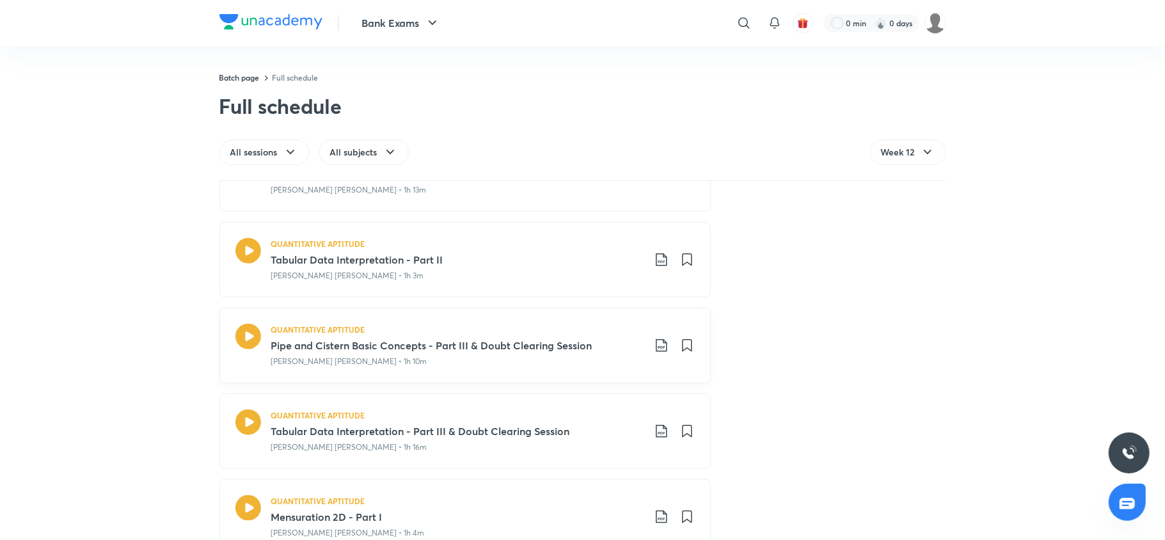
click at [654, 351] on icon at bounding box center [661, 345] width 15 height 15
click at [559, 410] on p "With annotation" at bounding box center [558, 416] width 66 height 13
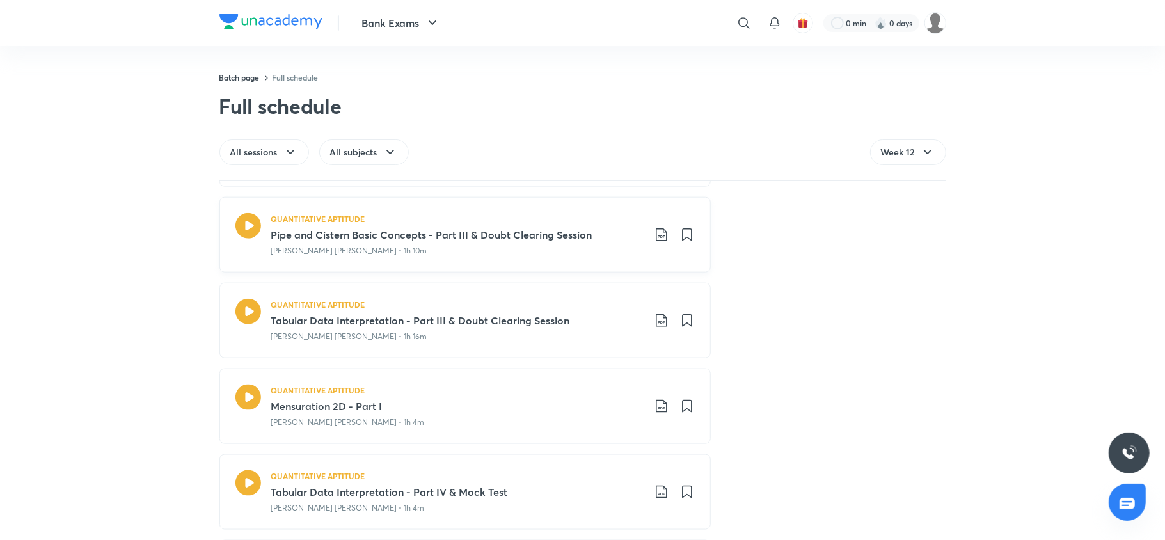
scroll to position [1185, 0]
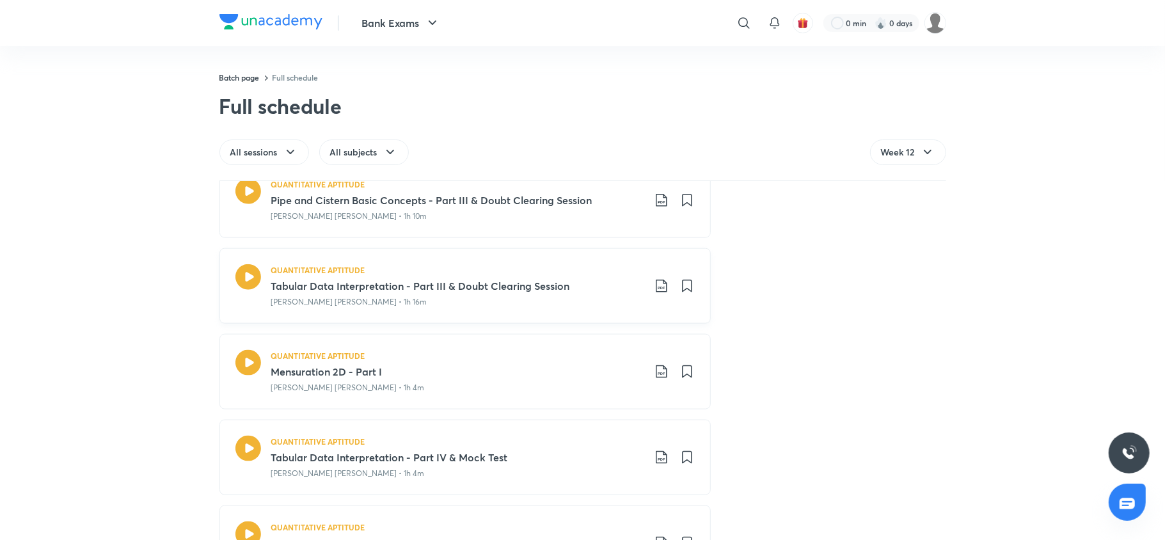
click at [656, 293] on icon at bounding box center [661, 285] width 15 height 15
click at [580, 353] on p "With annotation" at bounding box center [558, 357] width 66 height 13
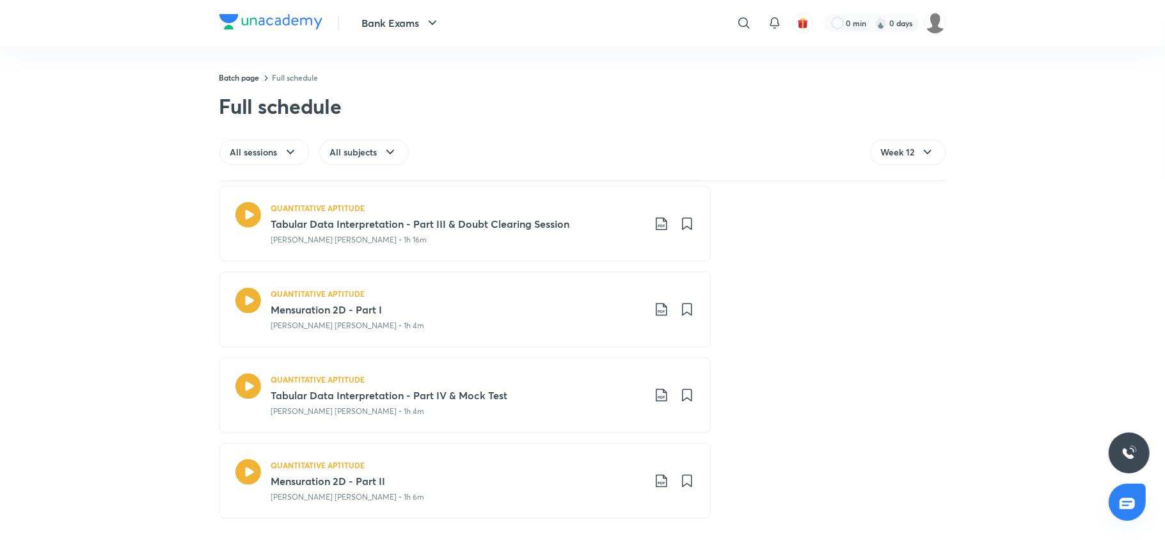
scroll to position [1441, 0]
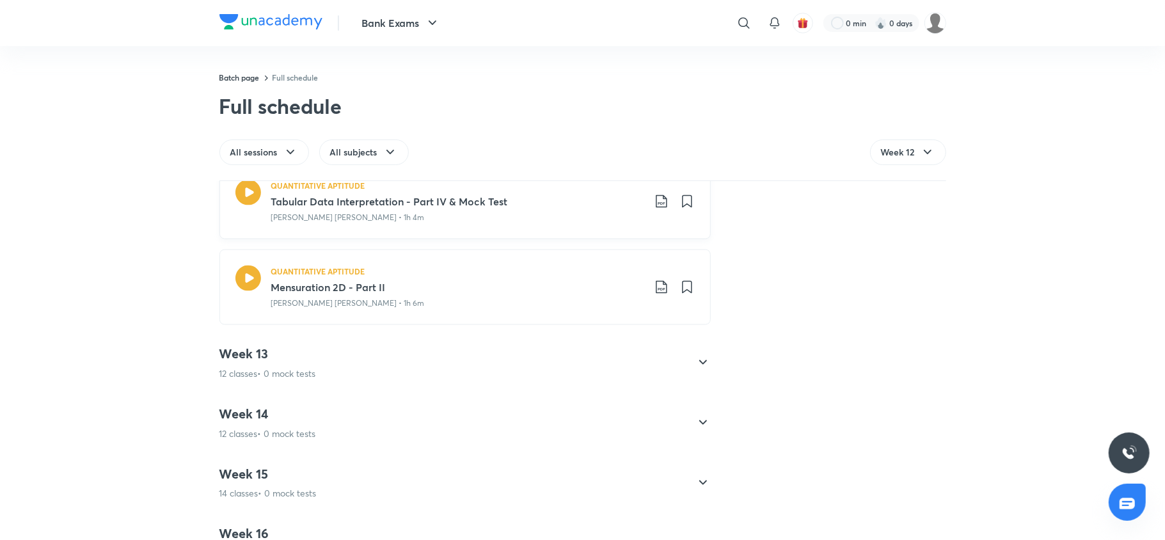
click at [654, 209] on icon at bounding box center [661, 201] width 15 height 15
click at [569, 279] on p "With annotation" at bounding box center [558, 274] width 66 height 13
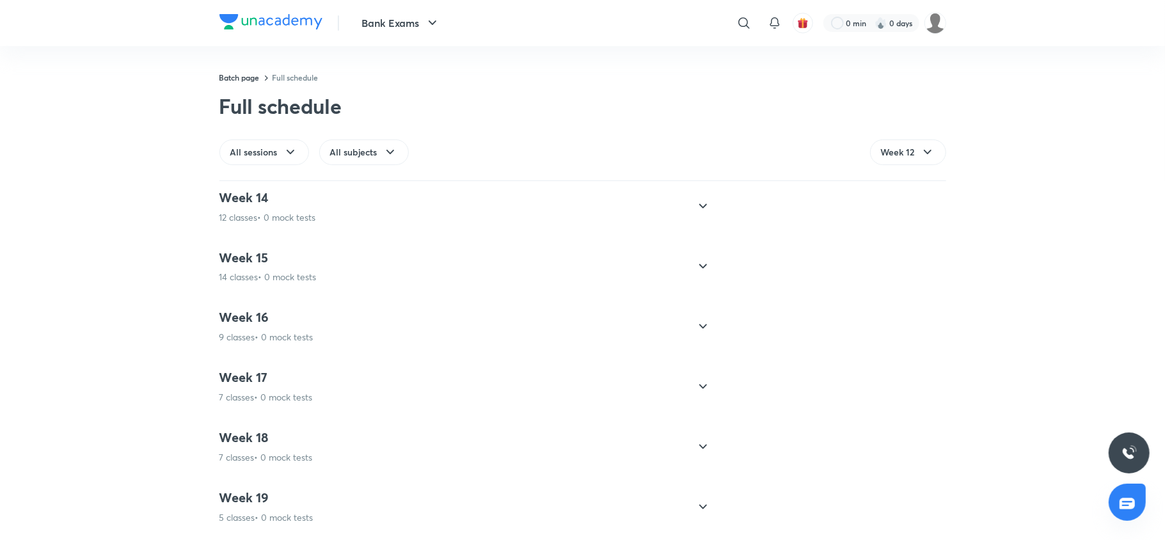
scroll to position [1464, 0]
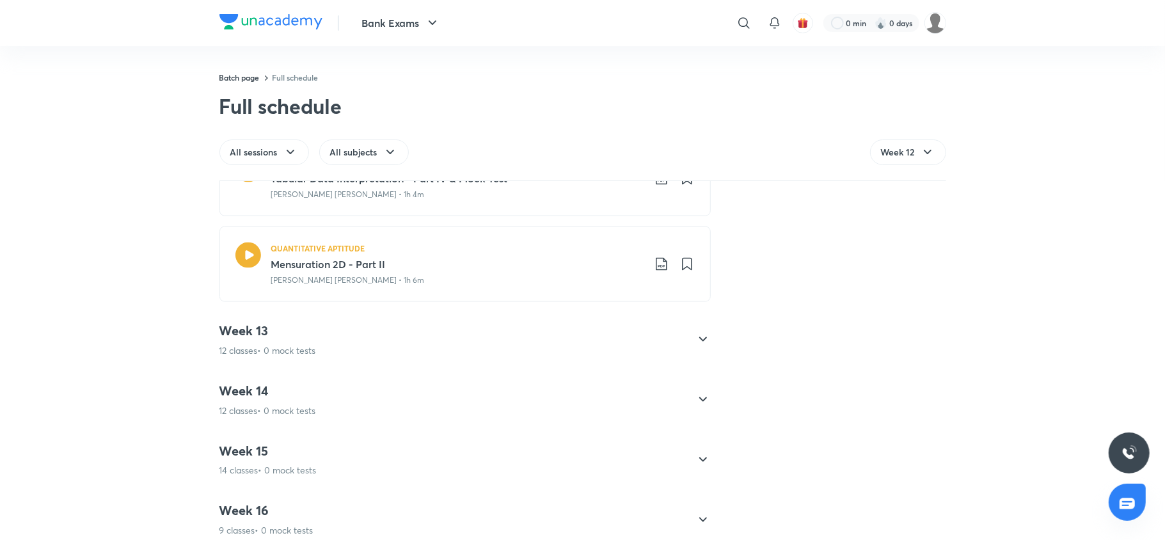
click at [273, 336] on h4 "Week 13" at bounding box center [268, 331] width 97 height 17
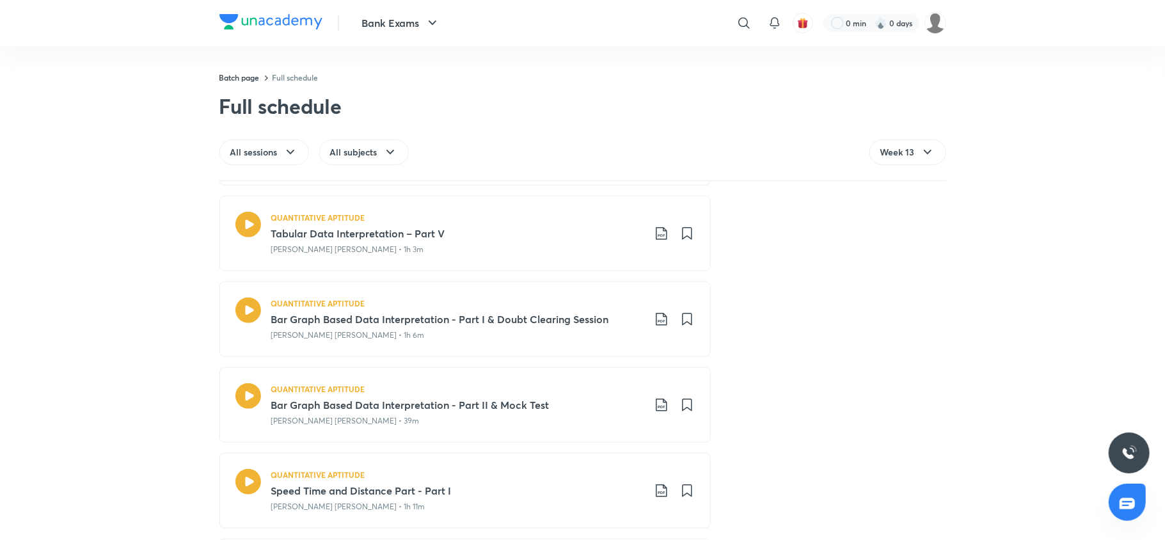
scroll to position [833, 0]
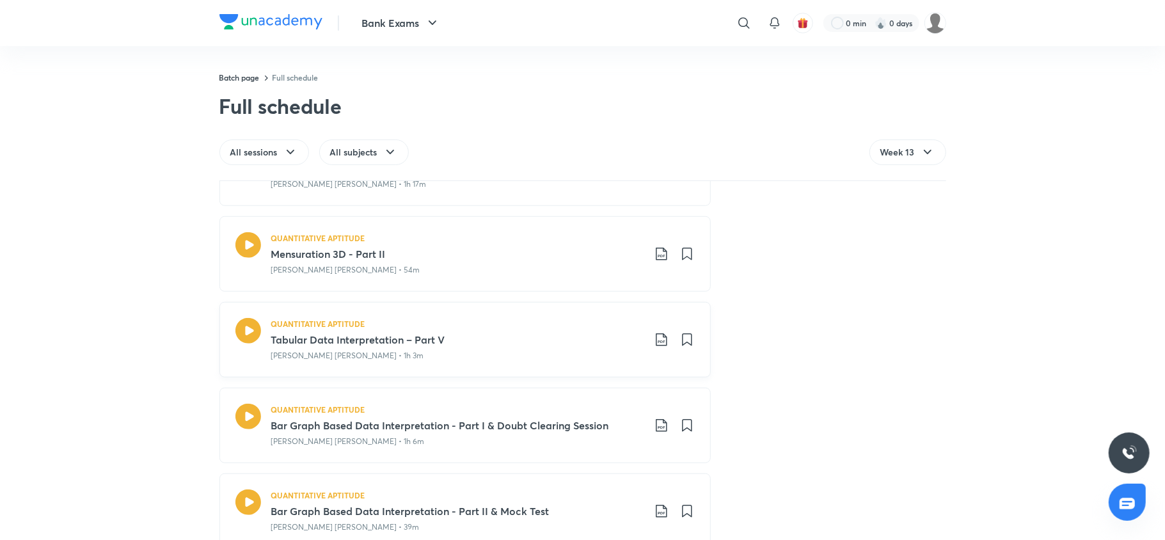
click at [654, 346] on icon at bounding box center [661, 339] width 15 height 15
click at [585, 408] on p "With annotation" at bounding box center [558, 409] width 66 height 13
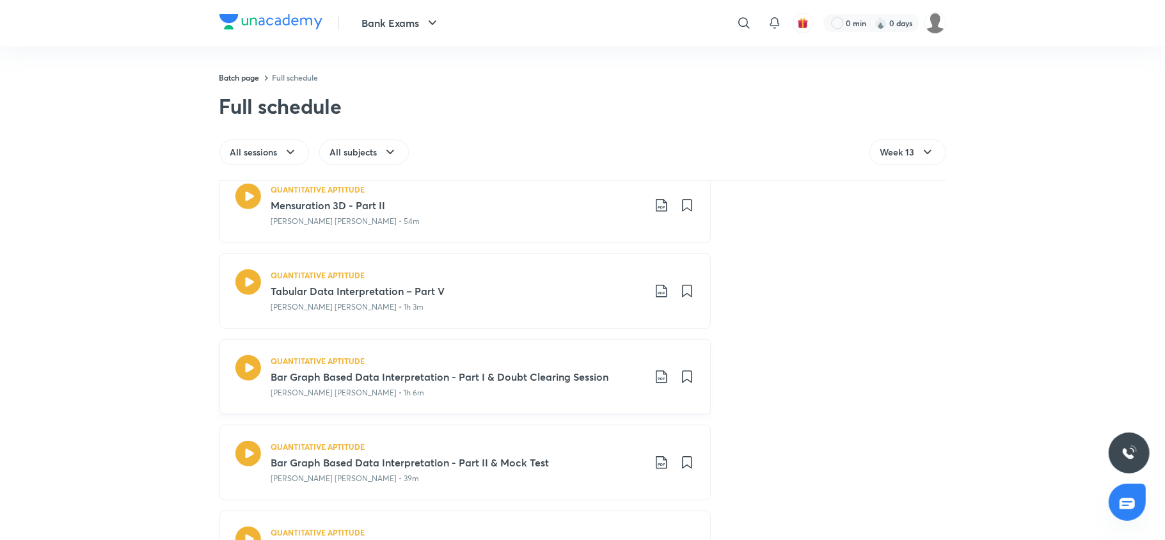
scroll to position [976, 0]
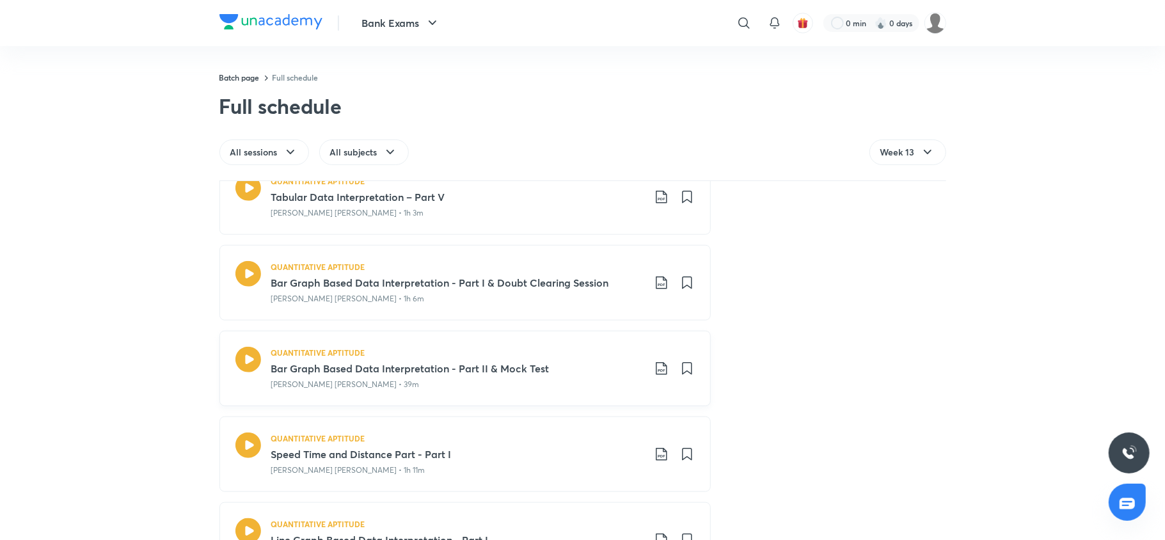
click at [654, 374] on icon at bounding box center [661, 368] width 15 height 15
click at [564, 435] on p "With annotation" at bounding box center [558, 439] width 66 height 13
click at [116, 400] on div "Week 1 7 classes • 0 mock tests QUANTITATIVE APTITUDE Introductions + Road Map …" at bounding box center [582, 361] width 1165 height 358
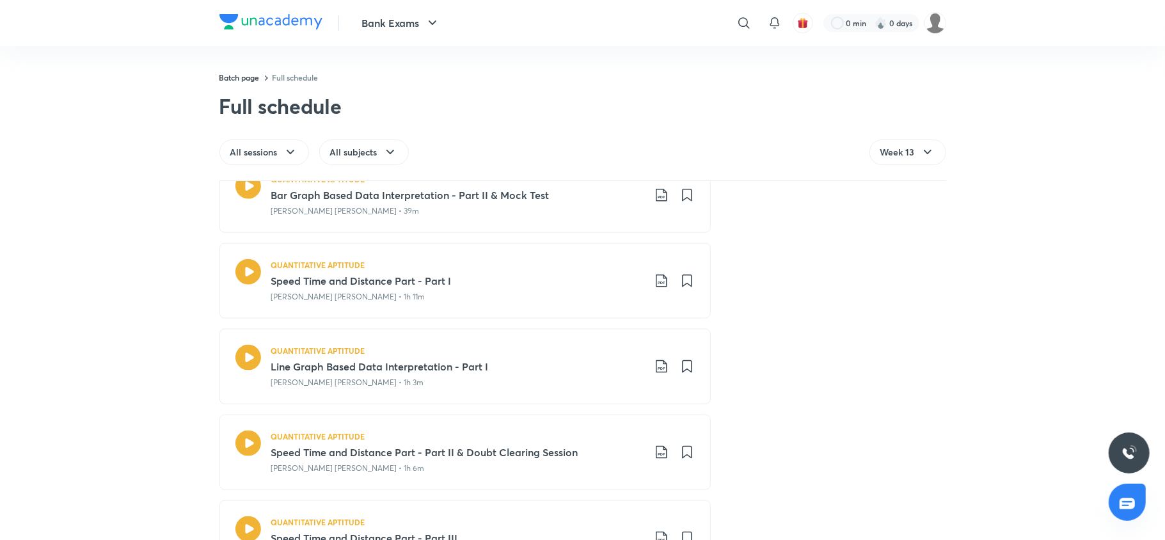
scroll to position [1206, 0]
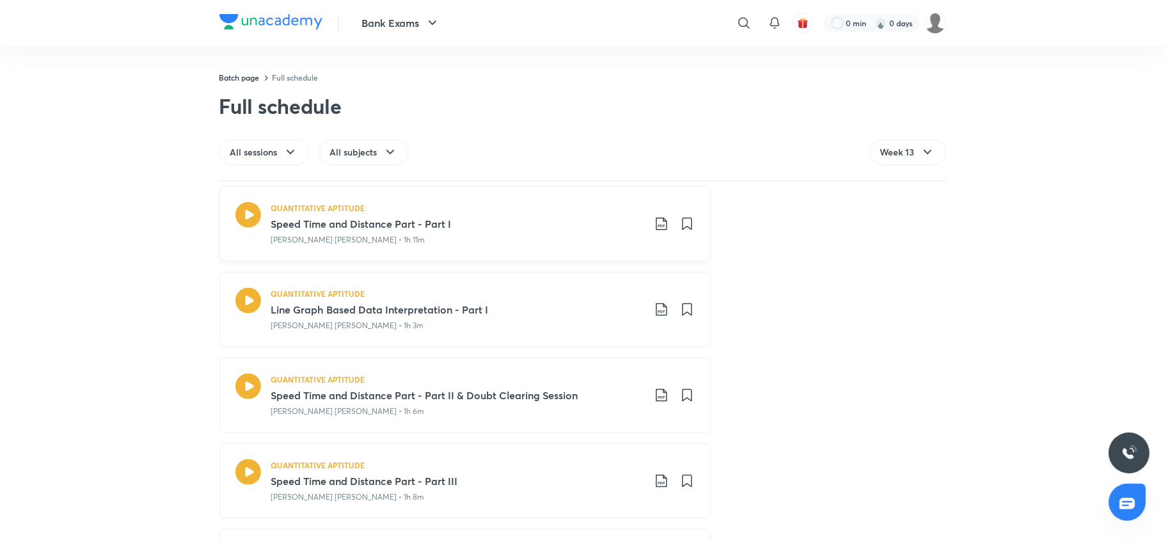
click at [654, 228] on icon at bounding box center [661, 223] width 15 height 15
click at [577, 293] on p "With annotation" at bounding box center [558, 294] width 66 height 13
click at [656, 402] on icon at bounding box center [661, 395] width 11 height 13
click at [572, 470] on p "With annotation" at bounding box center [558, 467] width 66 height 13
click at [650, 474] on div "QUANTITATIVE APTITUDE Speed Time and Distance Part - Part III Arun Singh Rawat …" at bounding box center [483, 482] width 424 height 44
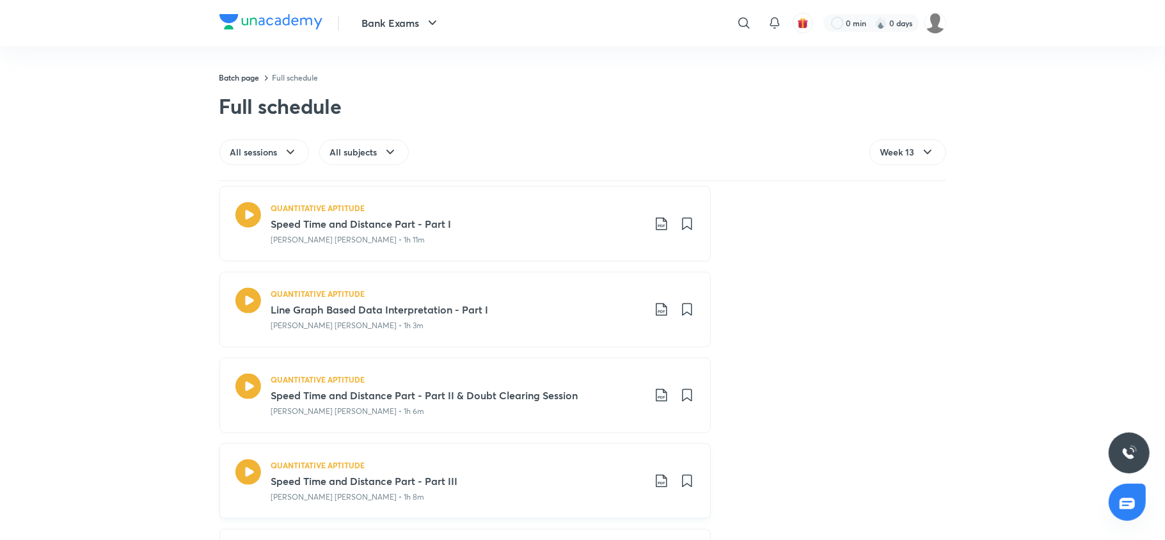
click at [654, 489] on icon at bounding box center [661, 481] width 15 height 15
click at [589, 492] on p "With annotation" at bounding box center [558, 494] width 66 height 13
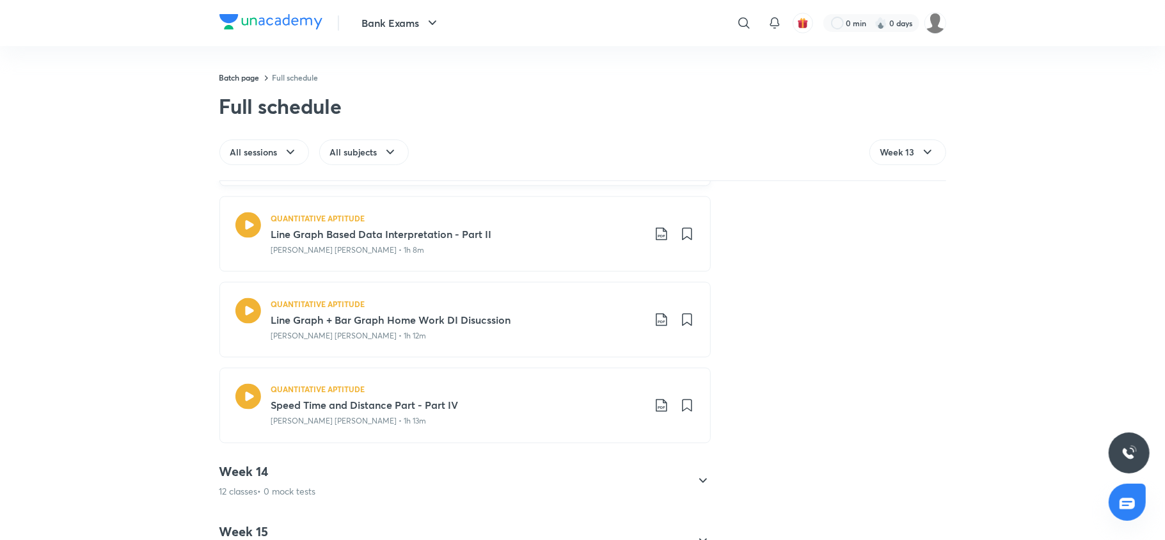
scroll to position [1573, 0]
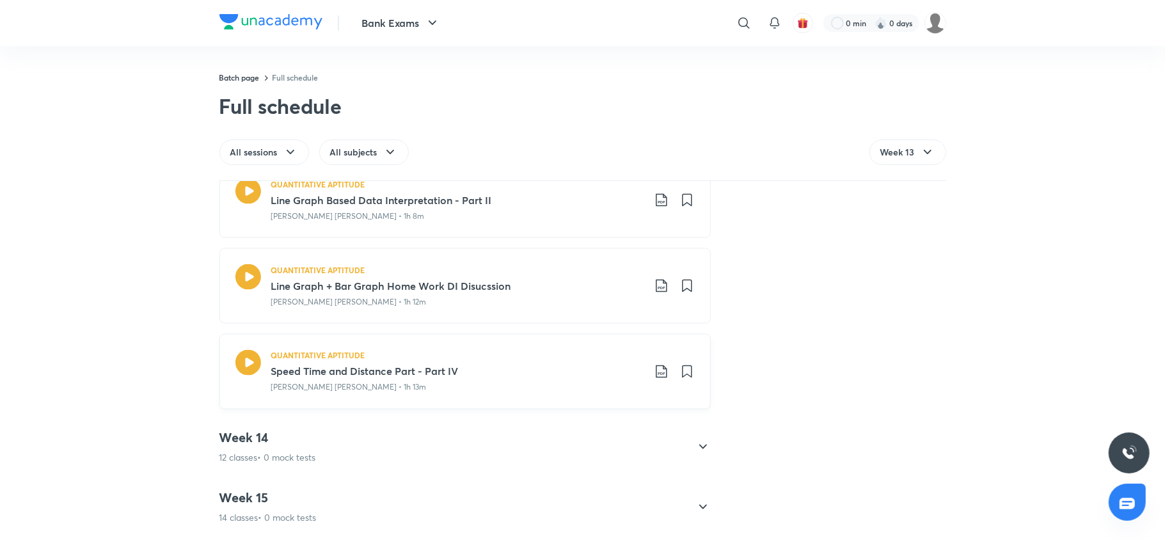
click at [656, 376] on icon at bounding box center [661, 371] width 15 height 15
click at [555, 444] on p "With annotation" at bounding box center [558, 444] width 66 height 13
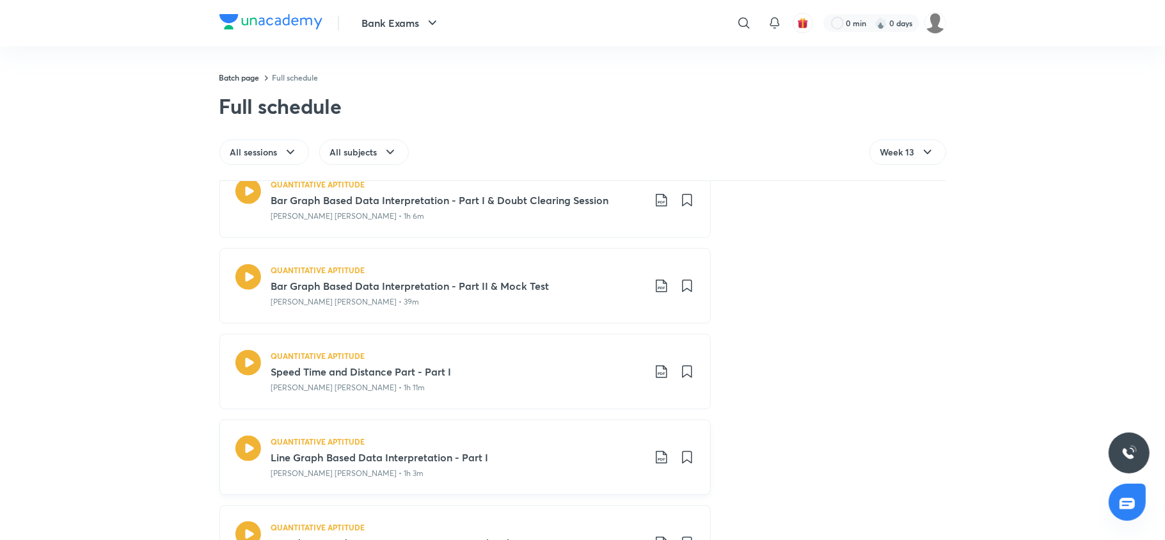
scroll to position [1266, 0]
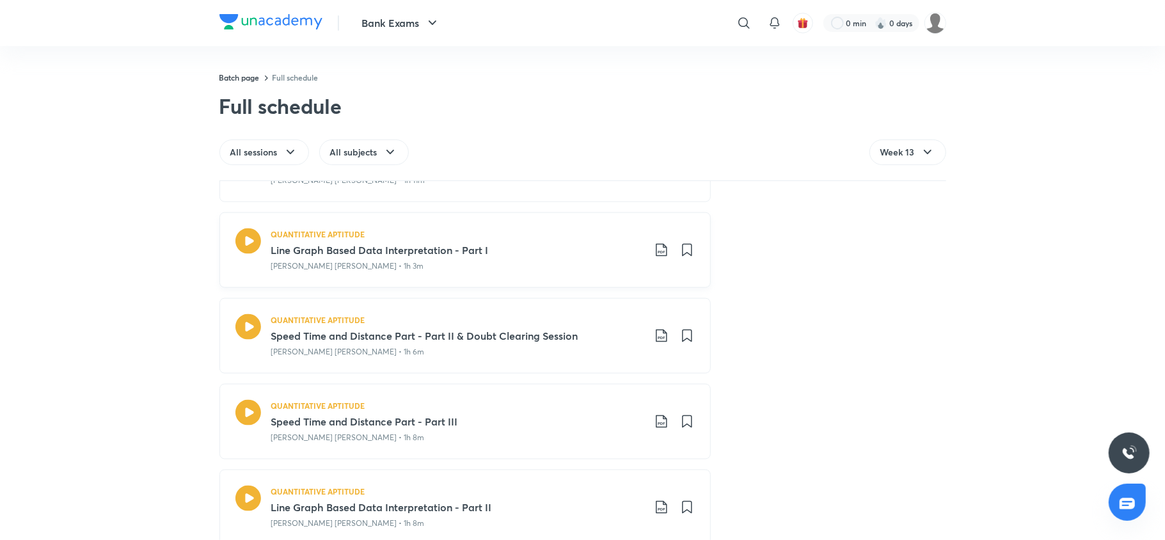
click at [654, 258] on icon at bounding box center [661, 250] width 15 height 15
click at [559, 318] on p "With annotation" at bounding box center [558, 321] width 66 height 13
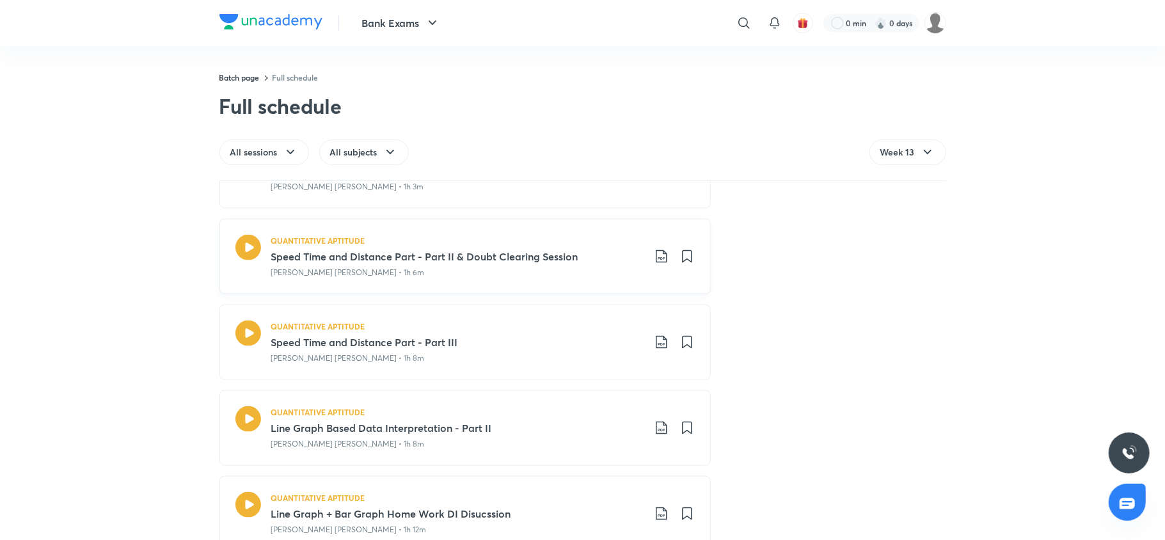
scroll to position [1360, 0]
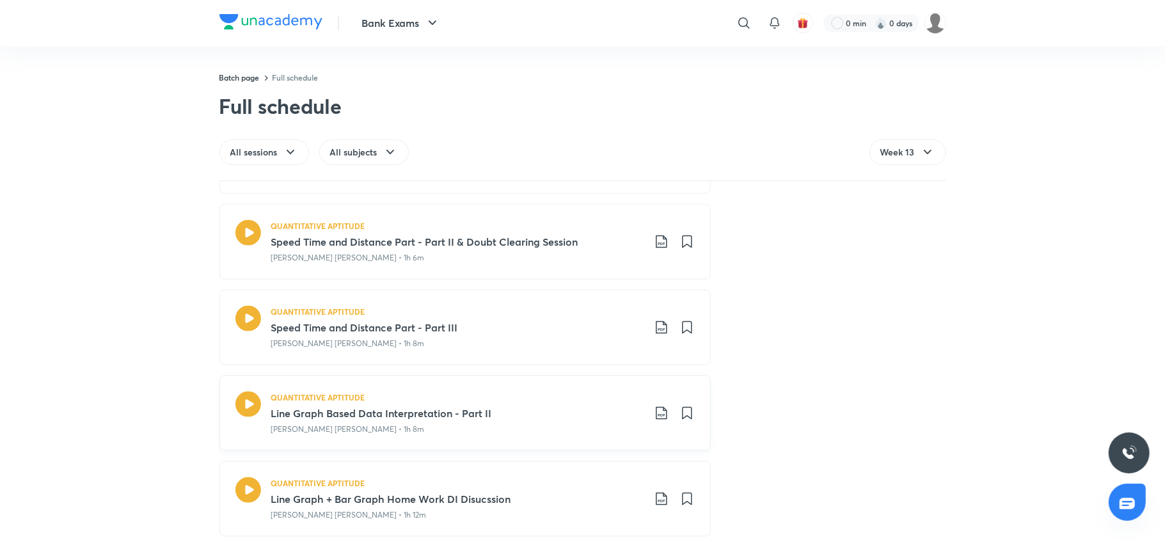
click at [661, 425] on div "QUANTITATIVE APTITUDE Line Graph Based Data Interpretation - Part II Arun Singh…" at bounding box center [483, 414] width 424 height 44
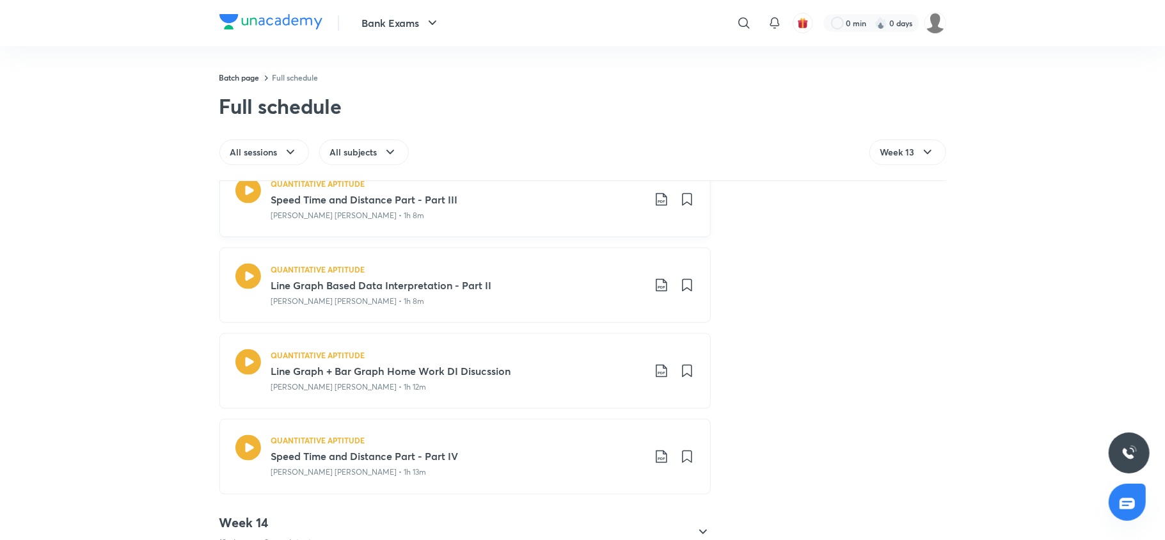
scroll to position [1490, 0]
click at [656, 280] on icon at bounding box center [661, 282] width 11 height 13
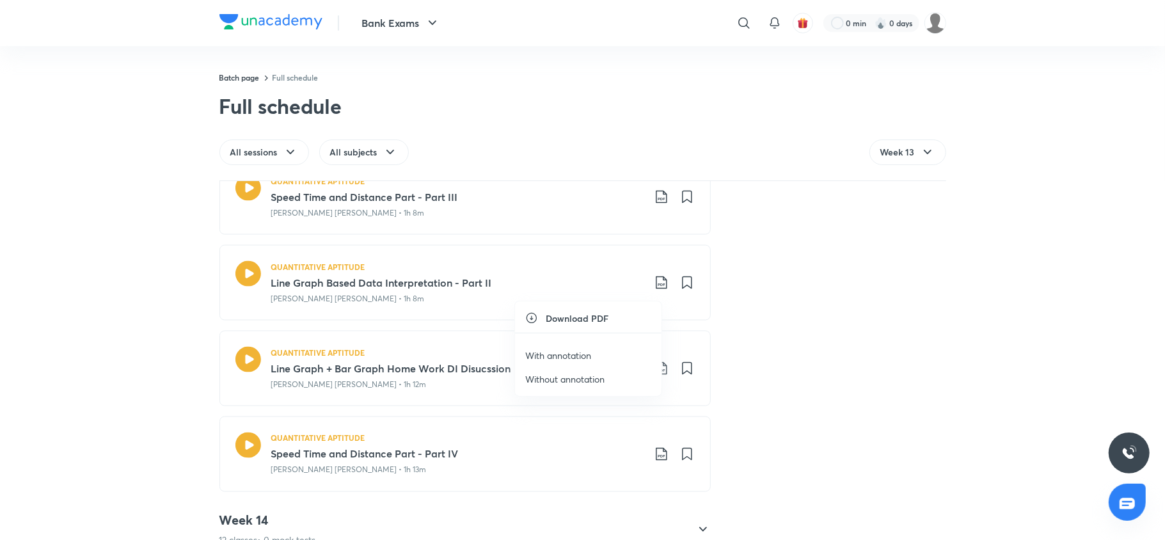
click at [541, 354] on p "With annotation" at bounding box center [558, 355] width 66 height 13
click at [655, 375] on icon at bounding box center [661, 368] width 15 height 15
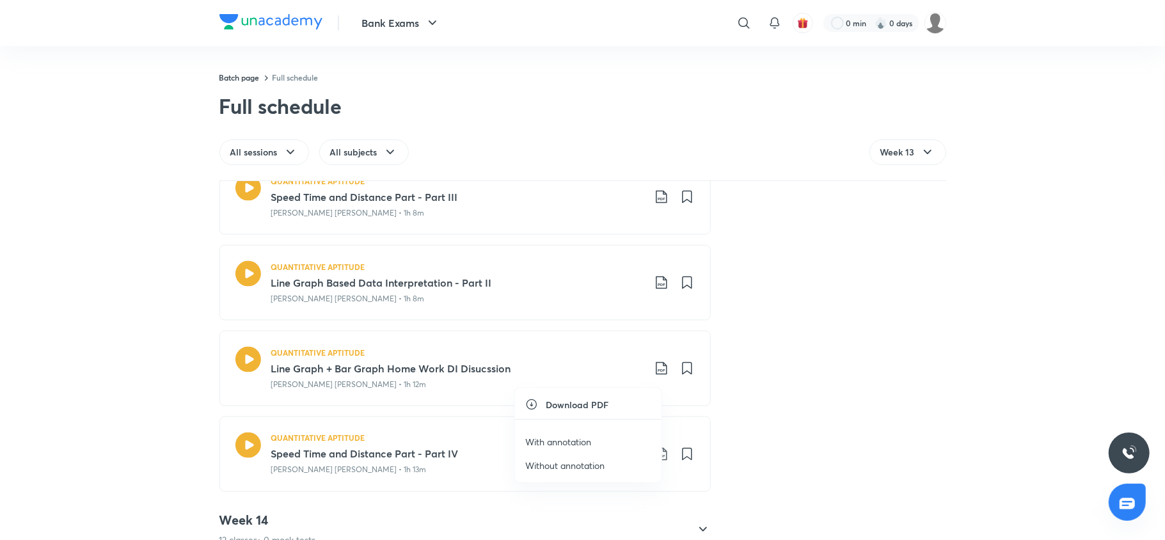
click at [571, 435] on p "With annotation" at bounding box center [558, 441] width 66 height 13
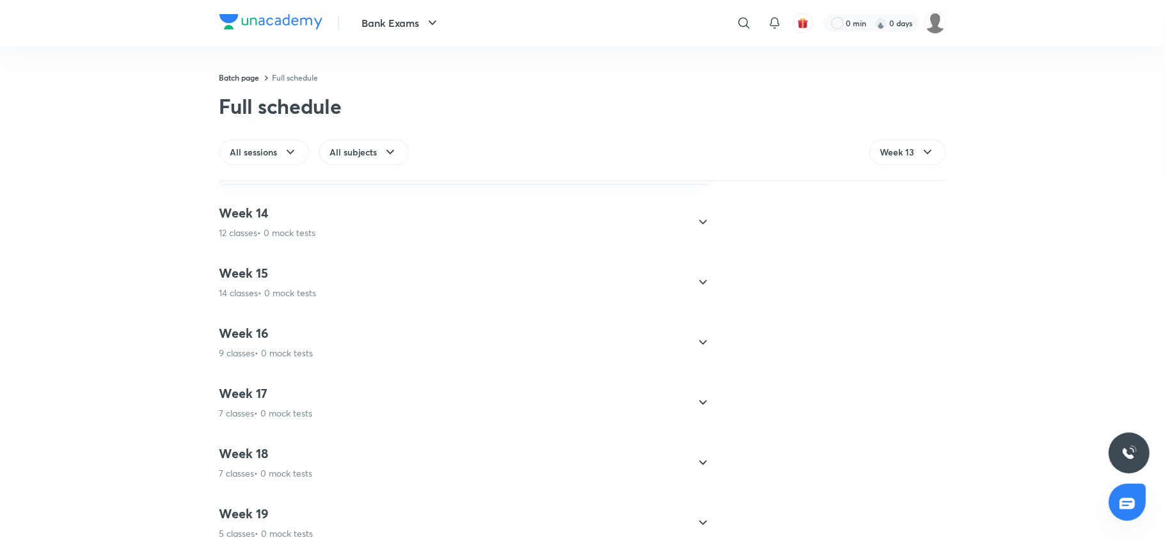
scroll to position [1713, 0]
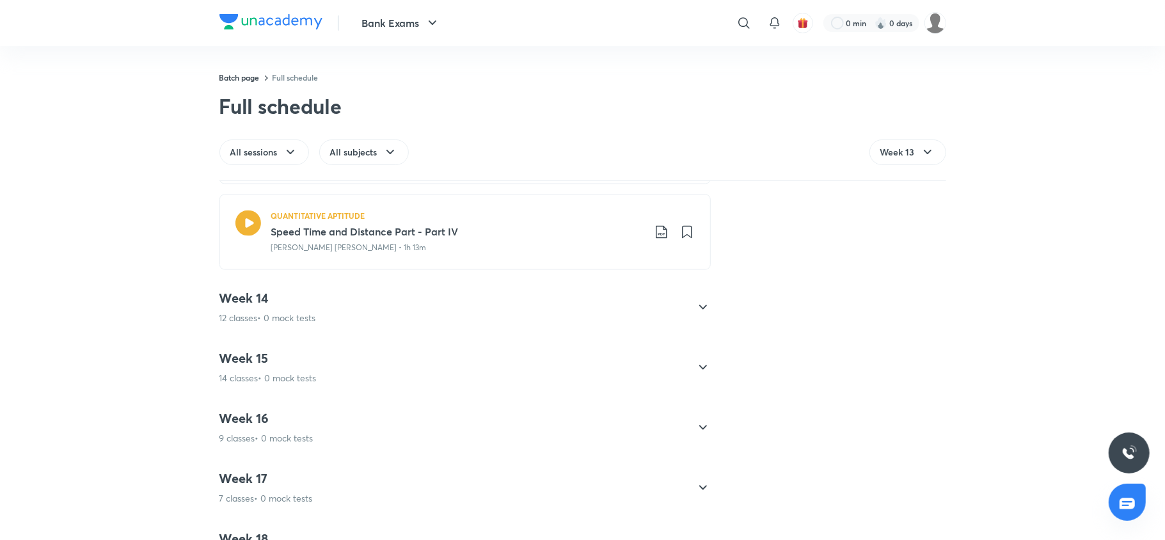
click at [302, 306] on h4 "Week 14" at bounding box center [268, 299] width 97 height 17
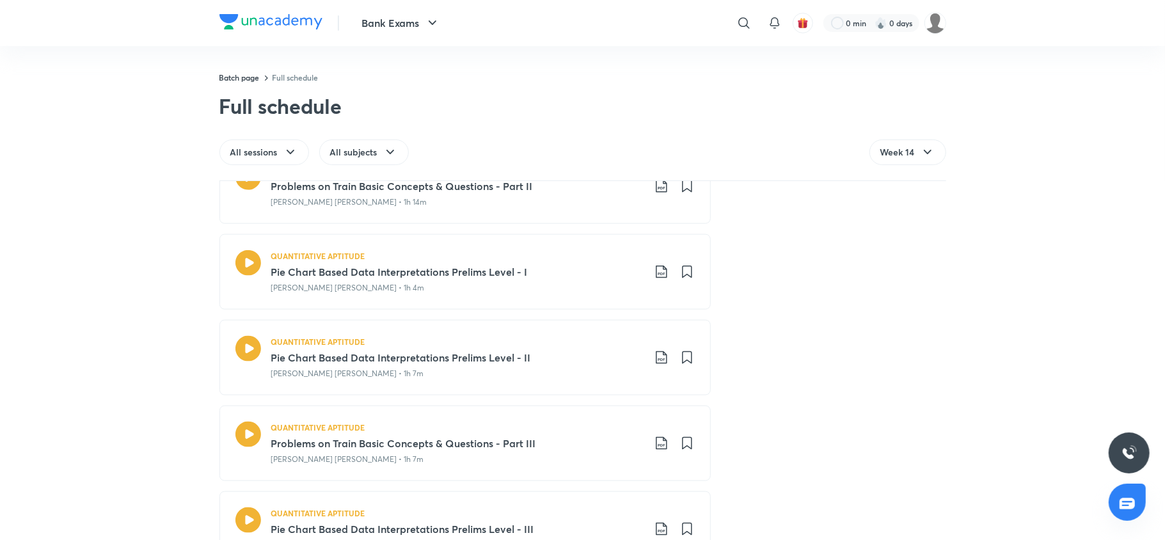
scroll to position [1713, 0]
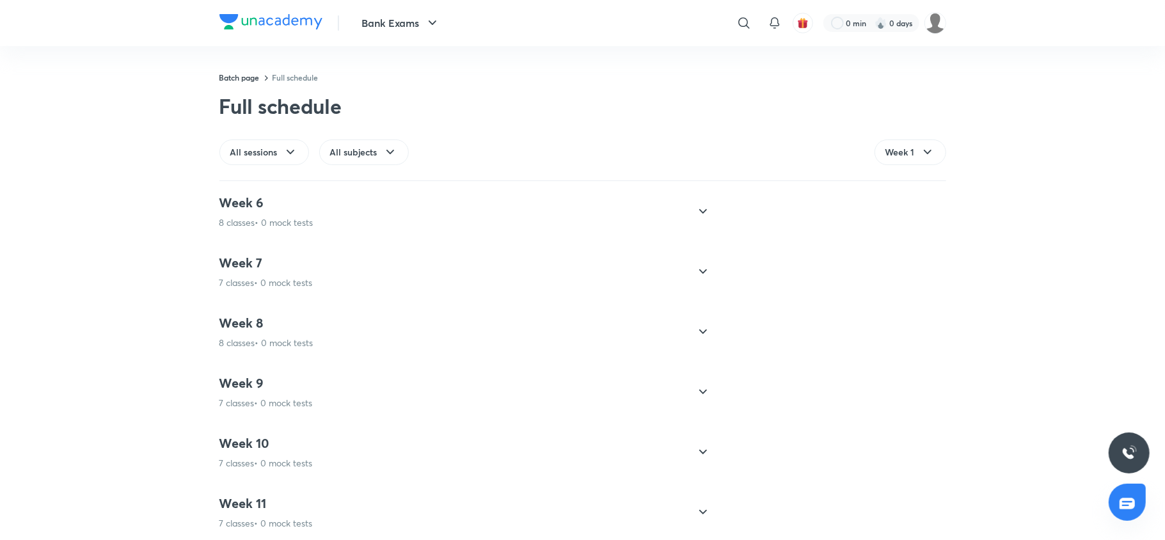
scroll to position [1329, 0]
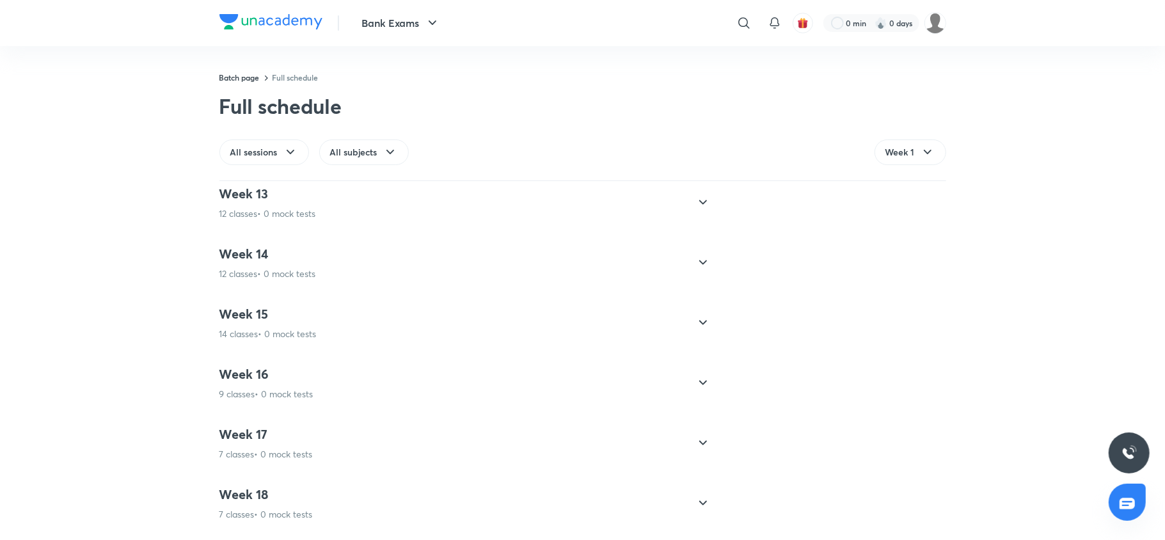
click at [321, 272] on div "Week 14 12 classes • 0 mock tests" at bounding box center [454, 263] width 468 height 35
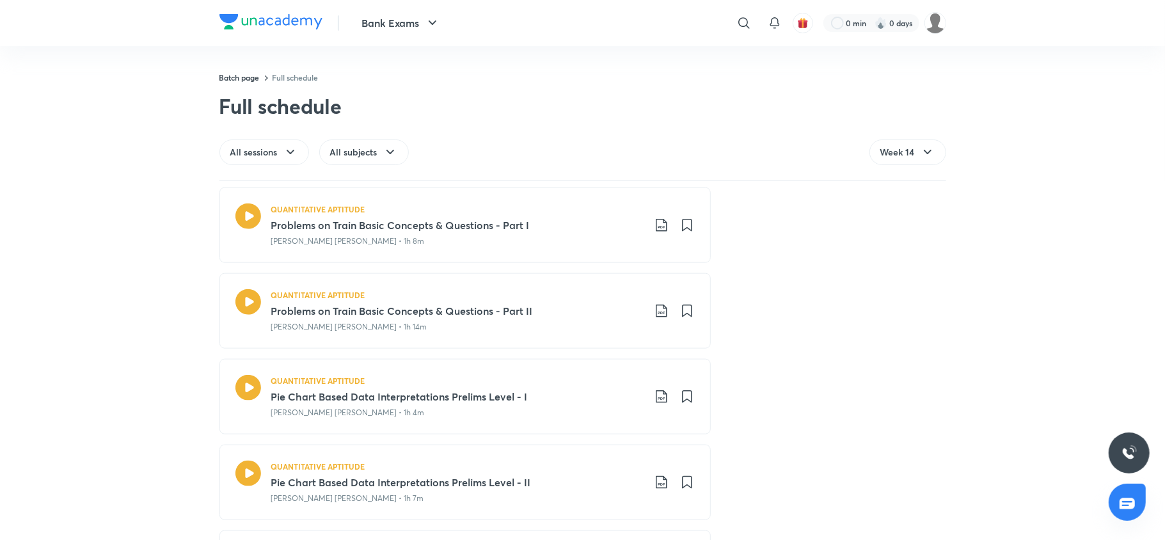
scroll to position [792, 0]
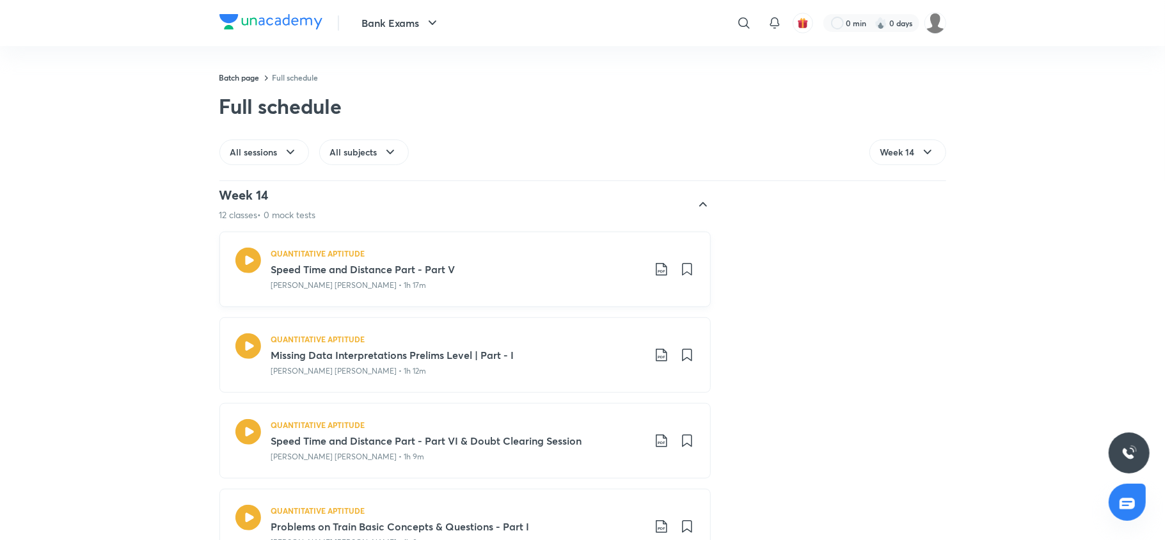
click at [654, 271] on icon at bounding box center [661, 269] width 15 height 15
click at [587, 334] on p "With annotation" at bounding box center [558, 338] width 66 height 13
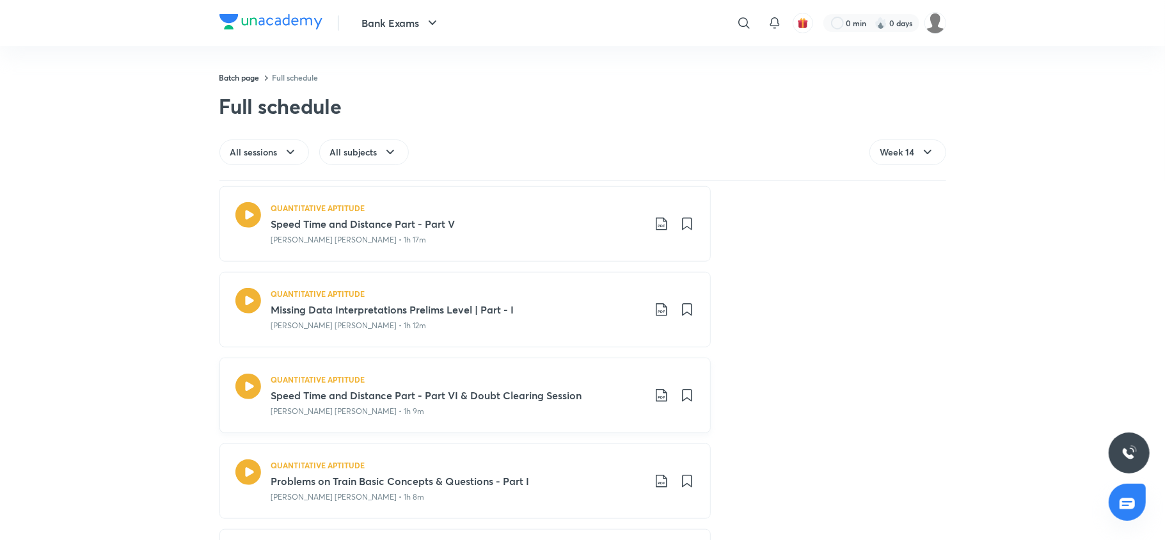
scroll to position [986, 0]
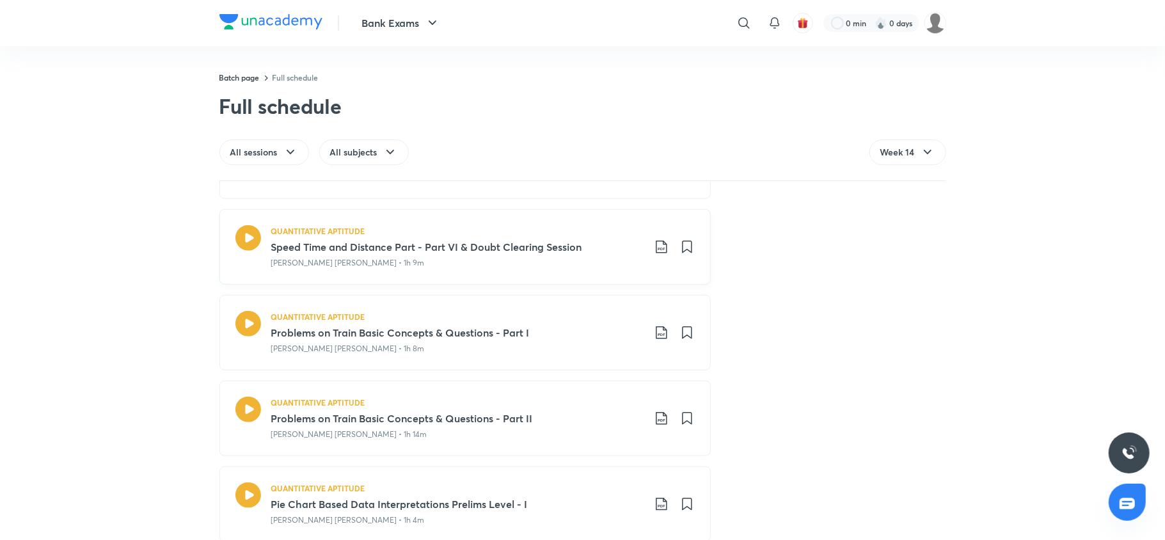
click at [657, 251] on icon at bounding box center [661, 247] width 11 height 13
click at [561, 318] on p "With annotation" at bounding box center [558, 316] width 66 height 13
click at [656, 339] on icon at bounding box center [661, 332] width 11 height 13
click at [582, 403] on p "With annotation" at bounding box center [558, 402] width 66 height 13
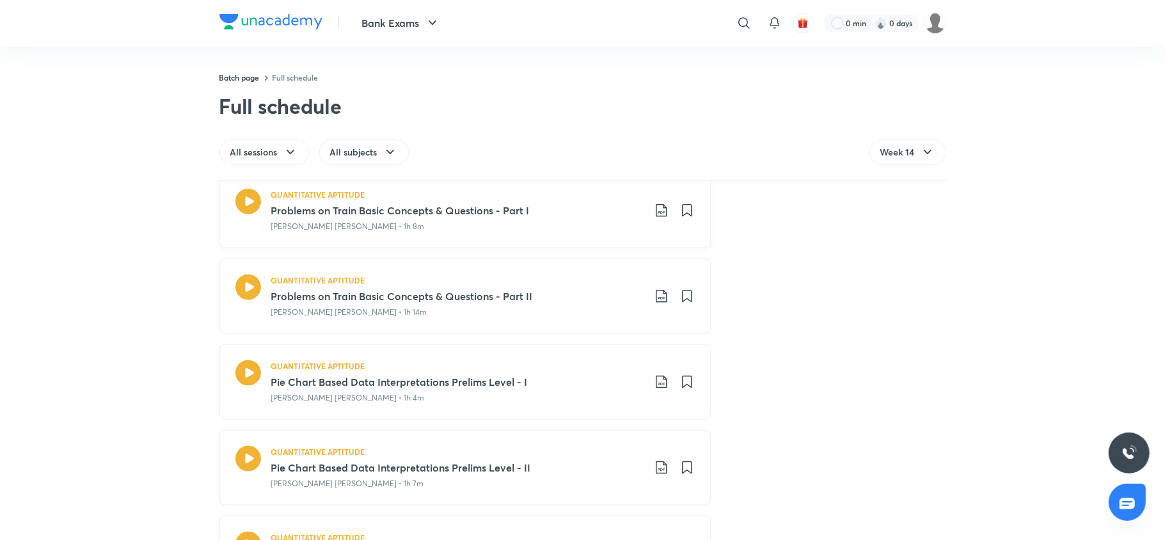
scroll to position [1153, 0]
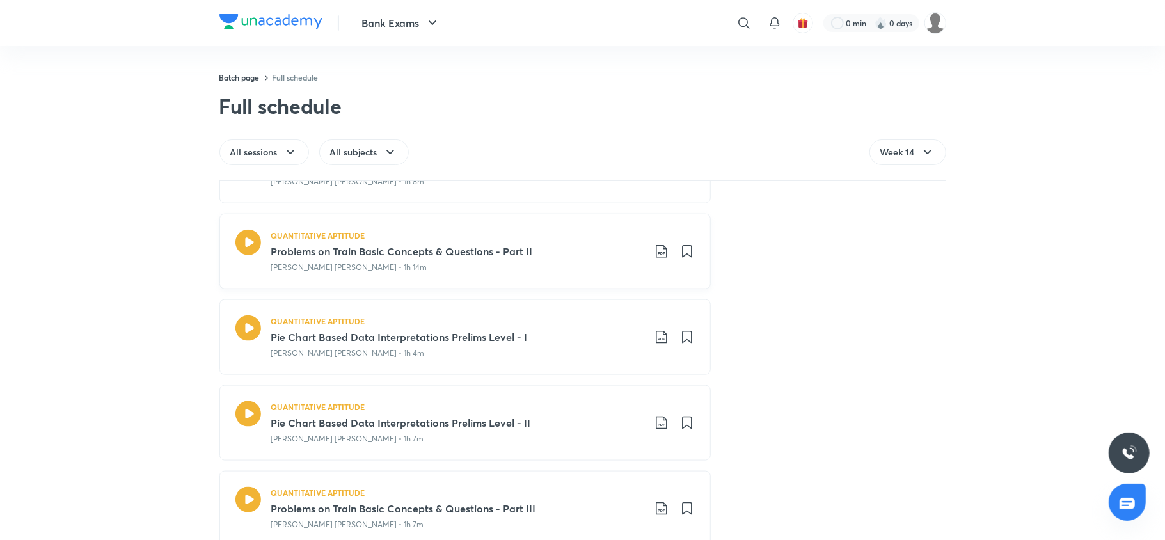
click at [658, 256] on icon at bounding box center [661, 251] width 15 height 15
click at [581, 316] on p "With annotation" at bounding box center [558, 321] width 66 height 13
click at [659, 343] on icon at bounding box center [661, 337] width 15 height 15
click at [544, 407] on p "With annotation" at bounding box center [558, 407] width 66 height 13
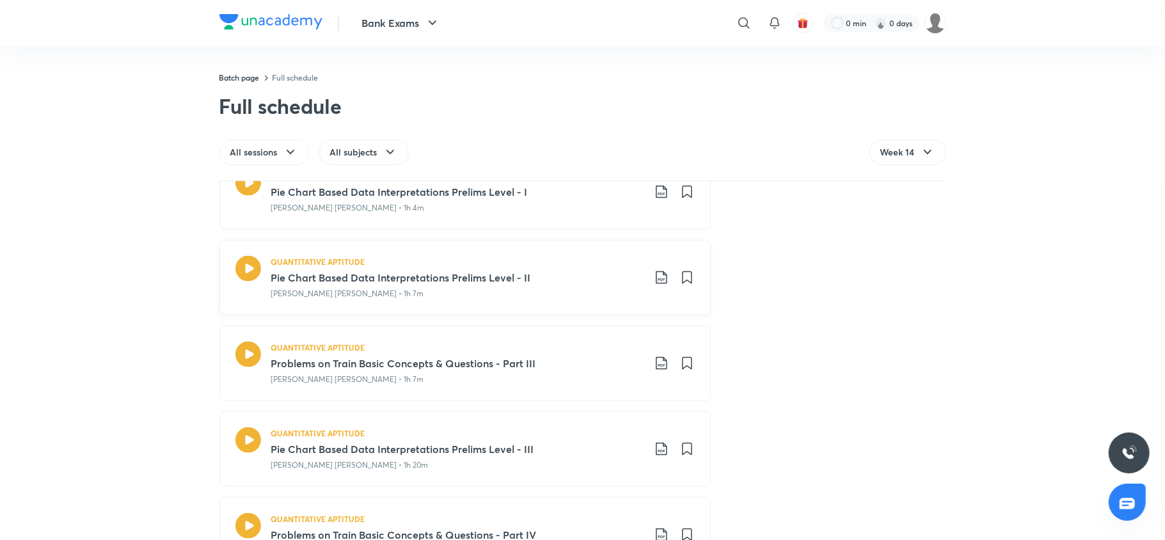
scroll to position [1302, 0]
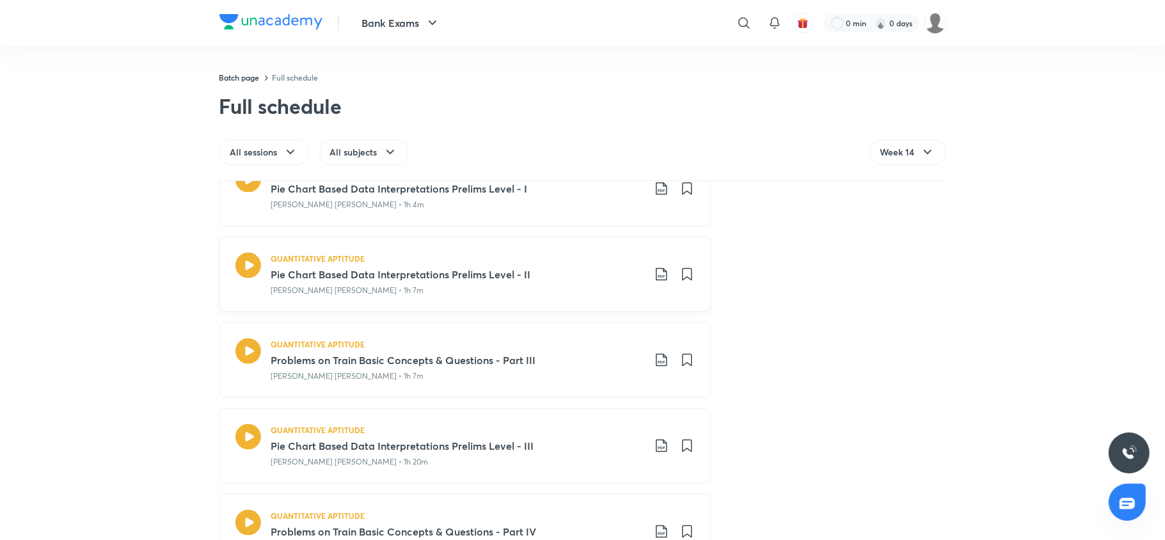
click at [655, 276] on icon at bounding box center [661, 274] width 15 height 15
click at [584, 347] on p "With annotation" at bounding box center [558, 345] width 66 height 13
click at [654, 367] on icon at bounding box center [661, 360] width 15 height 15
click at [590, 431] on p "With annotation" at bounding box center [558, 431] width 66 height 13
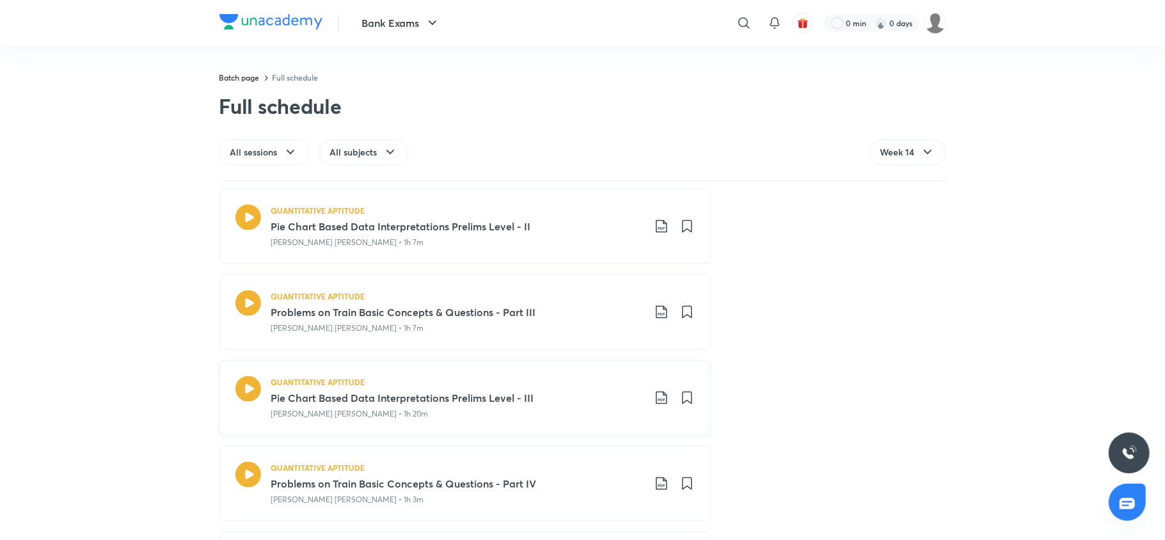
scroll to position [1375, 0]
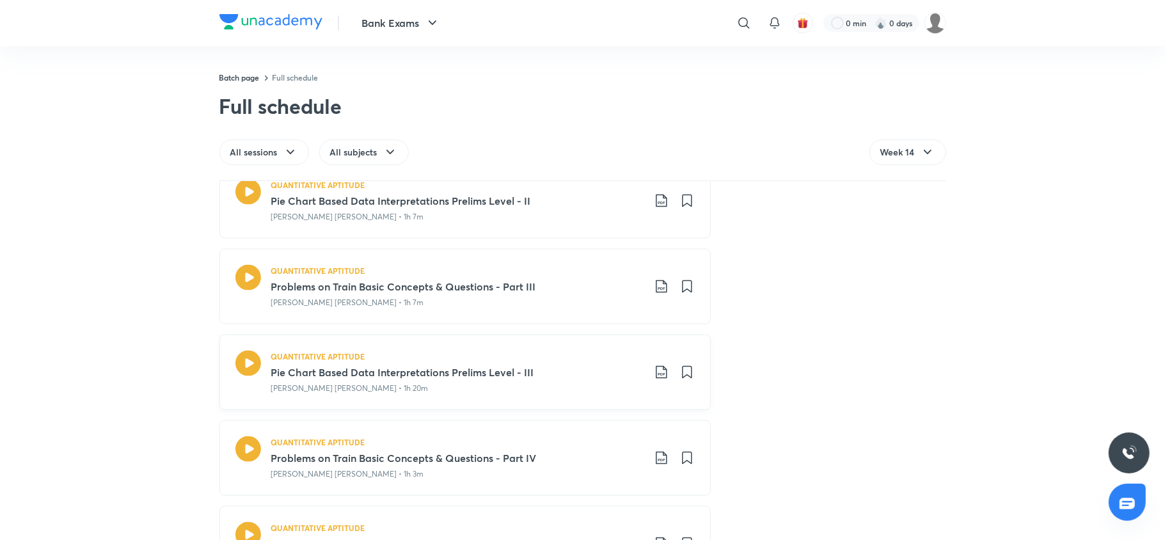
click at [658, 380] on icon at bounding box center [661, 372] width 15 height 15
click at [589, 448] on p "With annotation" at bounding box center [558, 444] width 66 height 13
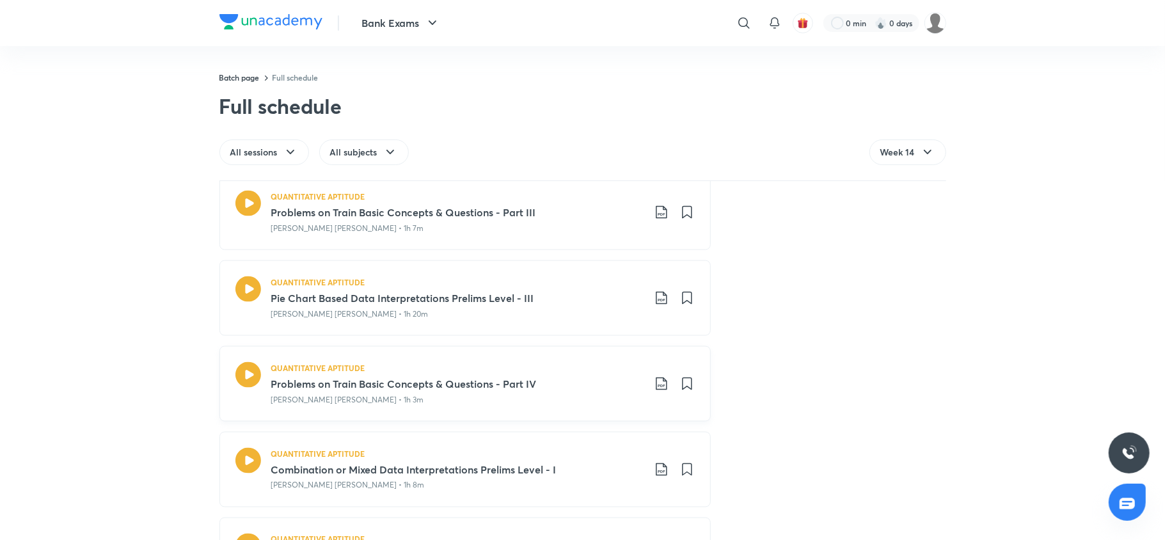
scroll to position [1478, 0]
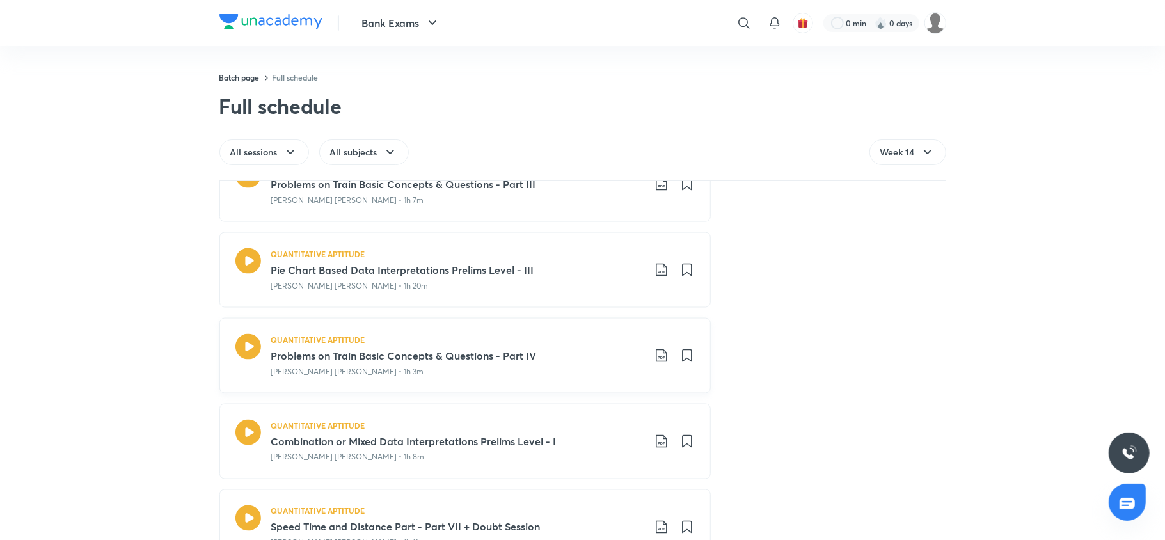
click at [654, 364] on icon at bounding box center [661, 355] width 15 height 15
click at [575, 422] on p "With annotation" at bounding box center [558, 428] width 66 height 13
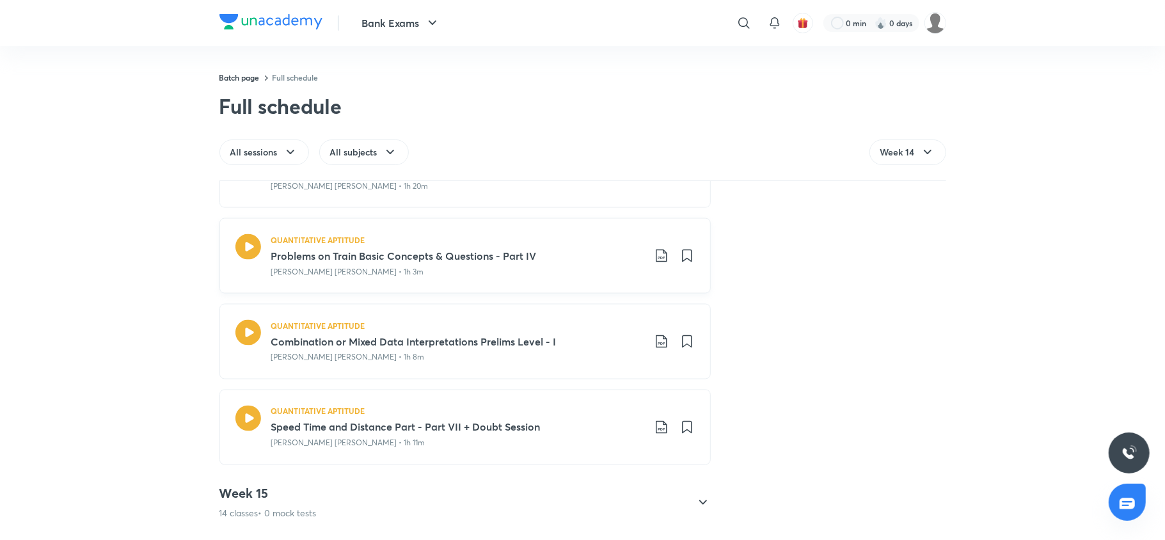
scroll to position [1634, 0]
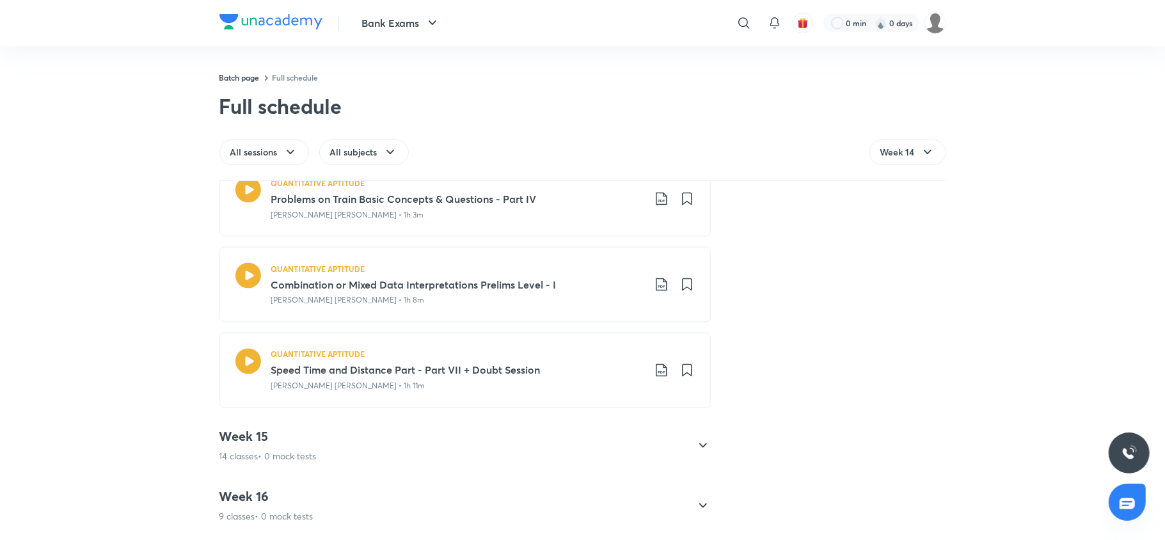
click at [152, 435] on div "Week 1 7 classes • 0 mock tests QUANTITATIVE APTITUDE Introductions + Road Map …" at bounding box center [582, 361] width 1165 height 358
click at [659, 289] on icon at bounding box center [661, 284] width 15 height 15
click at [559, 357] on p "With annotation" at bounding box center [558, 357] width 66 height 13
click at [658, 375] on icon at bounding box center [661, 370] width 15 height 15
click at [574, 439] on p "With annotation" at bounding box center [558, 443] width 66 height 13
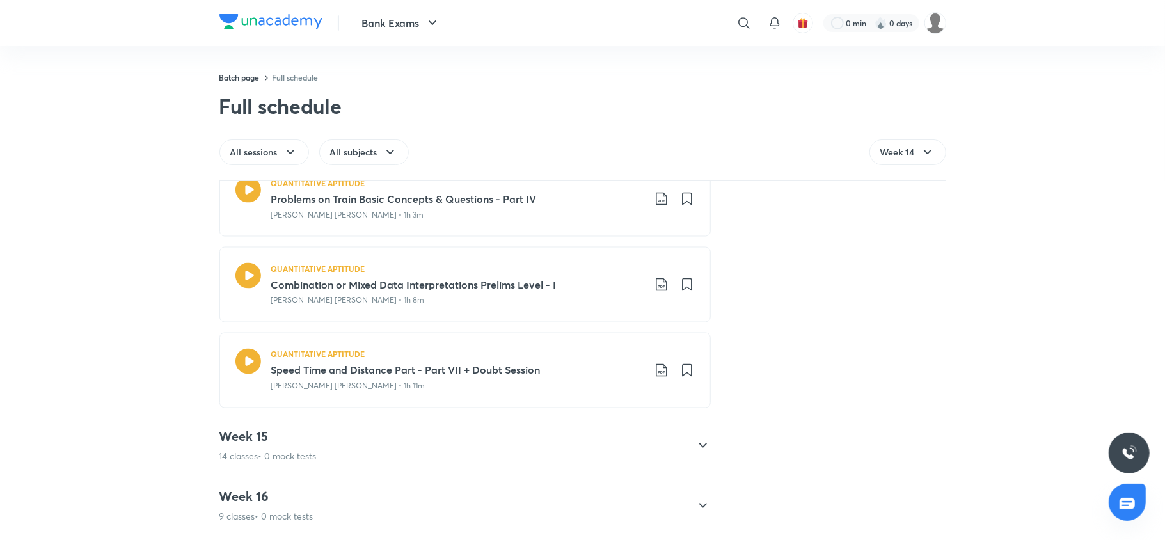
click at [264, 439] on h4 "Week 15" at bounding box center [268, 437] width 97 height 17
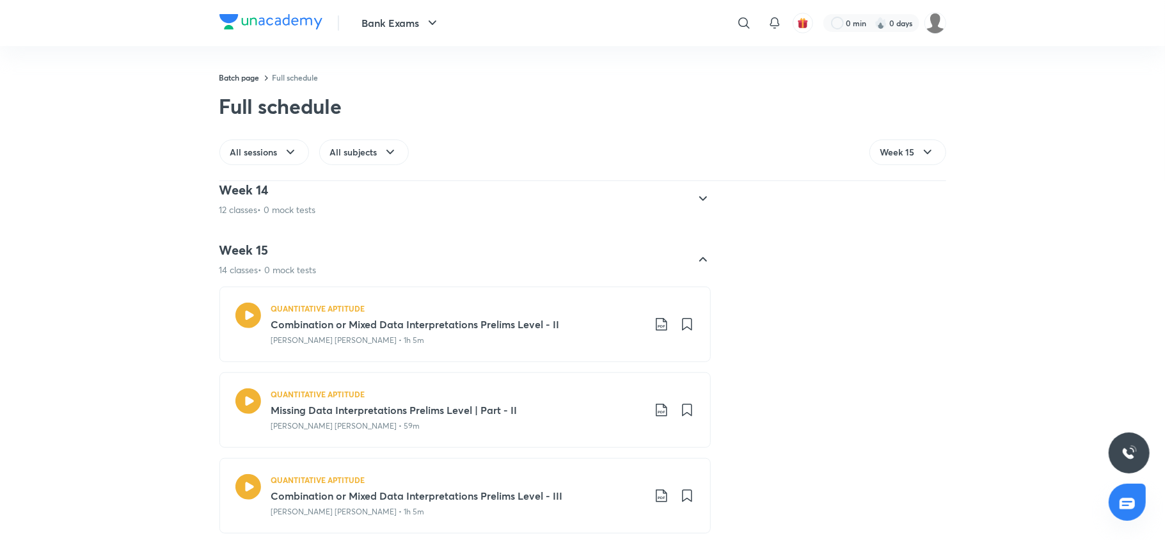
scroll to position [807, 0]
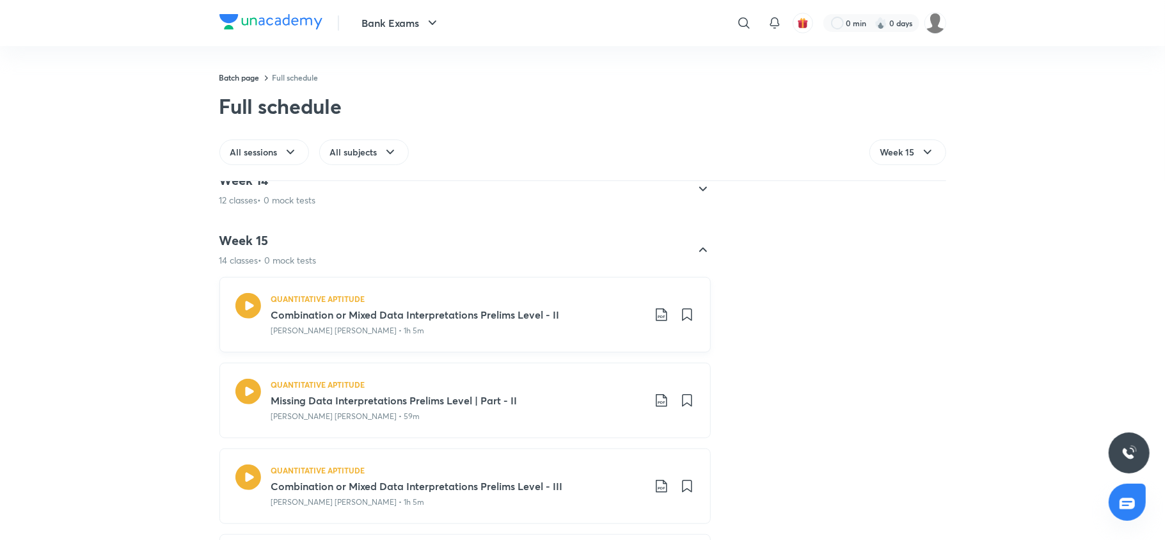
click at [656, 316] on icon at bounding box center [661, 314] width 11 height 13
click at [558, 385] on p "With annotation" at bounding box center [558, 383] width 66 height 13
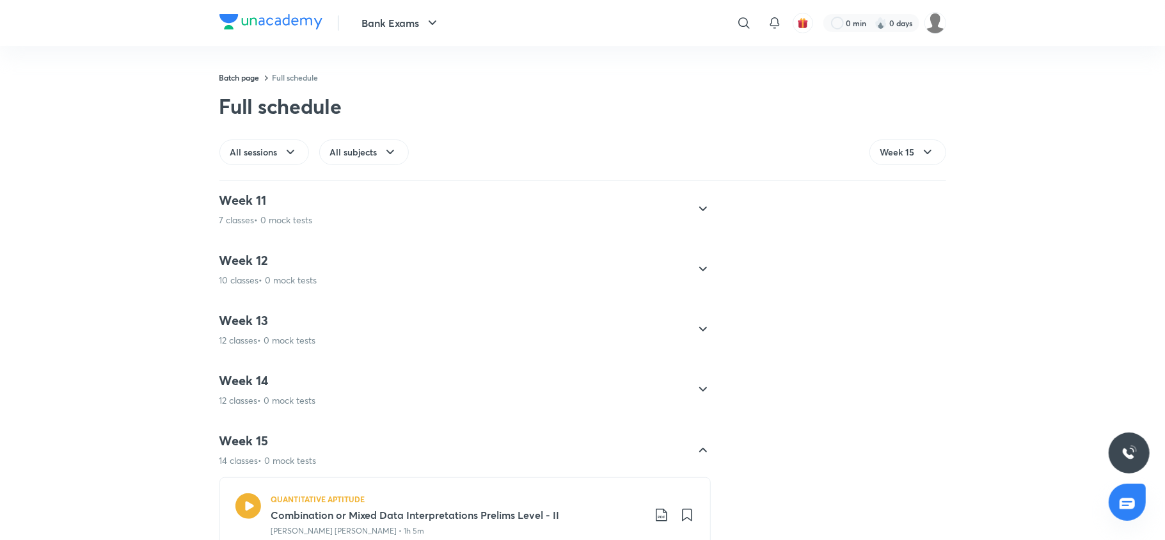
scroll to position [837, 0]
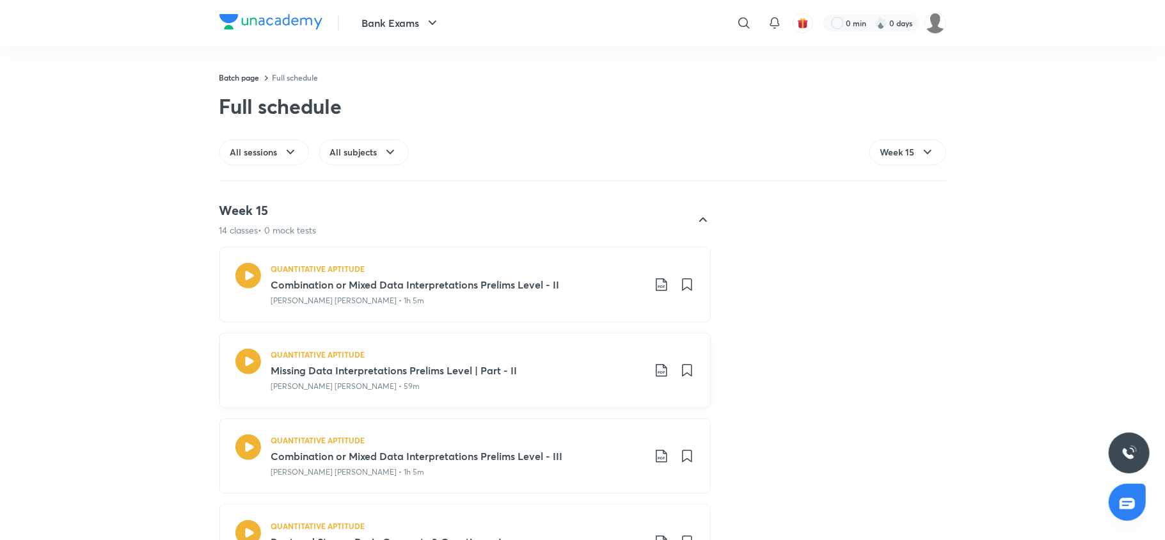
click at [661, 367] on icon at bounding box center [661, 370] width 15 height 15
click at [562, 440] on p "With annotation" at bounding box center [558, 439] width 66 height 13
click at [659, 449] on div "QUANTITATIVE APTITUDE Combination or Mixed Data Interpretations Prelims Level -…" at bounding box center [483, 457] width 424 height 44
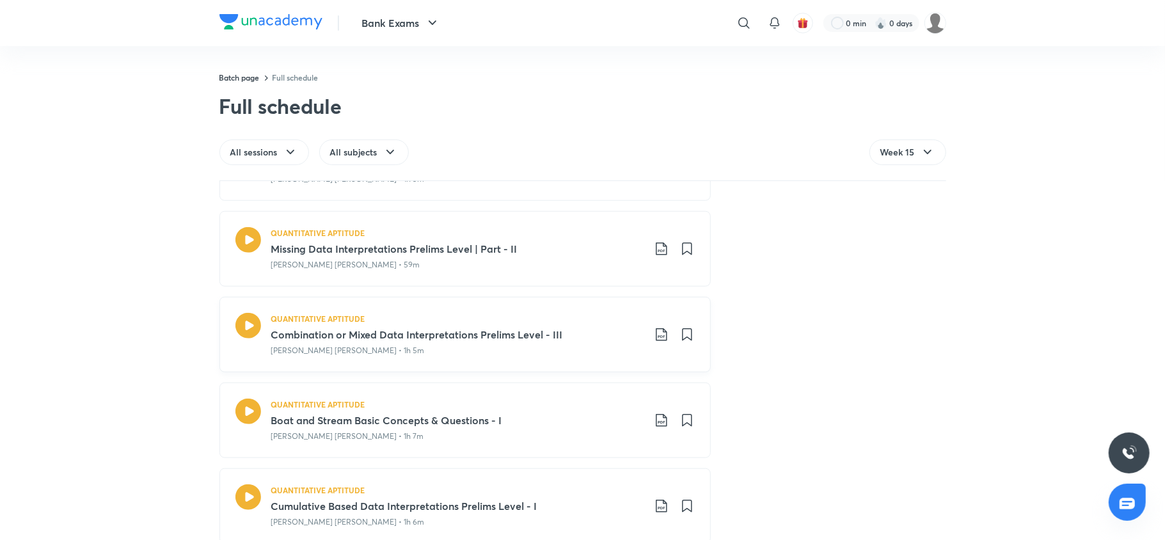
scroll to position [979, 0]
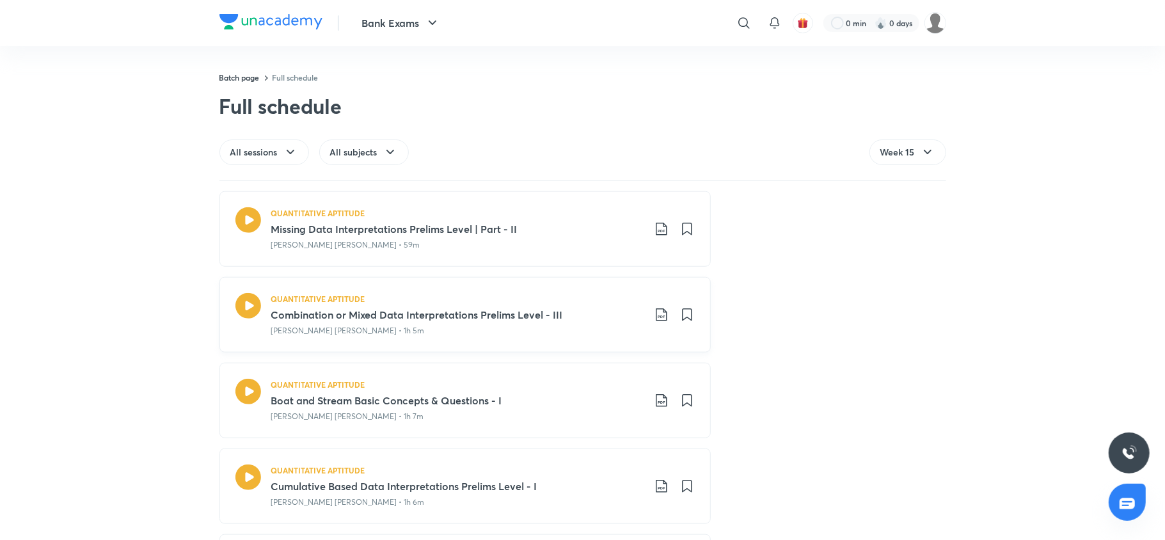
click at [654, 312] on icon at bounding box center [661, 314] width 15 height 15
click at [559, 384] on p "With annotation" at bounding box center [558, 384] width 66 height 13
click at [655, 403] on icon at bounding box center [661, 400] width 15 height 15
click at [584, 468] on p "With annotation" at bounding box center [558, 470] width 66 height 13
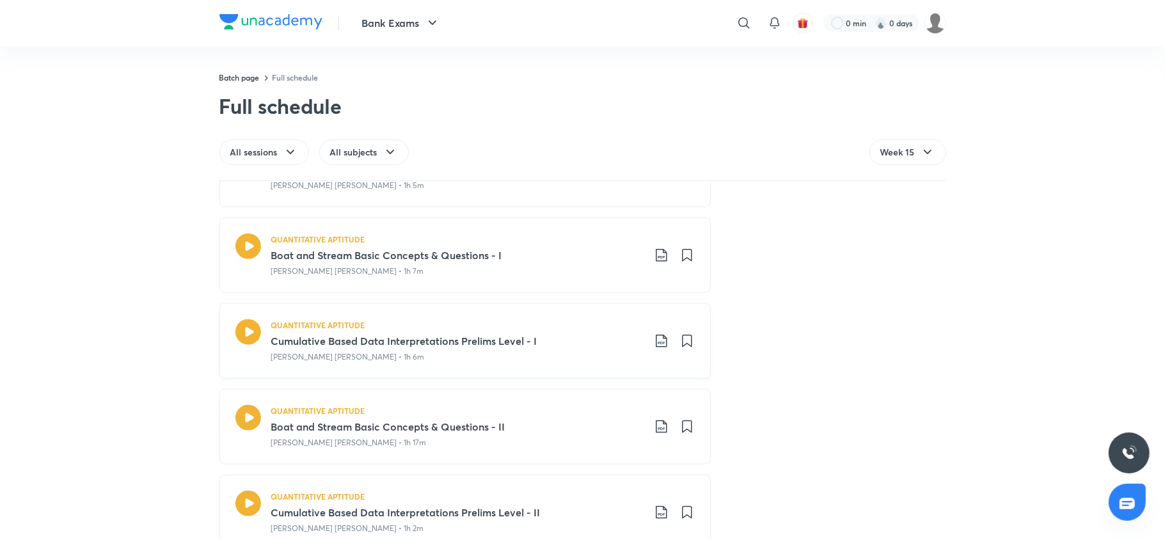
scroll to position [1232, 0]
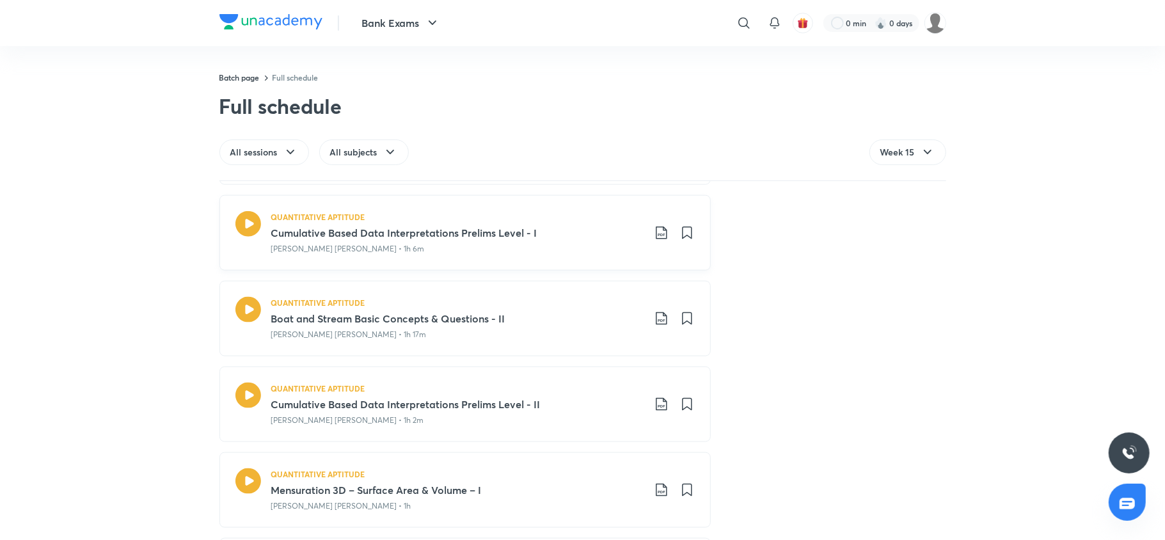
click at [654, 234] on icon at bounding box center [661, 232] width 15 height 15
click at [591, 298] on p "With annotation" at bounding box center [558, 303] width 66 height 13
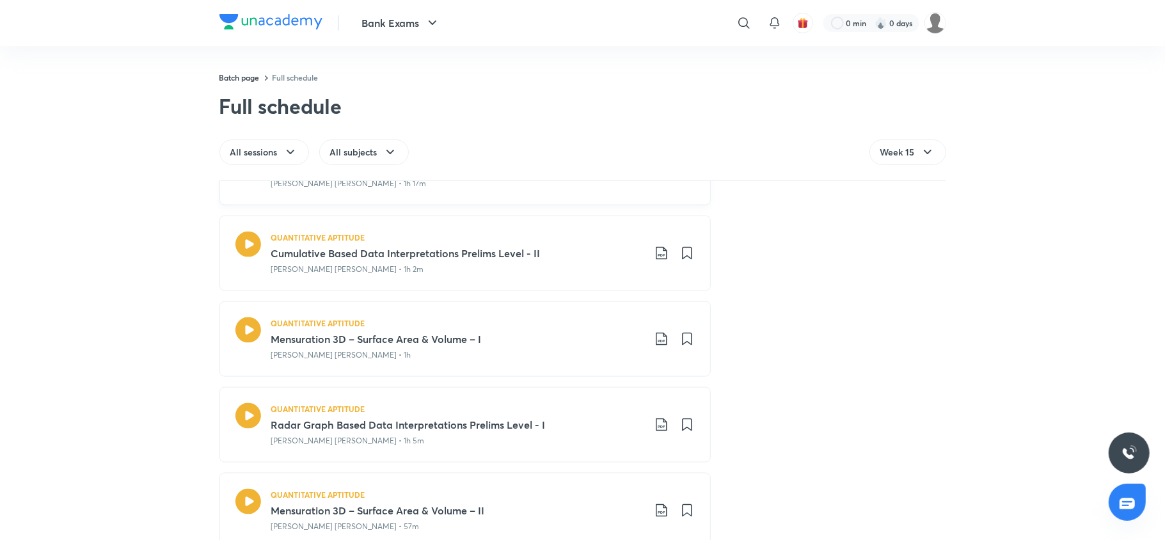
scroll to position [1386, 0]
click at [654, 256] on icon at bounding box center [661, 250] width 15 height 15
click at [540, 318] on p "With annotation" at bounding box center [558, 322] width 66 height 13
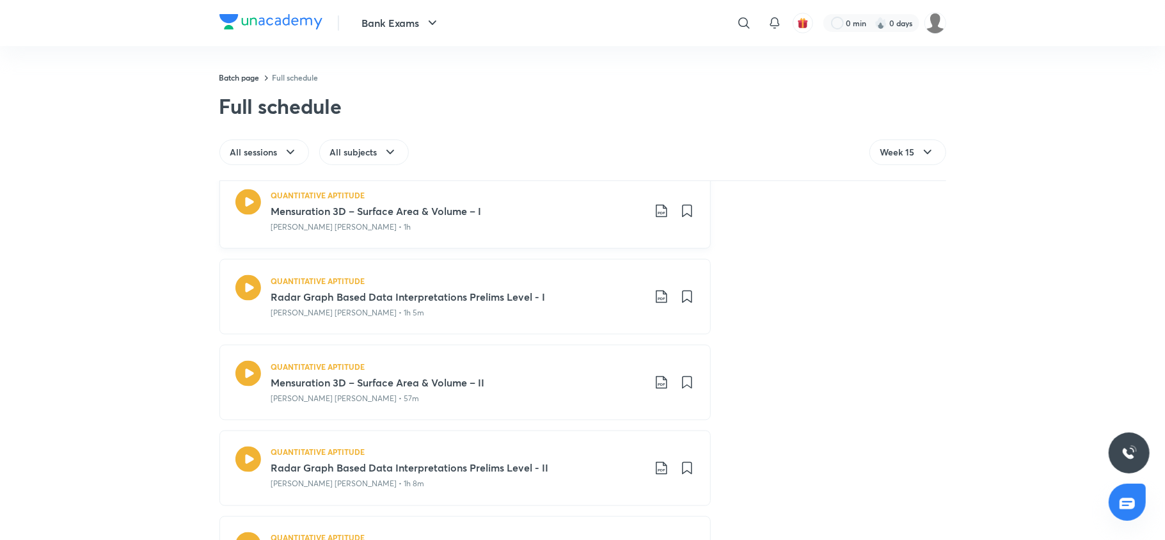
scroll to position [1537, 0]
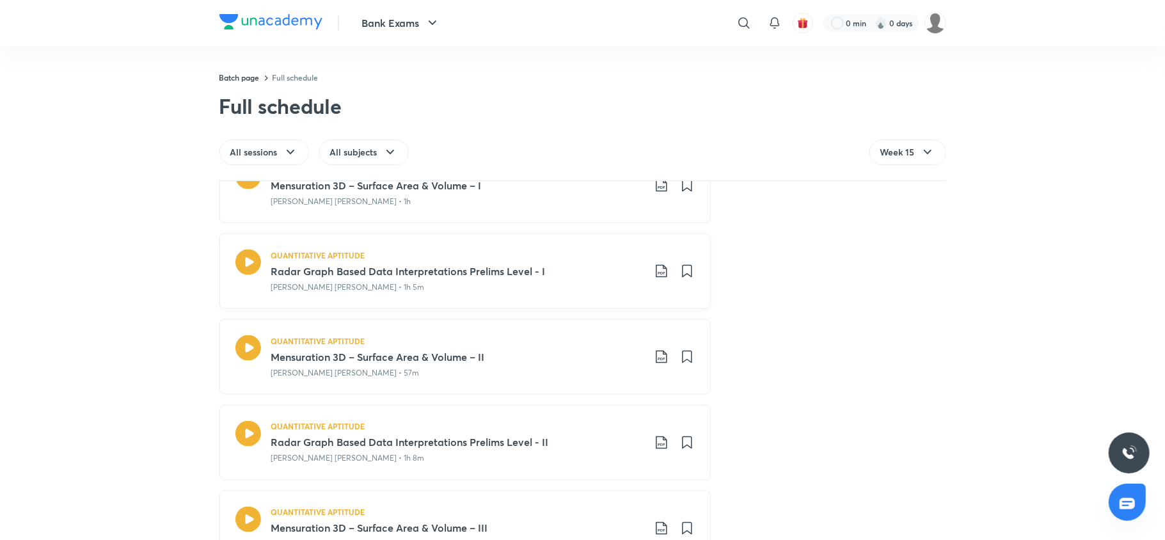
click at [654, 274] on icon at bounding box center [661, 271] width 15 height 15
click at [587, 340] on p "With annotation" at bounding box center [558, 343] width 66 height 13
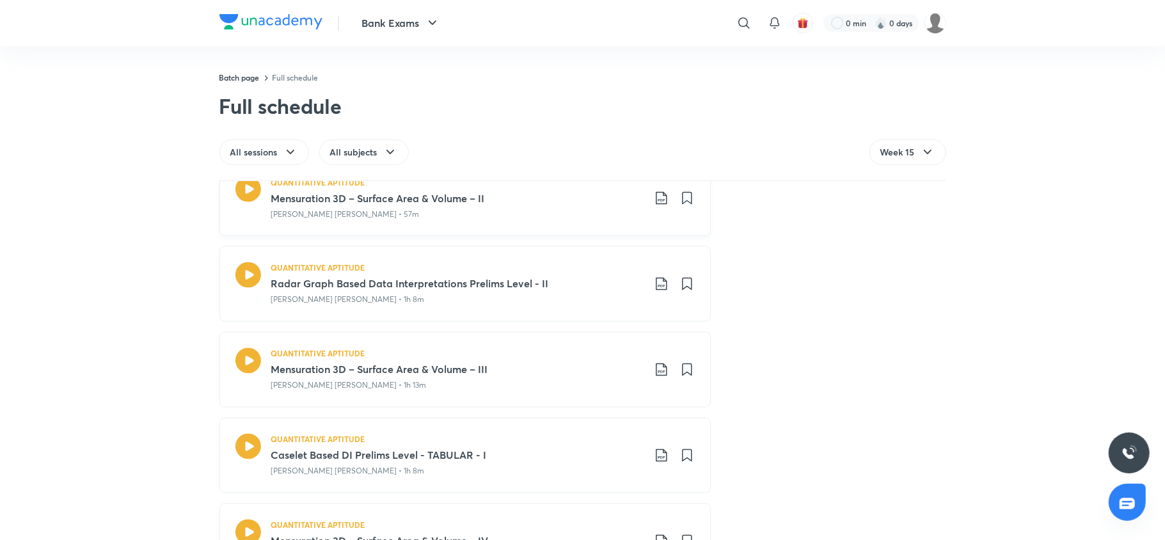
scroll to position [1727, 0]
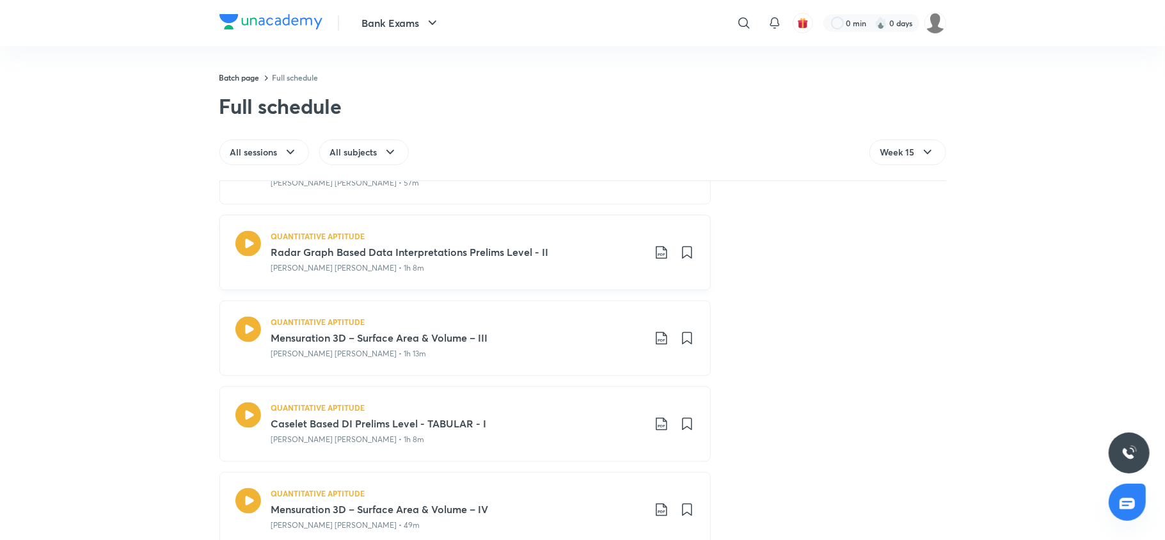
click at [654, 260] on icon at bounding box center [661, 252] width 15 height 15
click at [584, 320] on p "With annotation" at bounding box center [558, 325] width 66 height 13
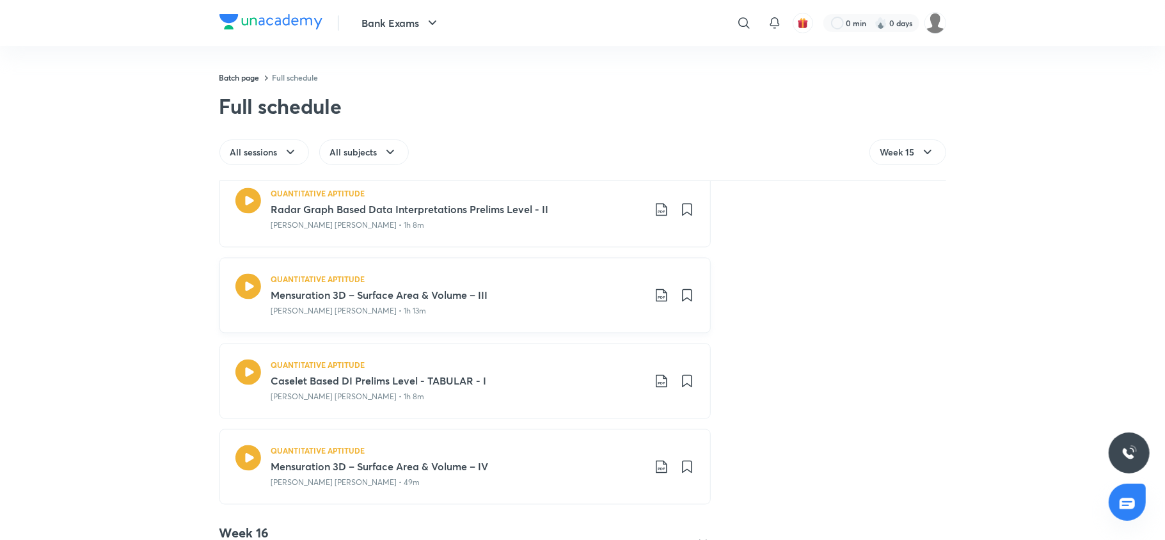
scroll to position [1801, 0]
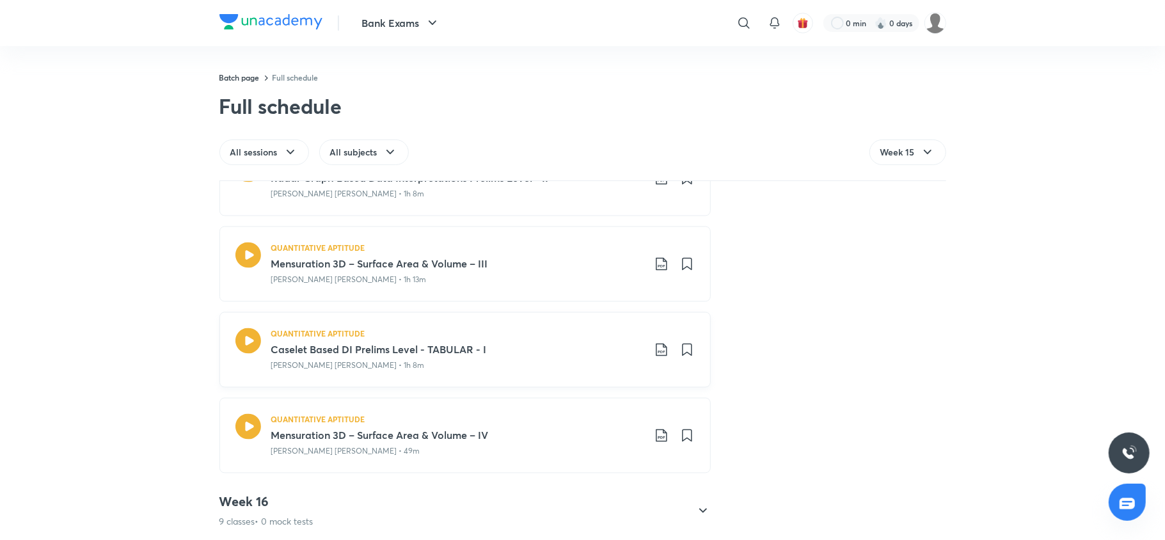
click at [660, 356] on icon at bounding box center [661, 350] width 11 height 13
click at [587, 425] on p "With annotation" at bounding box center [558, 423] width 66 height 13
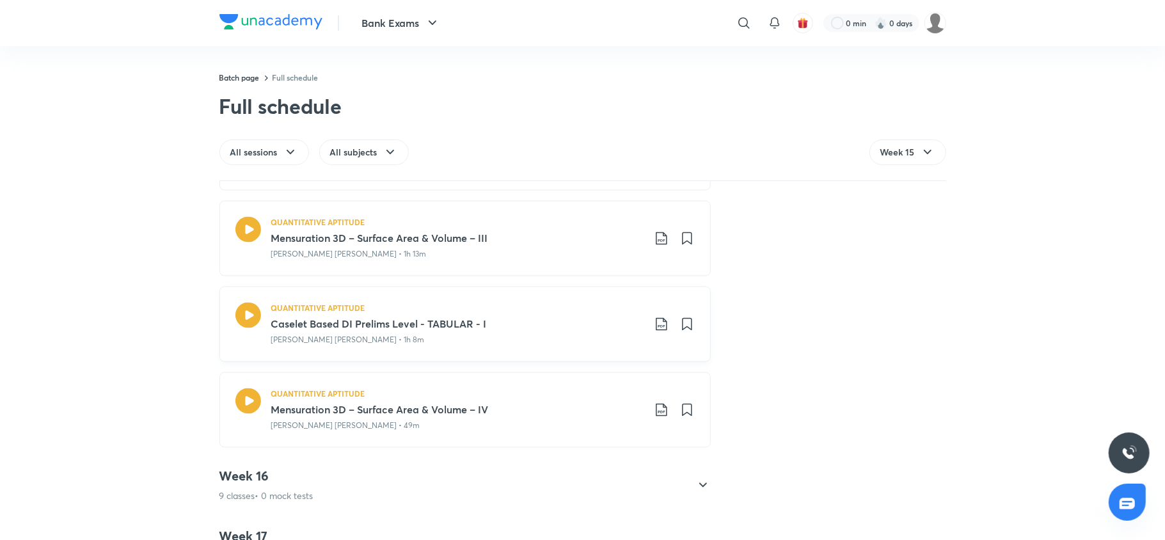
scroll to position [1917, 0]
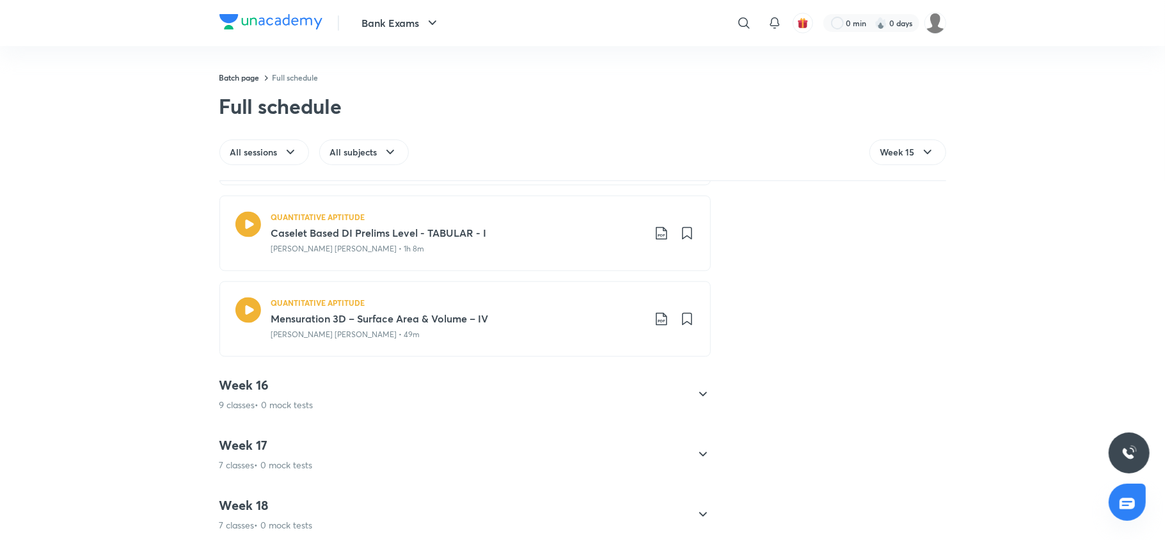
click at [265, 412] on p "9 classes • 0 mock tests" at bounding box center [267, 405] width 94 height 13
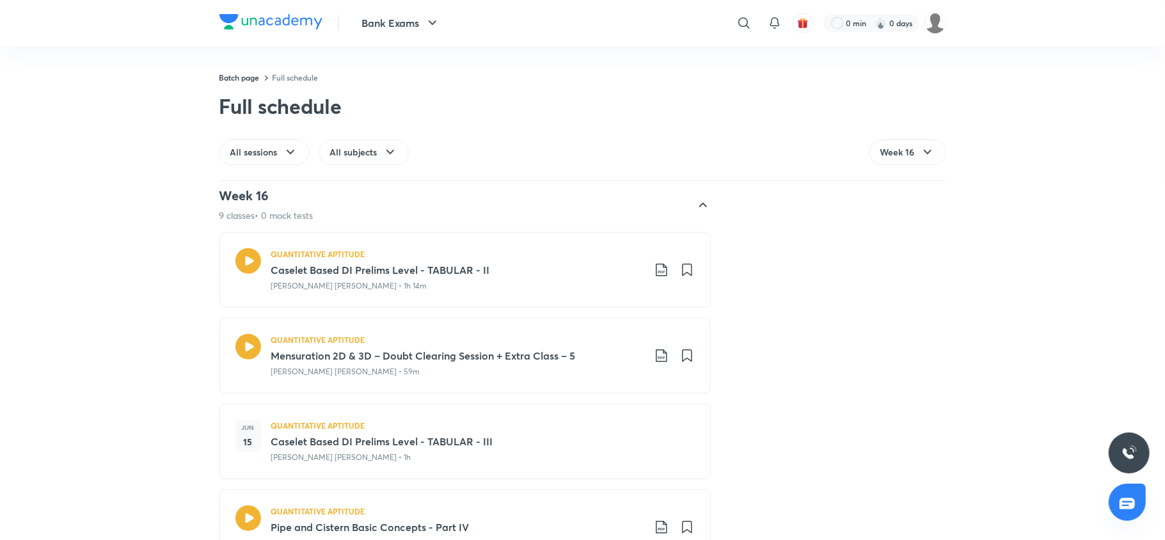
scroll to position [955, 0]
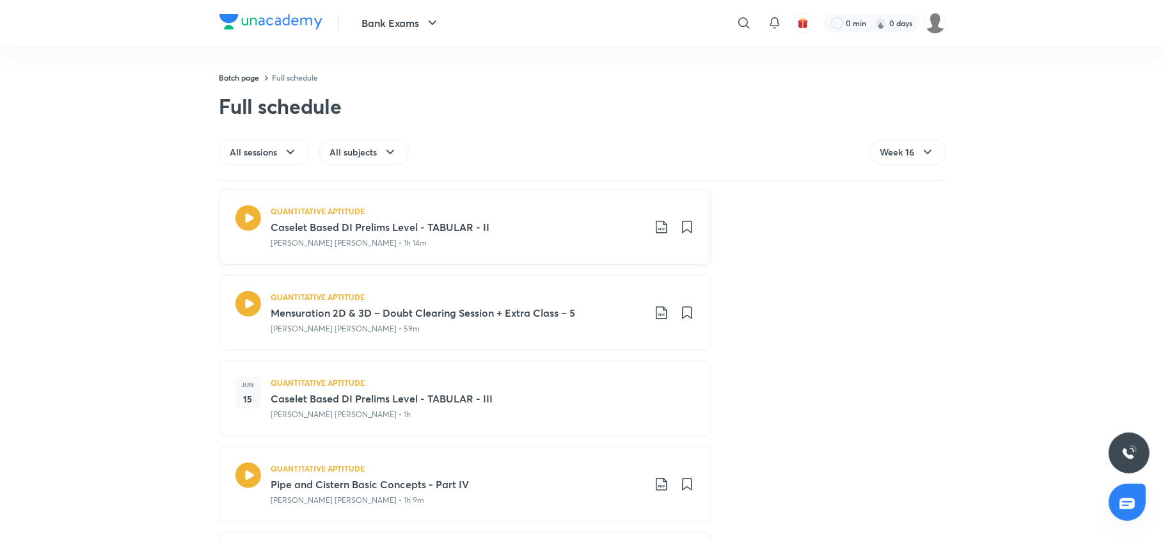
click at [654, 229] on icon at bounding box center [661, 227] width 15 height 15
click at [576, 292] on p "With annotation" at bounding box center [558, 295] width 66 height 13
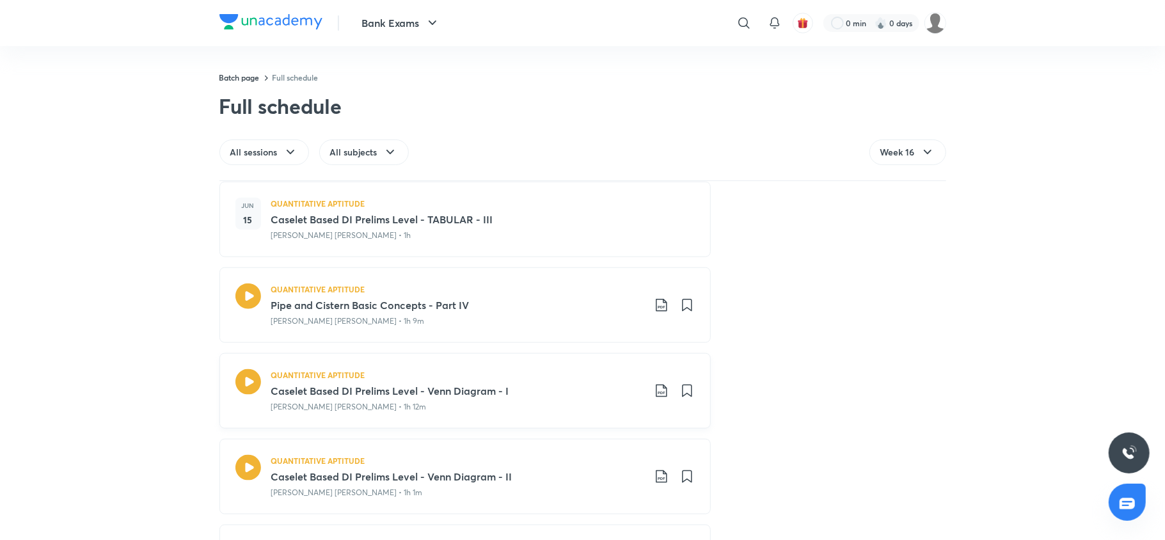
scroll to position [1204, 0]
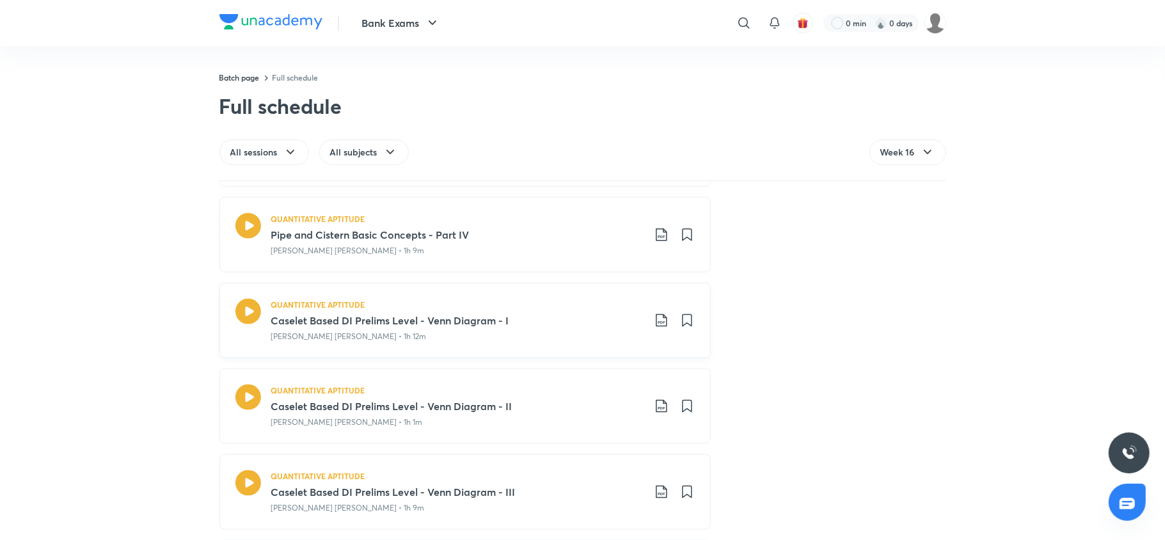
click at [654, 321] on icon at bounding box center [661, 320] width 15 height 15
click at [566, 387] on p "With annotation" at bounding box center [558, 390] width 66 height 13
click at [657, 413] on icon at bounding box center [661, 406] width 11 height 13
click at [554, 472] on p "With annotation" at bounding box center [558, 476] width 66 height 13
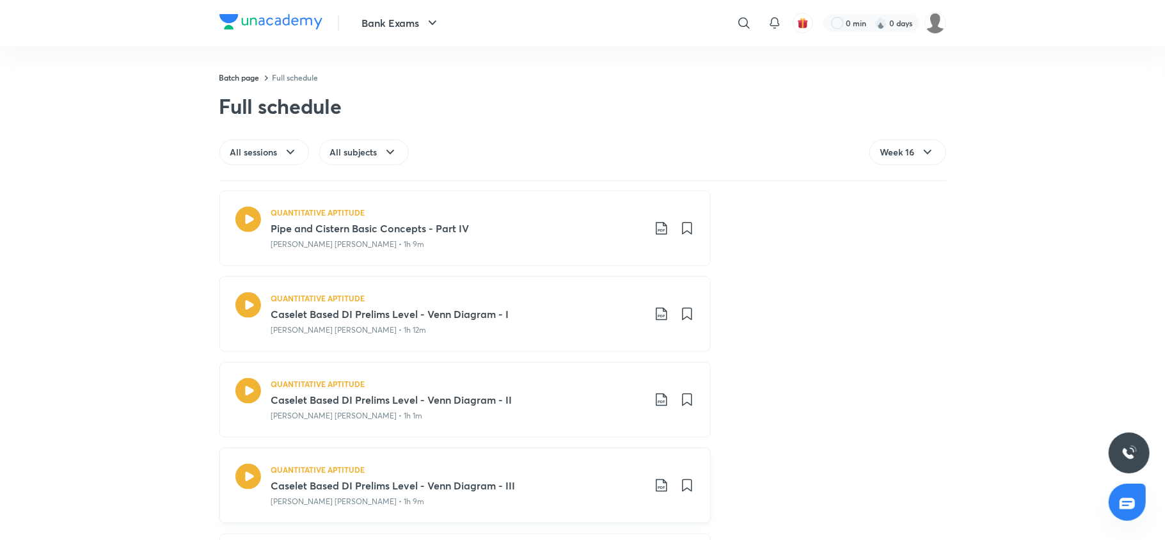
scroll to position [1384, 0]
click at [656, 316] on icon at bounding box center [661, 313] width 11 height 13
click at [535, 383] on p "With annotation" at bounding box center [558, 384] width 66 height 13
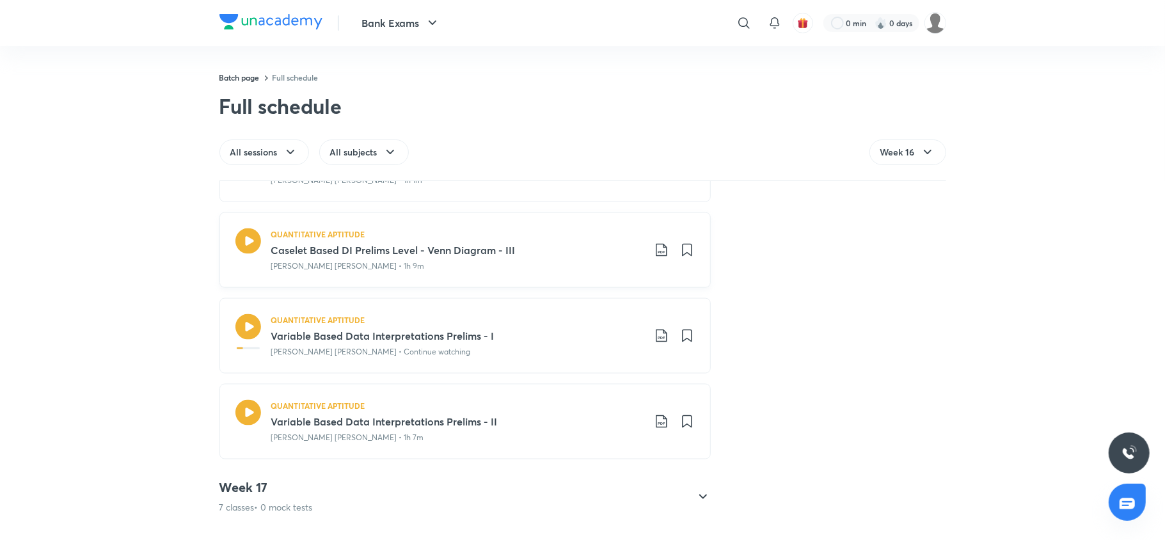
scroll to position [1463, 0]
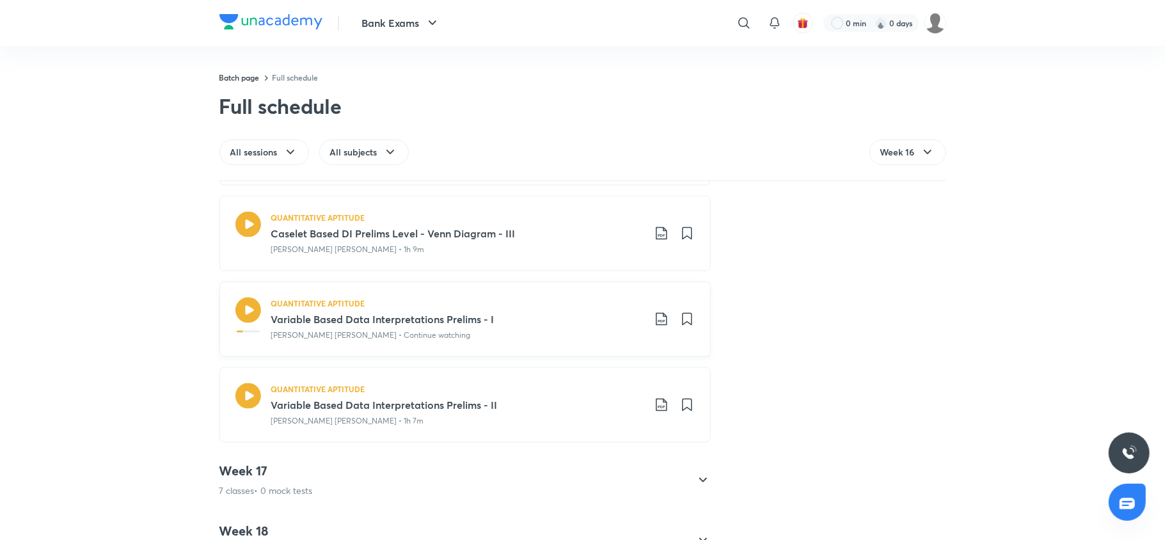
click at [654, 324] on icon at bounding box center [661, 319] width 15 height 15
click at [589, 389] on p "With annotation" at bounding box center [558, 390] width 66 height 13
click at [658, 401] on icon at bounding box center [661, 404] width 15 height 15
click at [591, 470] on p "With annotation" at bounding box center [558, 476] width 66 height 13
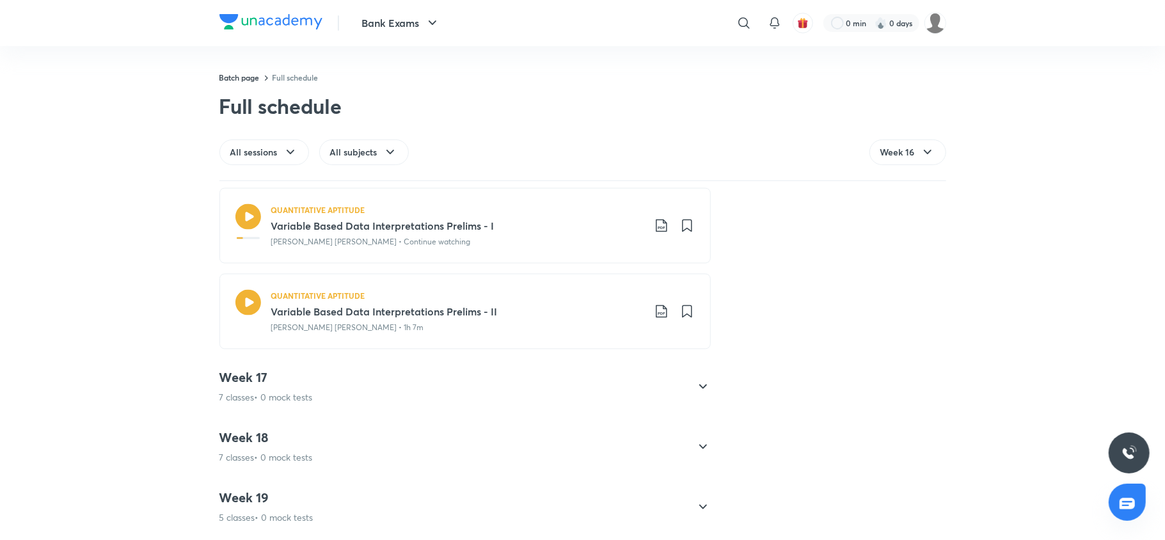
click at [295, 376] on div "Week 17 7 classes • 0 mock tests" at bounding box center [266, 387] width 93 height 35
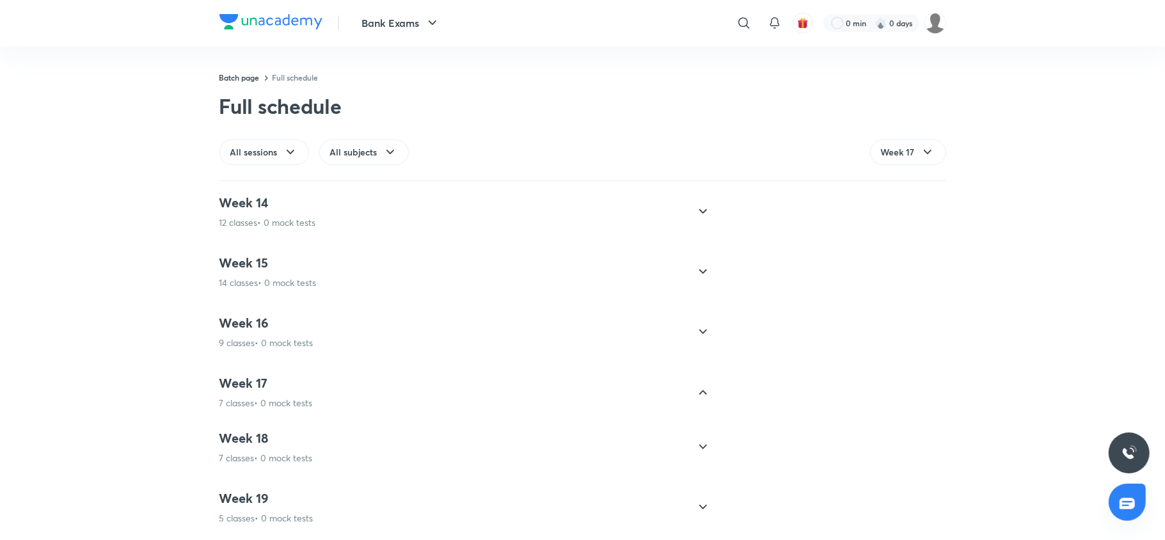
scroll to position [797, 0]
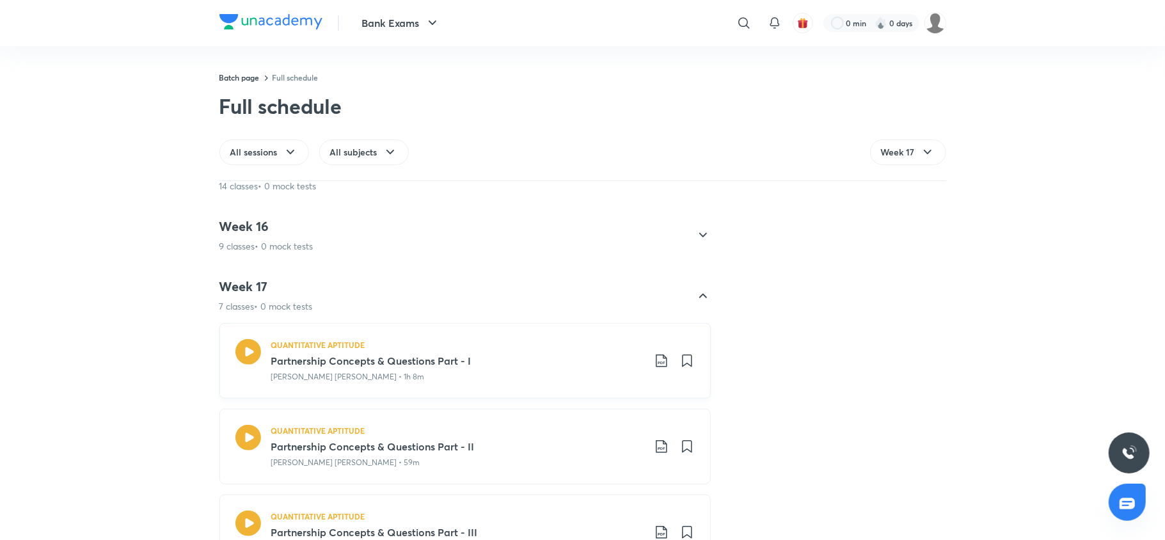
click at [655, 366] on icon at bounding box center [661, 360] width 15 height 15
click at [538, 428] on p "With annotation" at bounding box center [558, 429] width 66 height 13
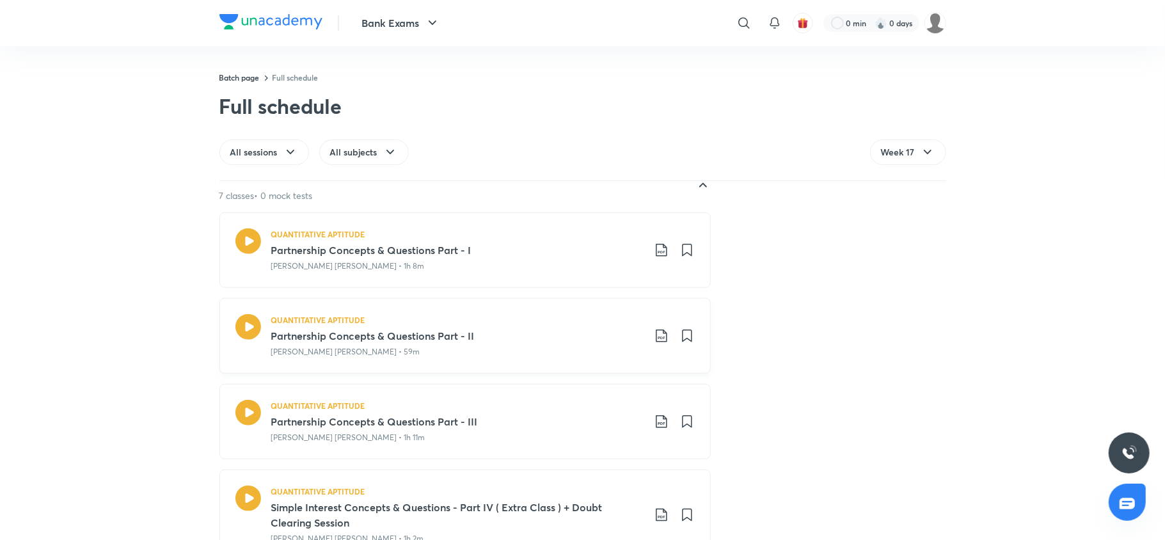
click at [654, 339] on icon at bounding box center [661, 335] width 15 height 15
click at [573, 407] on p "With annotation" at bounding box center [558, 404] width 66 height 13
click at [658, 421] on icon at bounding box center [661, 421] width 15 height 15
click at [561, 490] on p "With annotation" at bounding box center [558, 490] width 66 height 13
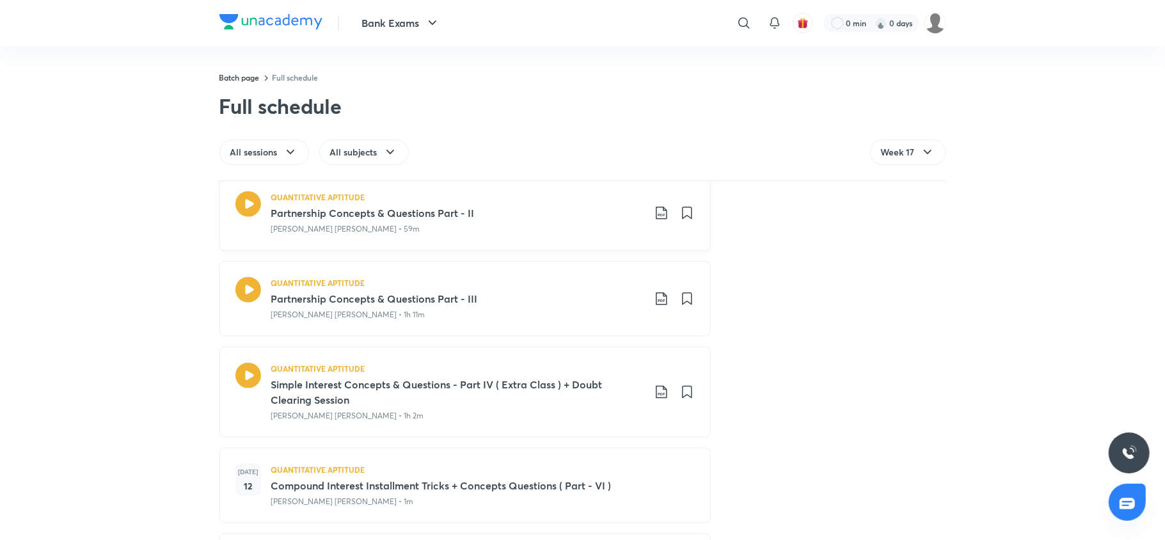
scroll to position [1288, 0]
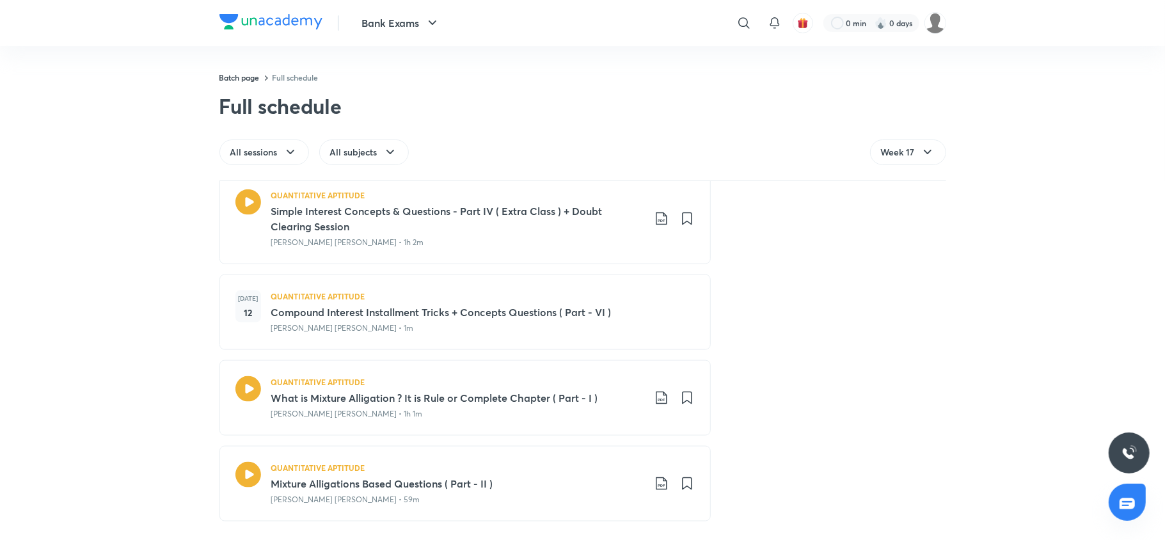
click at [75, 443] on div "Week 1 7 classes • 0 mock tests QUANTITATIVE APTITUDE Introductions + Road Map …" at bounding box center [582, 361] width 1165 height 358
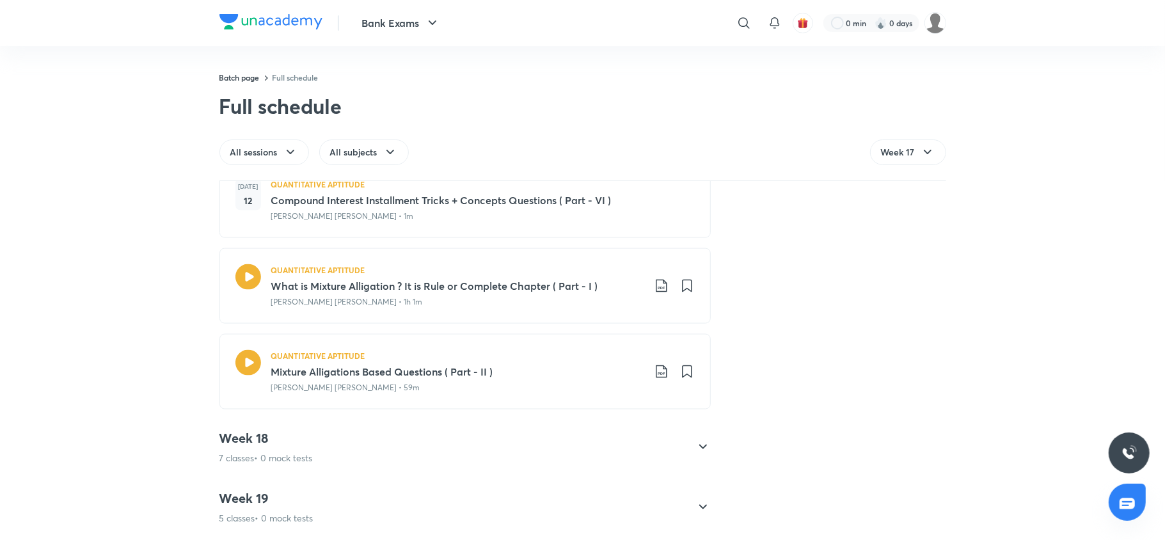
click at [298, 433] on div "Week 18 7 classes • 0 mock tests" at bounding box center [266, 447] width 93 height 35
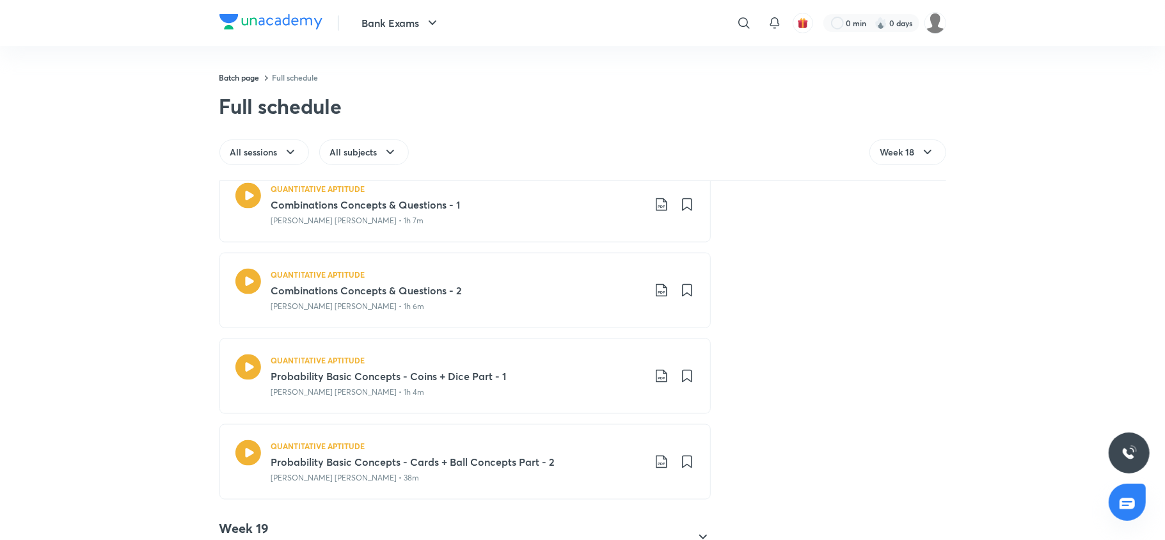
scroll to position [1401, 0]
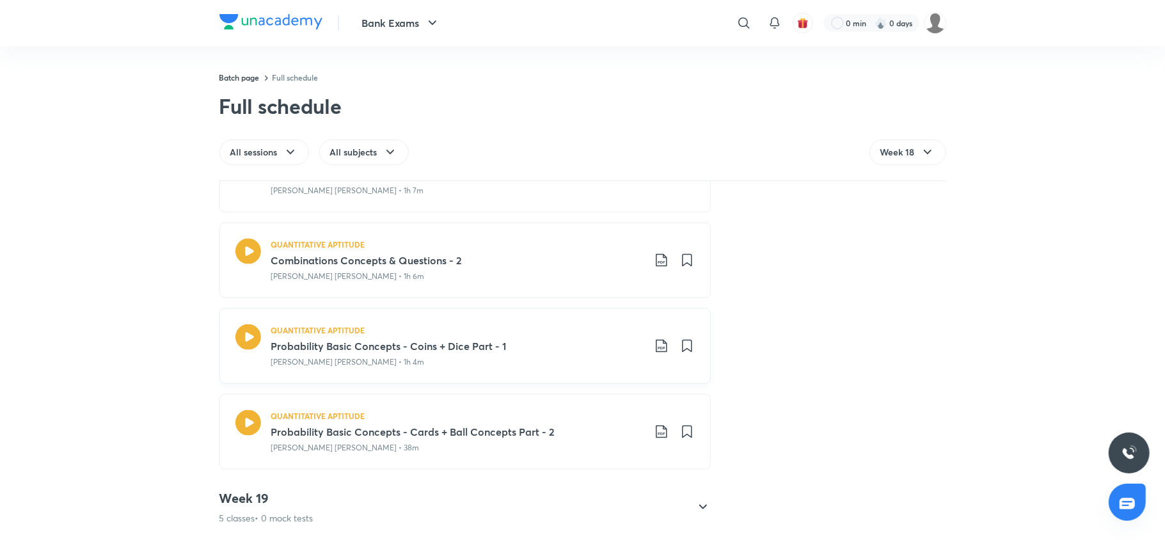
click at [654, 339] on icon at bounding box center [661, 346] width 15 height 15
click at [539, 403] on p "With annotation" at bounding box center [558, 400] width 66 height 13
click at [661, 424] on icon at bounding box center [661, 431] width 15 height 15
click at [549, 479] on li "With annotation" at bounding box center [588, 487] width 147 height 24
click at [554, 485] on p "With annotation" at bounding box center [558, 487] width 66 height 13
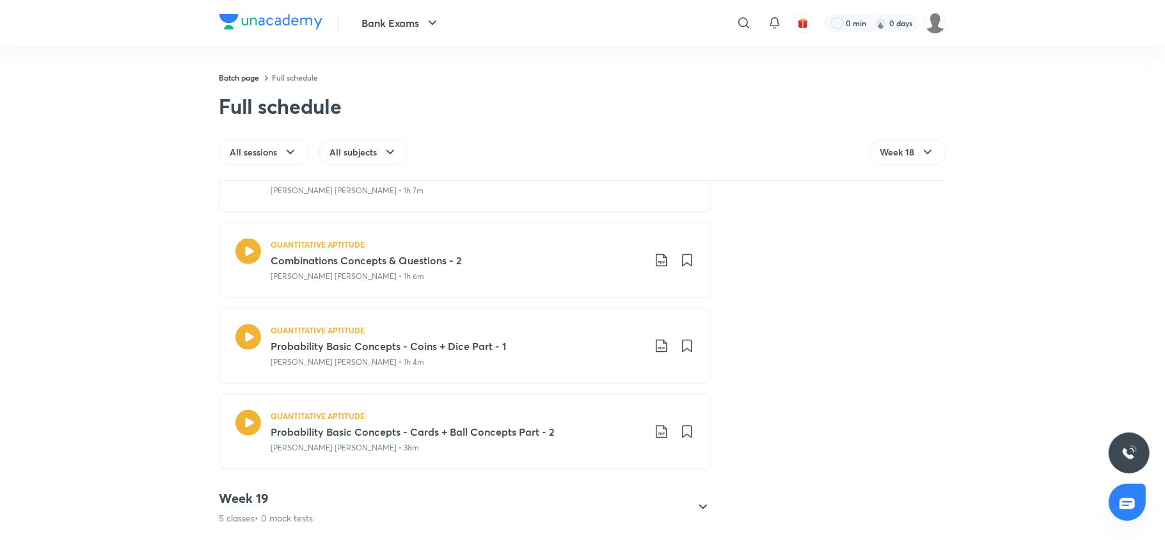
click at [262, 490] on h4 "Week 19" at bounding box center [267, 498] width 94 height 17
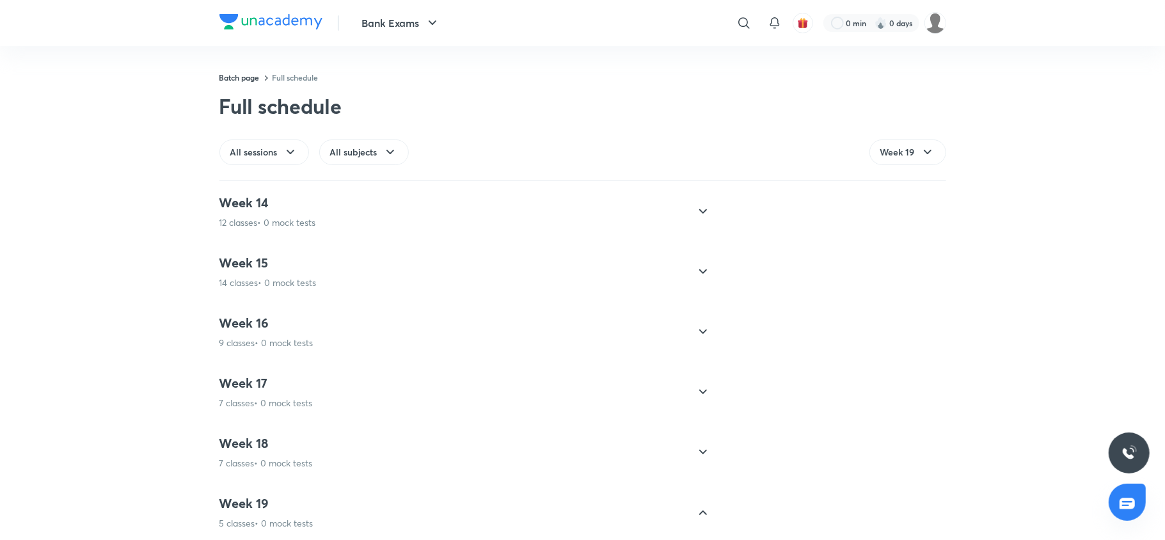
scroll to position [797, 0]
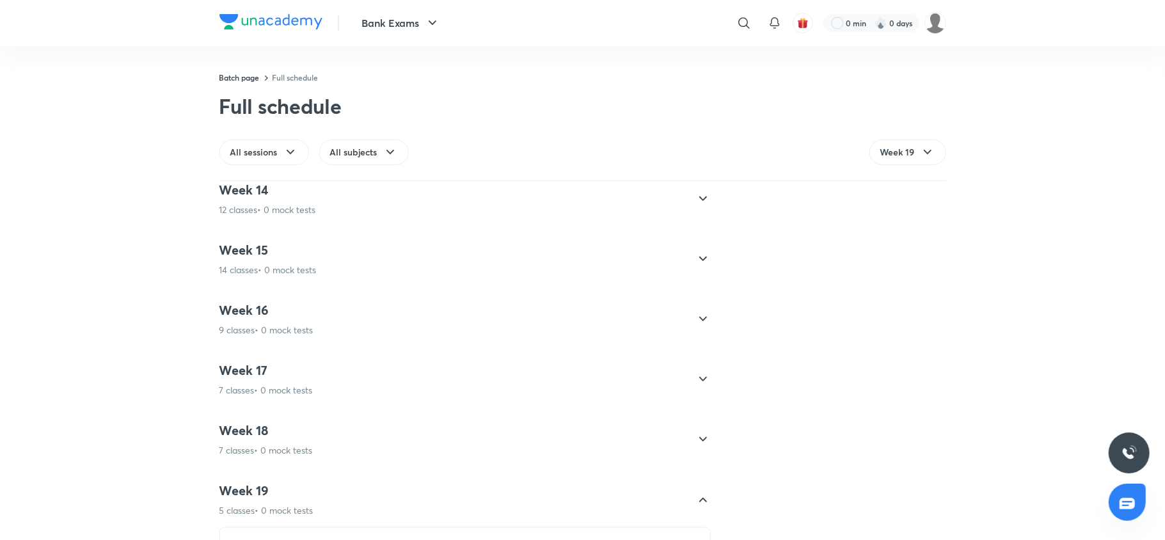
click at [262, 487] on h4 "Week 19" at bounding box center [267, 491] width 94 height 17
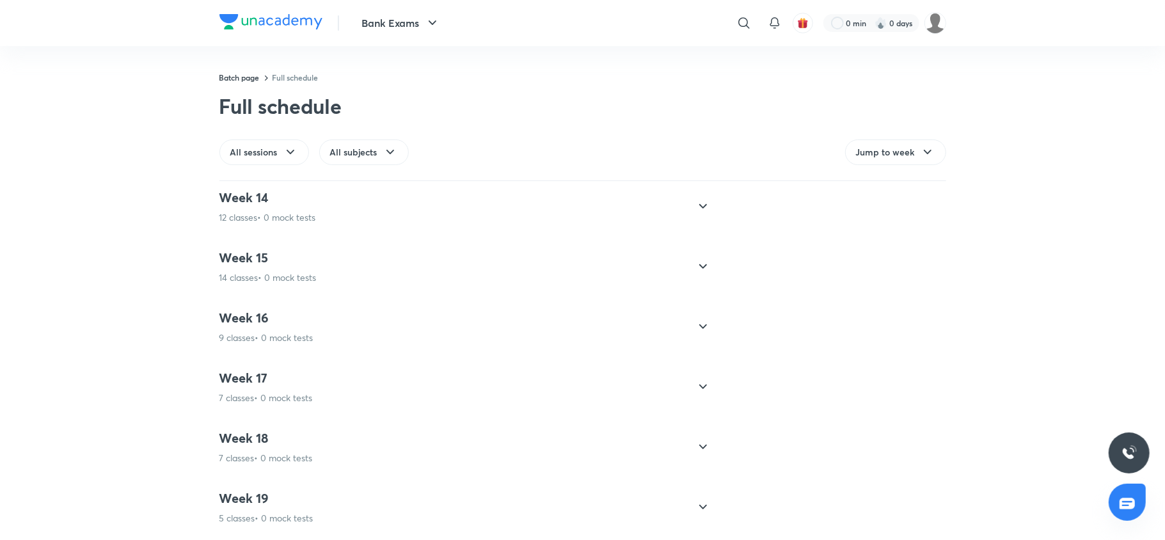
click at [549, 518] on div "Week 19 5 classes • 0 mock tests QUANTITATIVE APTITUDE Probability Balls & Marb…" at bounding box center [465, 507] width 491 height 55
click at [211, 495] on div "Week 19 5 classes • 0 mock tests" at bounding box center [460, 507] width 502 height 35
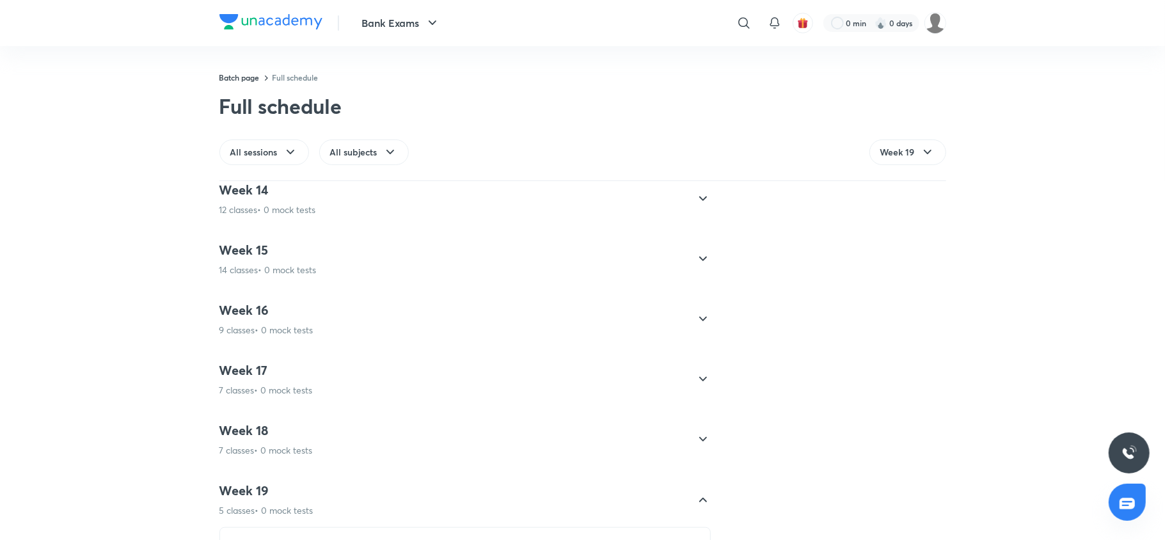
click at [269, 507] on p "5 classes • 0 mock tests" at bounding box center [267, 510] width 94 height 13
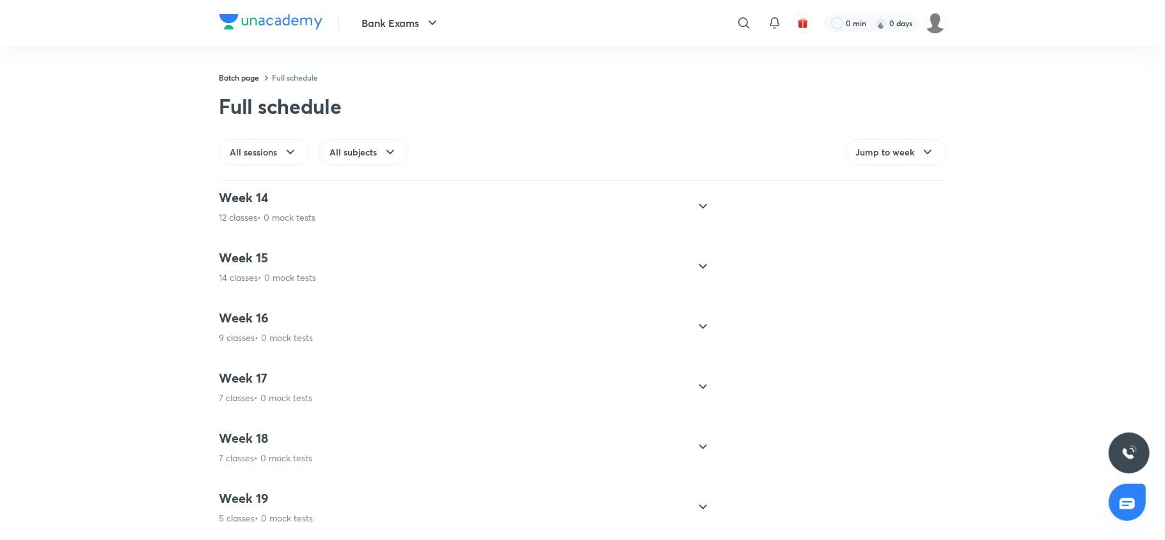
scroll to position [803, 0]
click at [269, 490] on h4 "Week 19" at bounding box center [267, 498] width 94 height 17
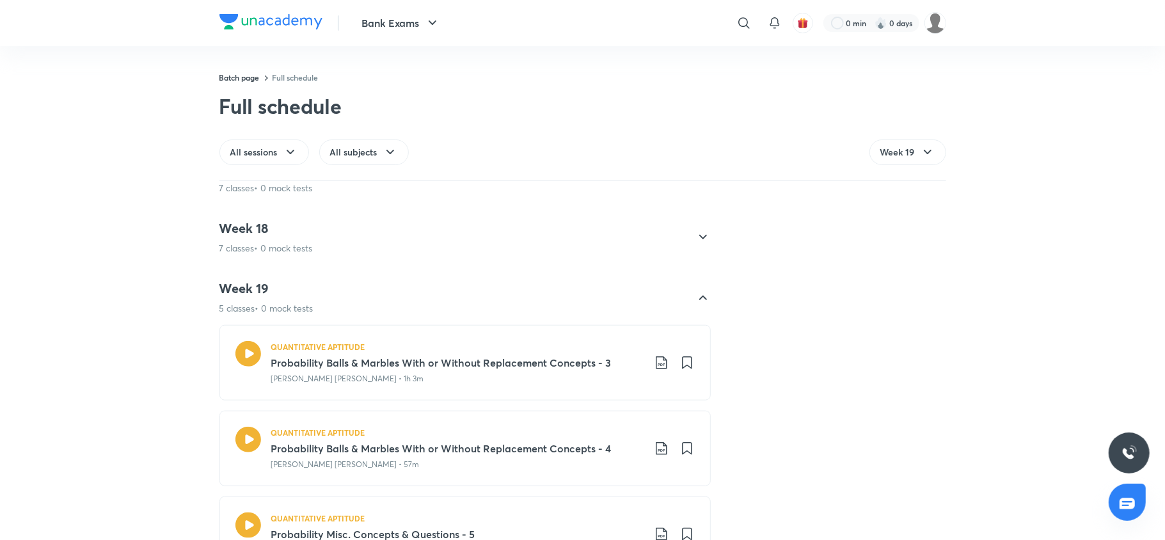
scroll to position [1056, 0]
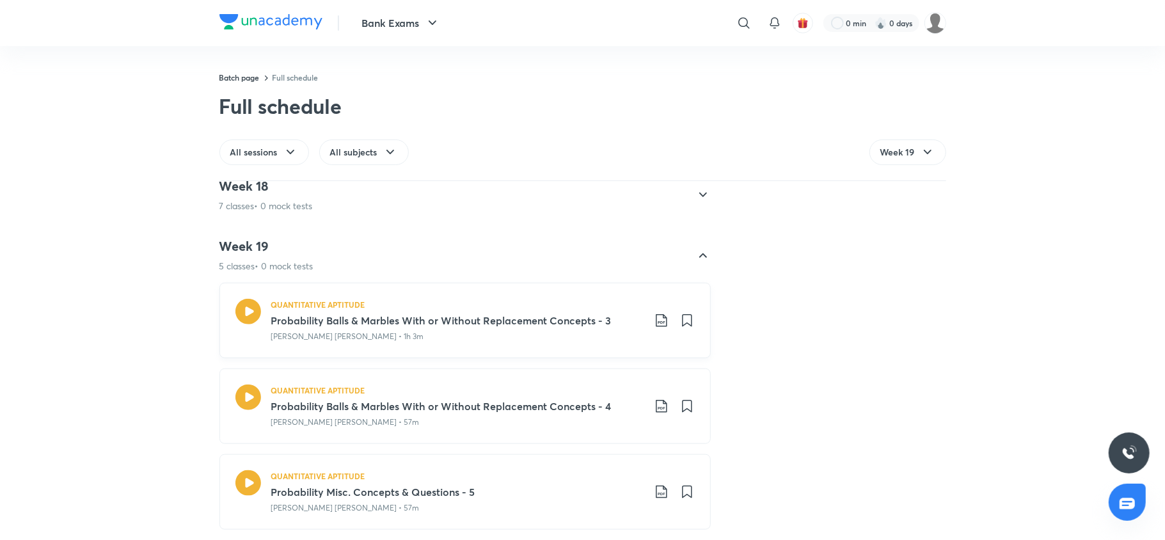
click at [655, 313] on icon at bounding box center [661, 320] width 15 height 15
click at [568, 369] on p "With annotation" at bounding box center [558, 375] width 66 height 13
click at [658, 399] on icon at bounding box center [661, 406] width 15 height 15
click at [561, 458] on p "With annotation" at bounding box center [558, 460] width 66 height 13
click at [654, 484] on icon at bounding box center [661, 491] width 15 height 15
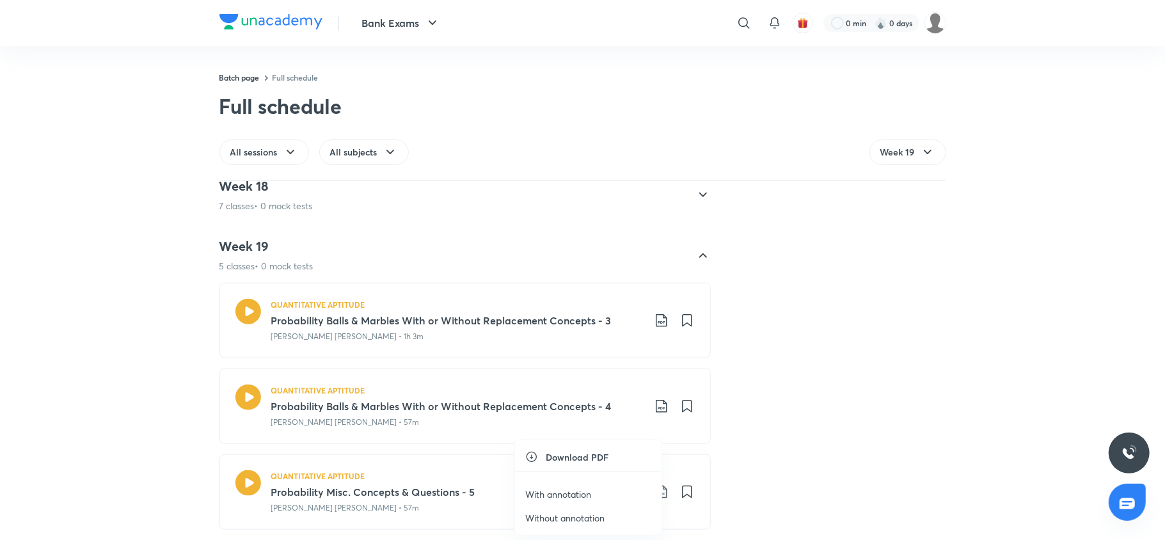
click at [559, 494] on p "With annotation" at bounding box center [558, 494] width 66 height 13
